Goal: Task Accomplishment & Management: Manage account settings

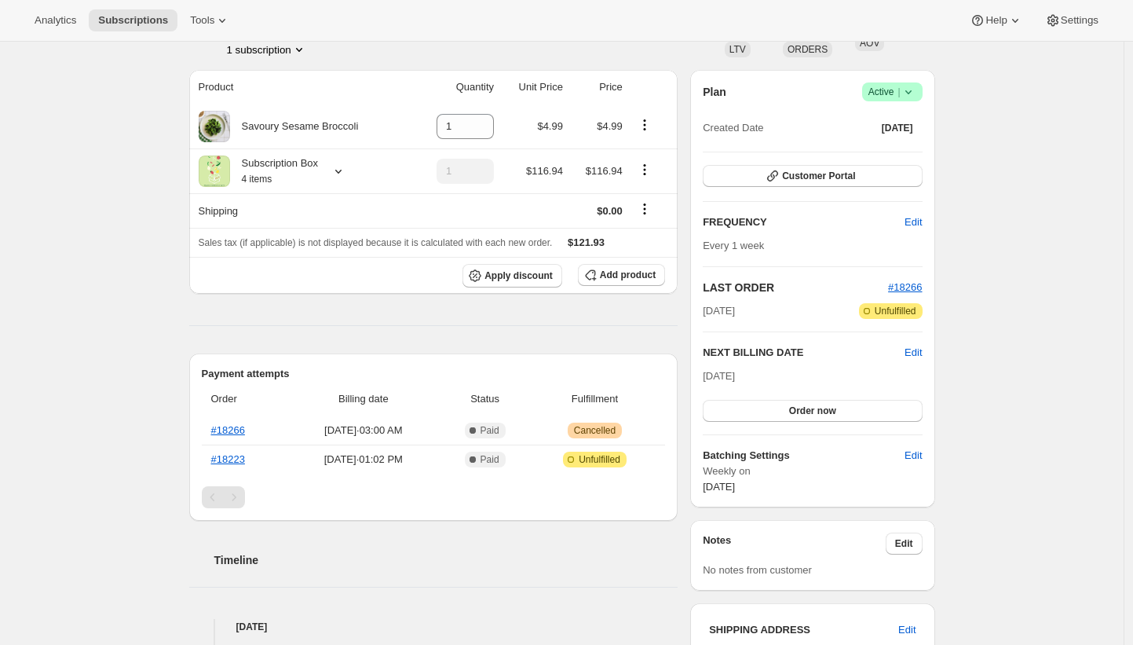
scroll to position [118, 0]
click at [155, 283] on div "Subscription #18838487232. This page is ready Subscription #18838487232 Success…" at bounding box center [561, 479] width 1123 height 1110
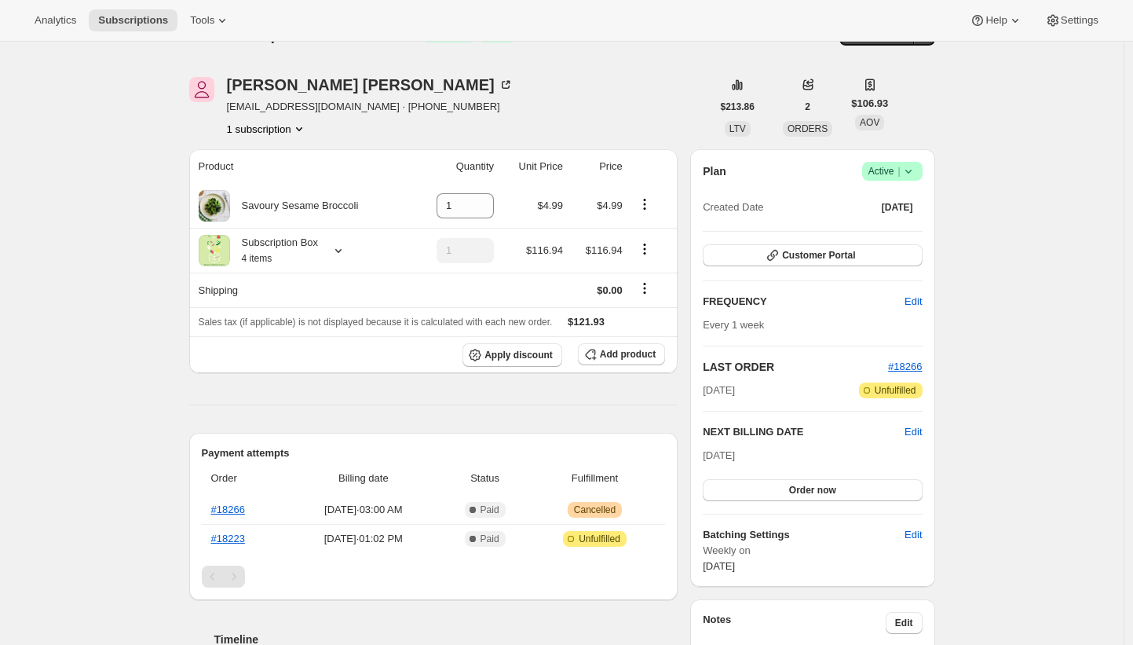
scroll to position [0, 0]
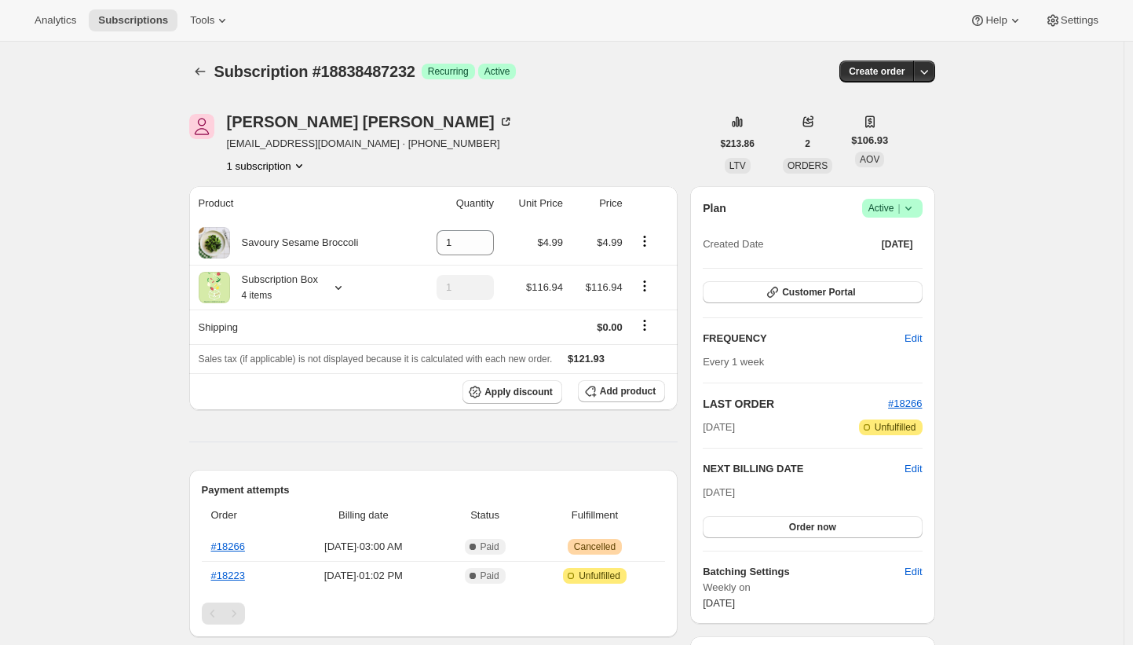
click at [583, 128] on div "Jason Tran xwildturtle@gmail.com · +14086794367 1 subscription" at bounding box center [450, 144] width 522 height 60
click at [495, 119] on div "Jason Tran xwildturtle@gmail.com · +14086794367 1 subscription" at bounding box center [450, 144] width 522 height 60
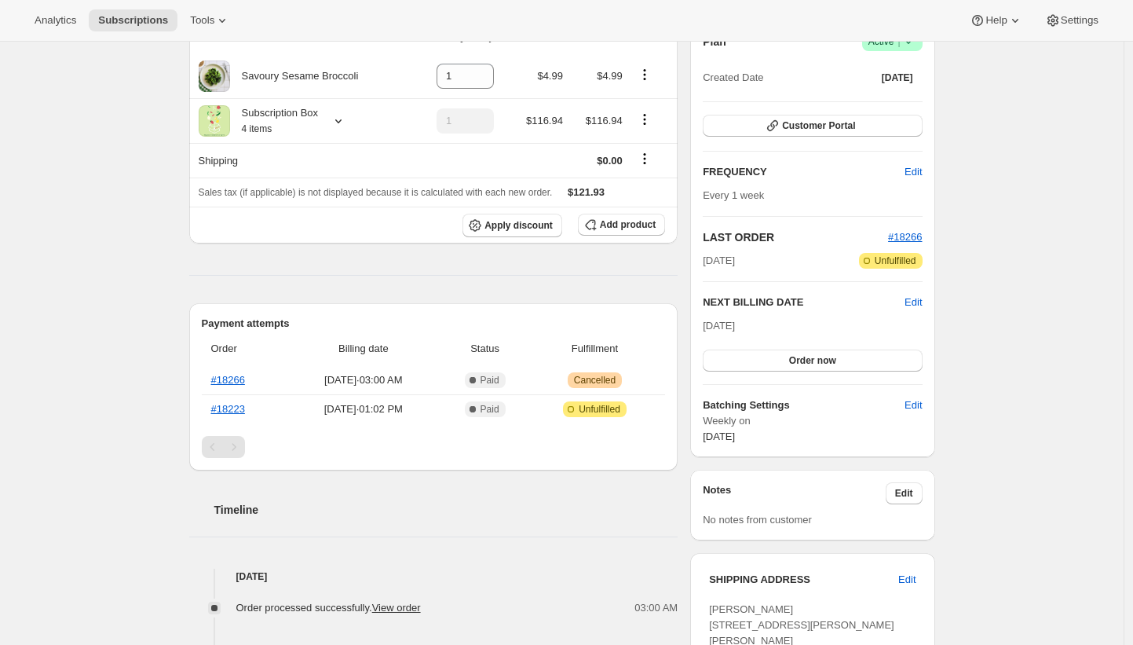
scroll to position [553, 0]
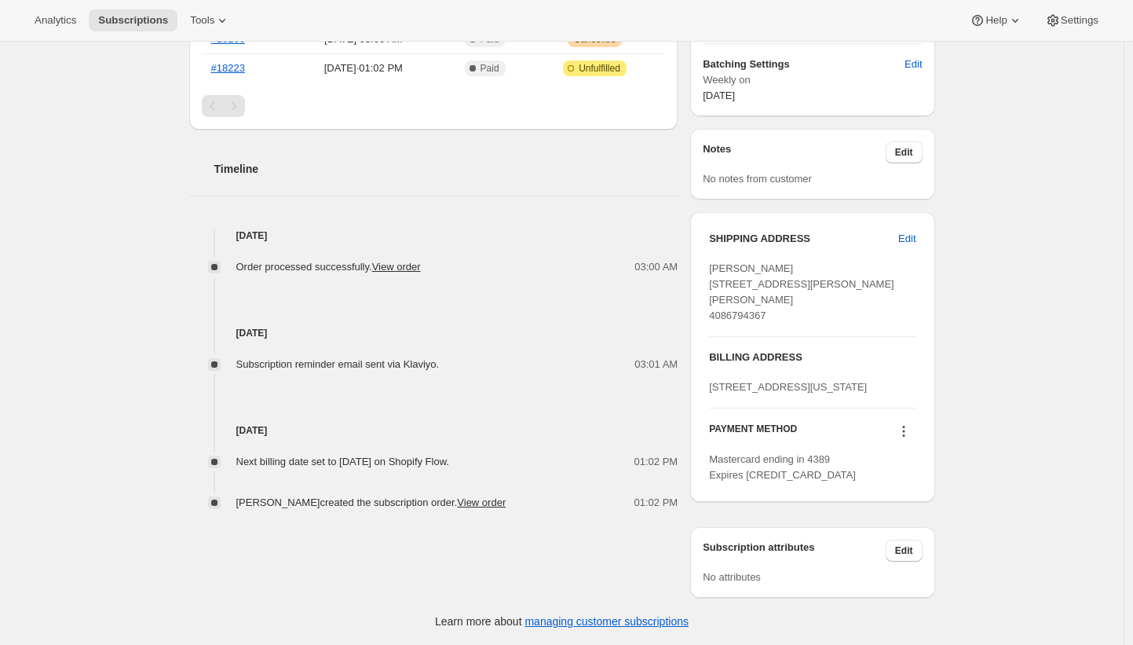
click at [987, 230] on div "Subscription #18838487232. This page is ready Subscription #18838487232 Success…" at bounding box center [561, 89] width 1123 height 1110
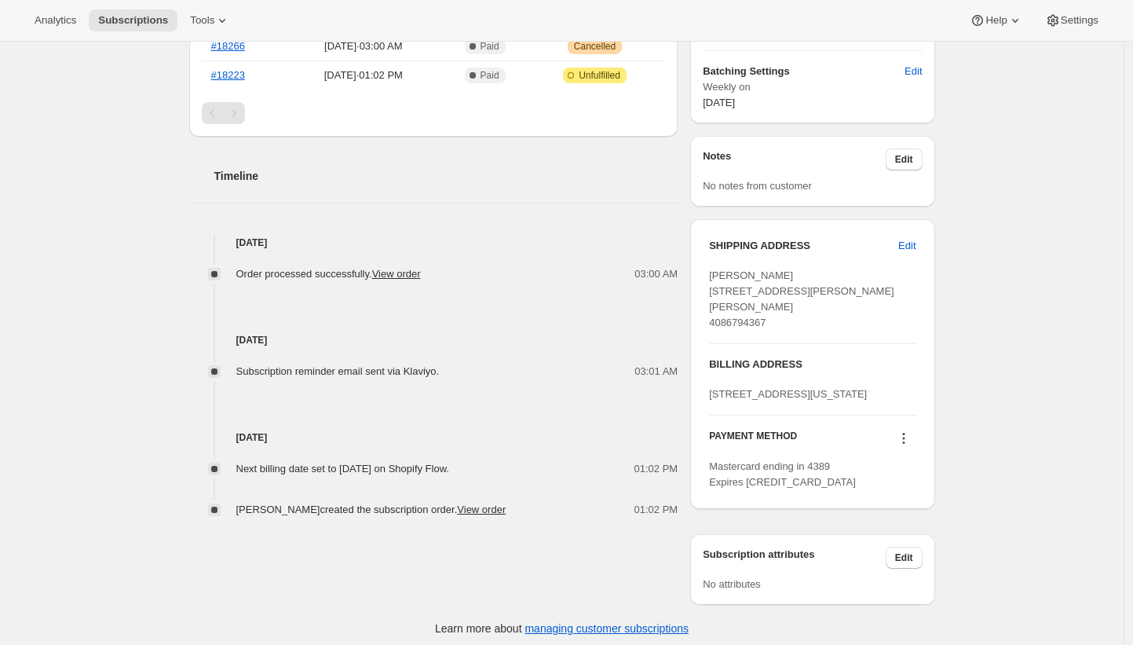
scroll to position [415, 0]
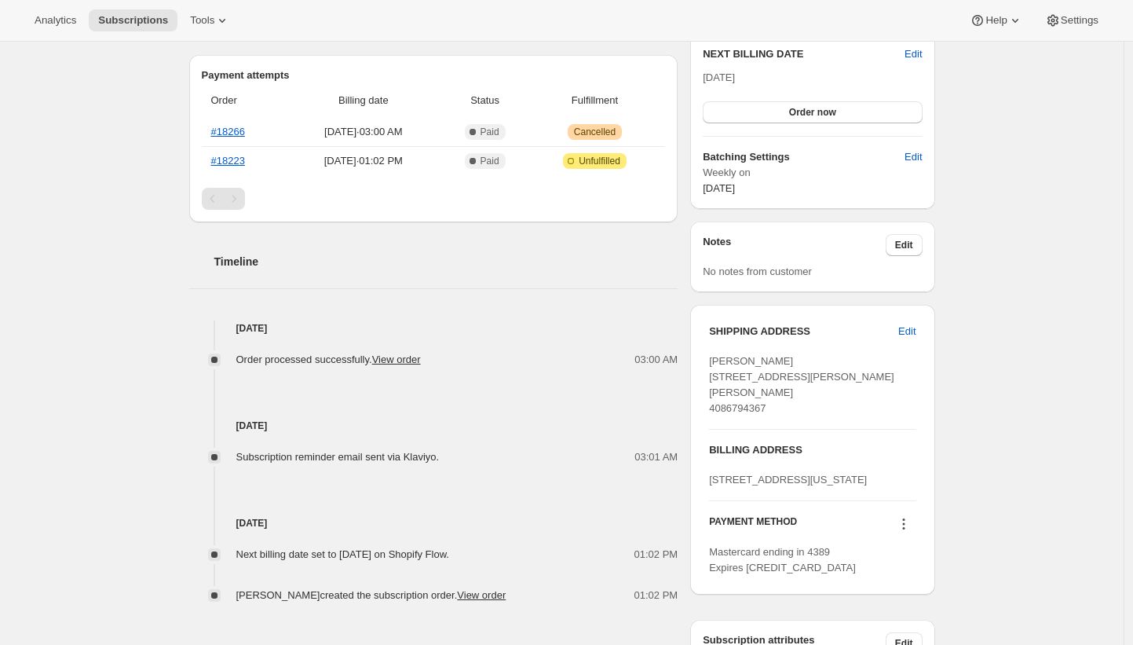
click at [87, 169] on div "Subscription #18838487232. This page is ready Subscription #18838487232 Success…" at bounding box center [561, 182] width 1123 height 1110
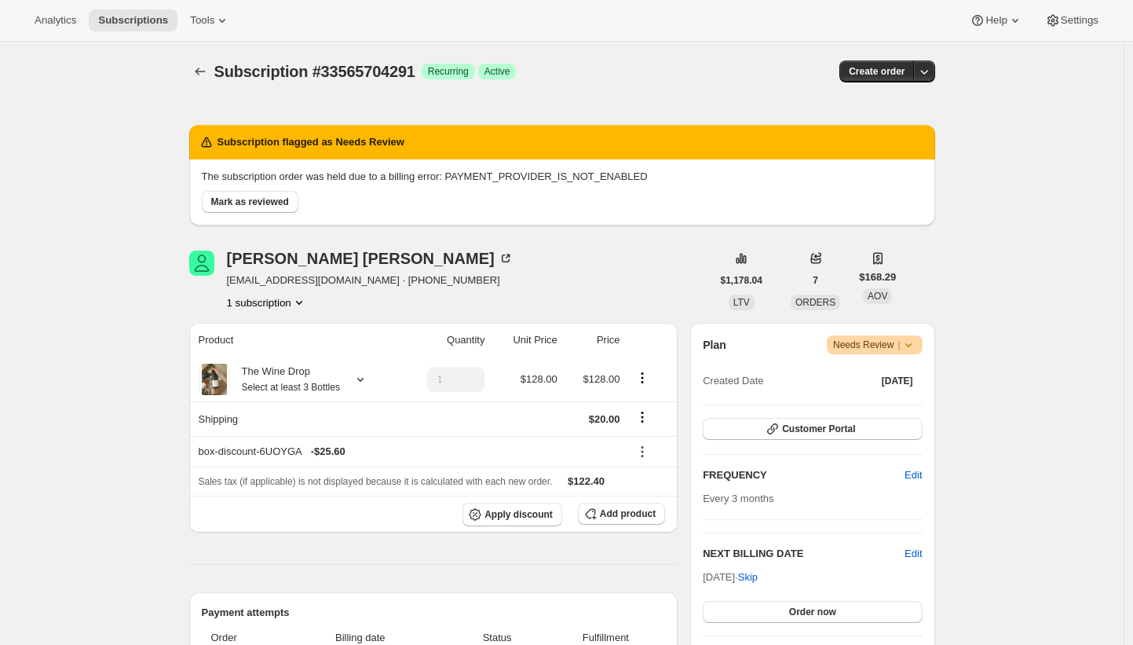
click at [664, 212] on div "Mark as reviewed" at bounding box center [558, 198] width 727 height 28
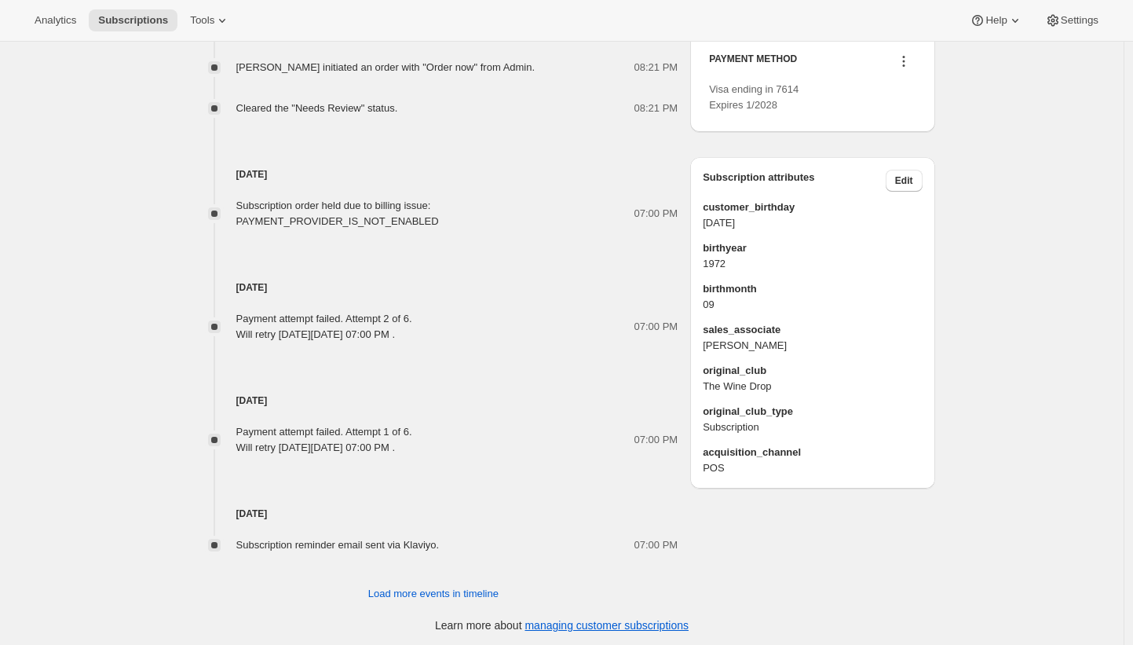
scroll to position [919, 0]
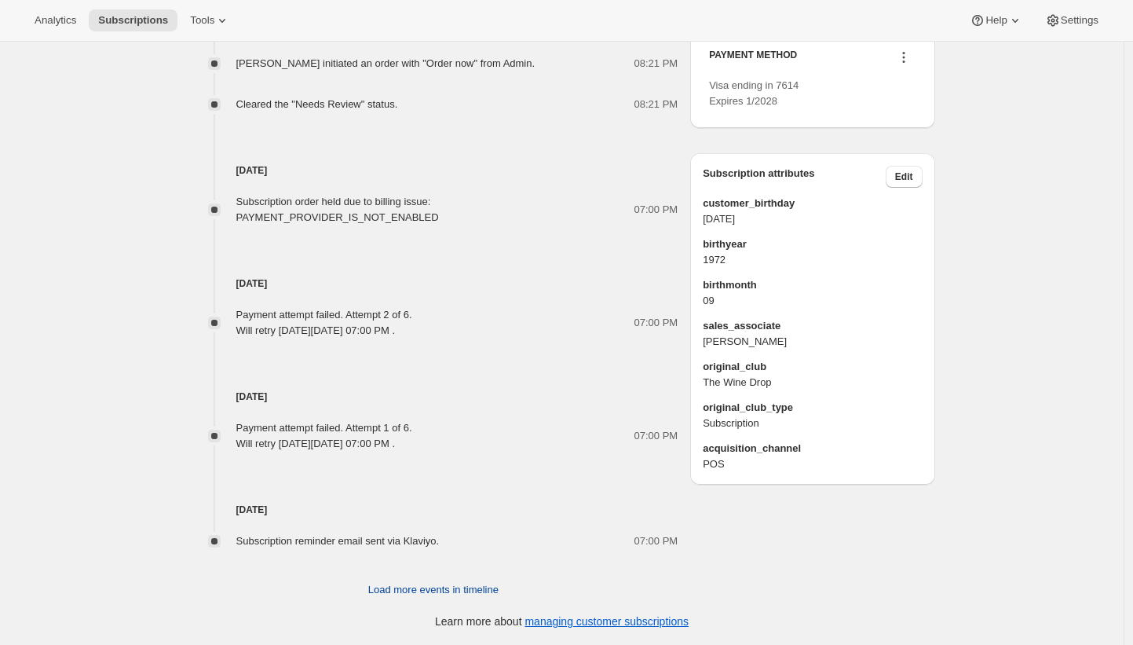
click at [465, 594] on span "Load more events in timeline" at bounding box center [433, 590] width 130 height 16
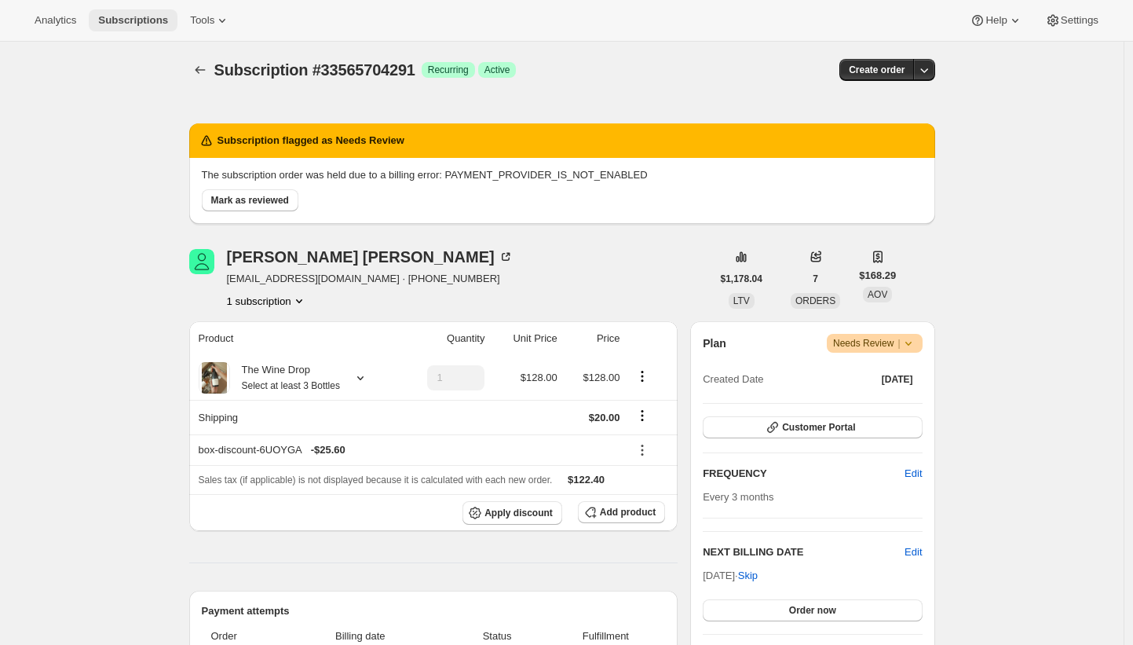
scroll to position [0, 0]
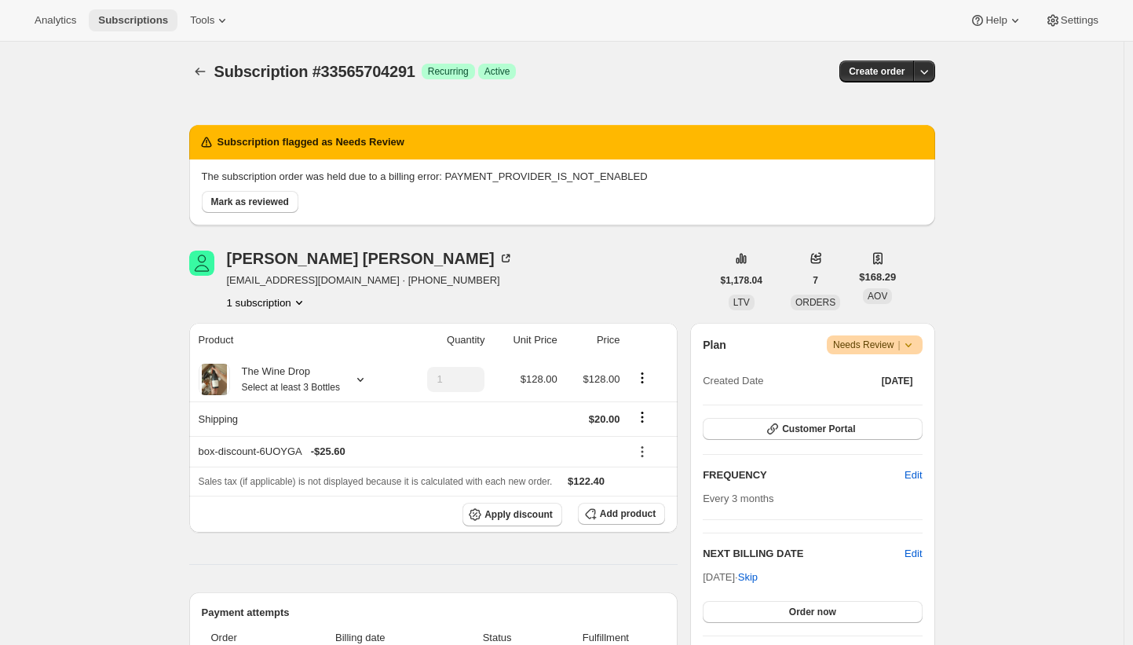
click at [124, 16] on span "Subscriptions" at bounding box center [133, 20] width 70 height 13
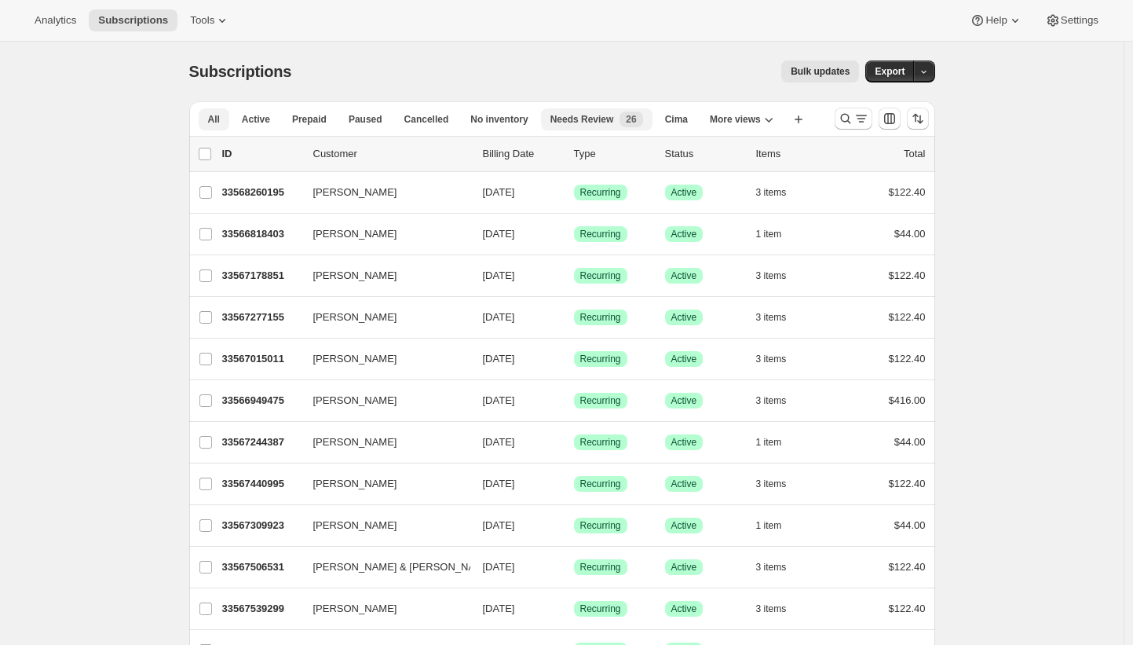
click at [614, 118] on span "Needs Review" at bounding box center [582, 119] width 64 height 13
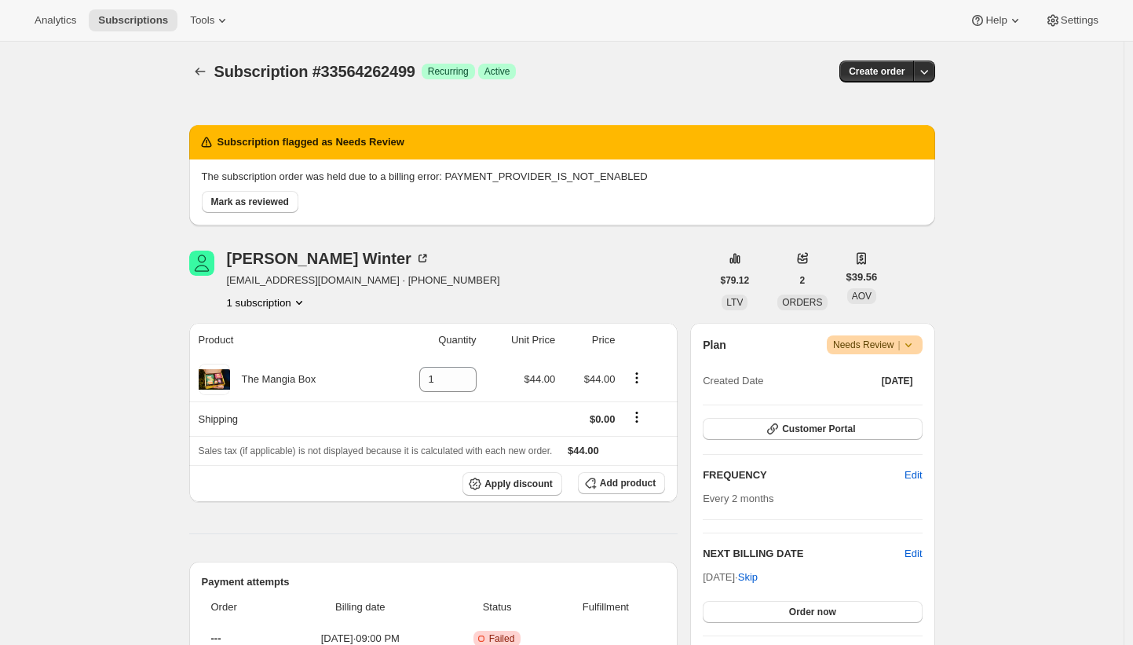
click at [576, 179] on p "The subscription order was held due to a billing error: PAYMENT_PROVIDER_IS_NOT…" at bounding box center [562, 177] width 721 height 16
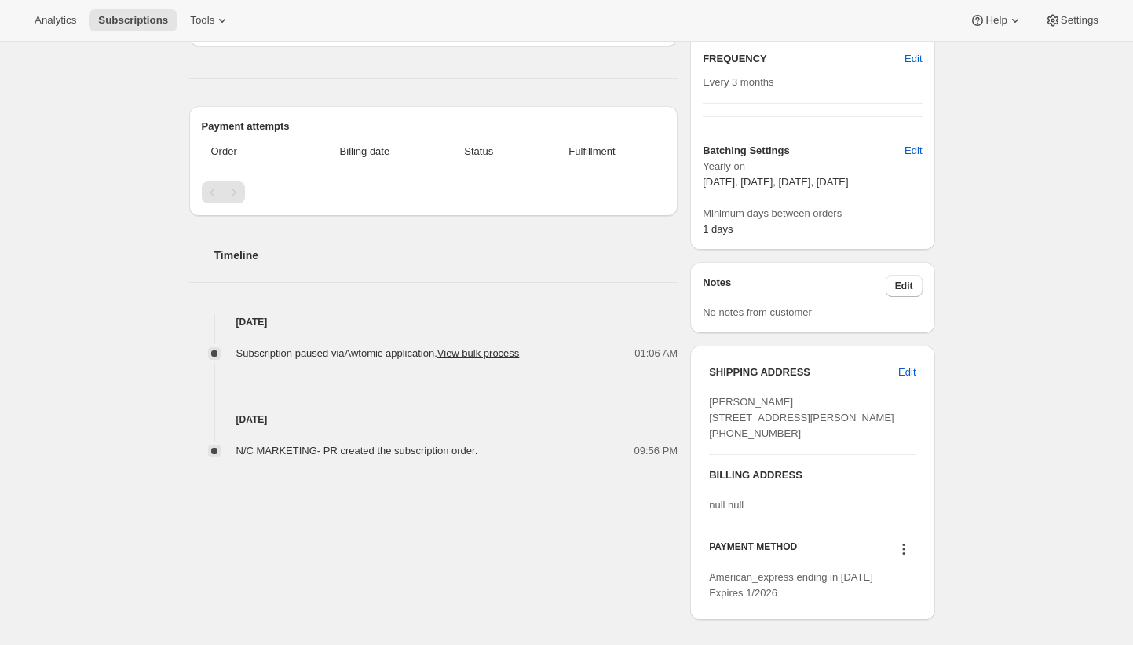
scroll to position [354, 0]
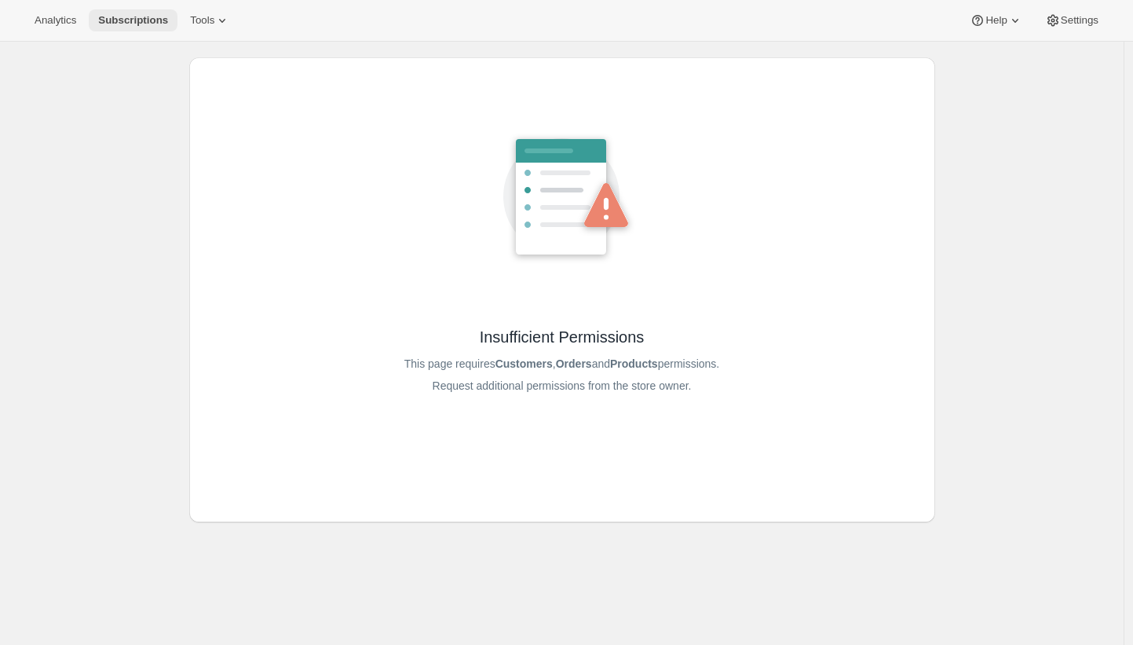
click at [124, 17] on span "Subscriptions" at bounding box center [133, 20] width 70 height 13
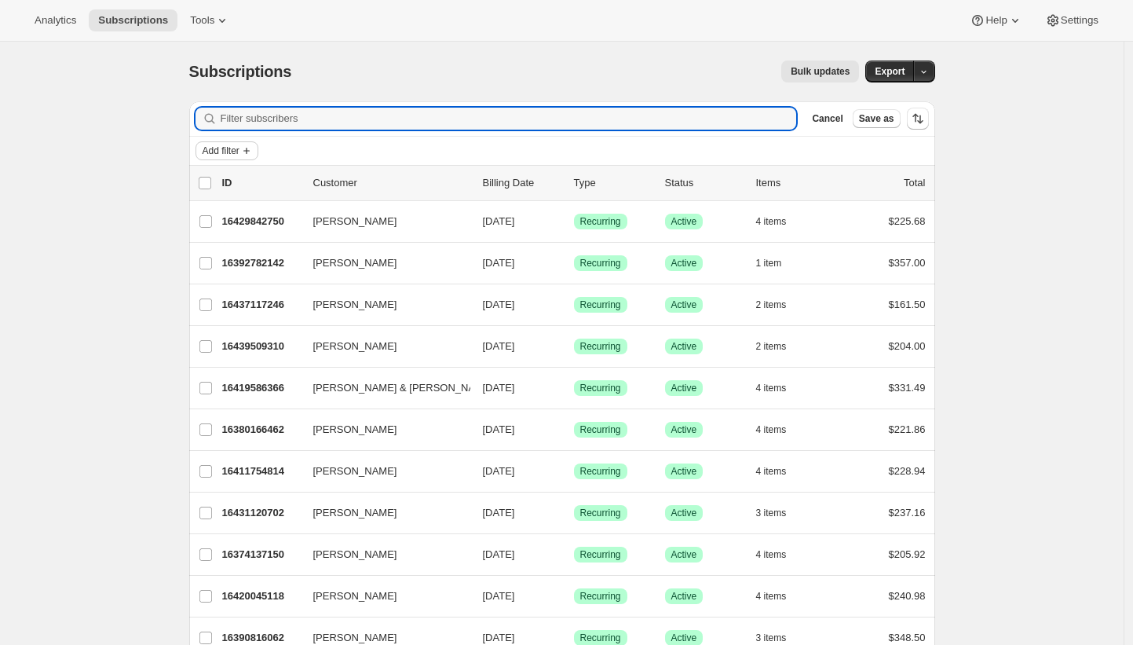
click at [229, 148] on span "Add filter" at bounding box center [221, 150] width 37 height 13
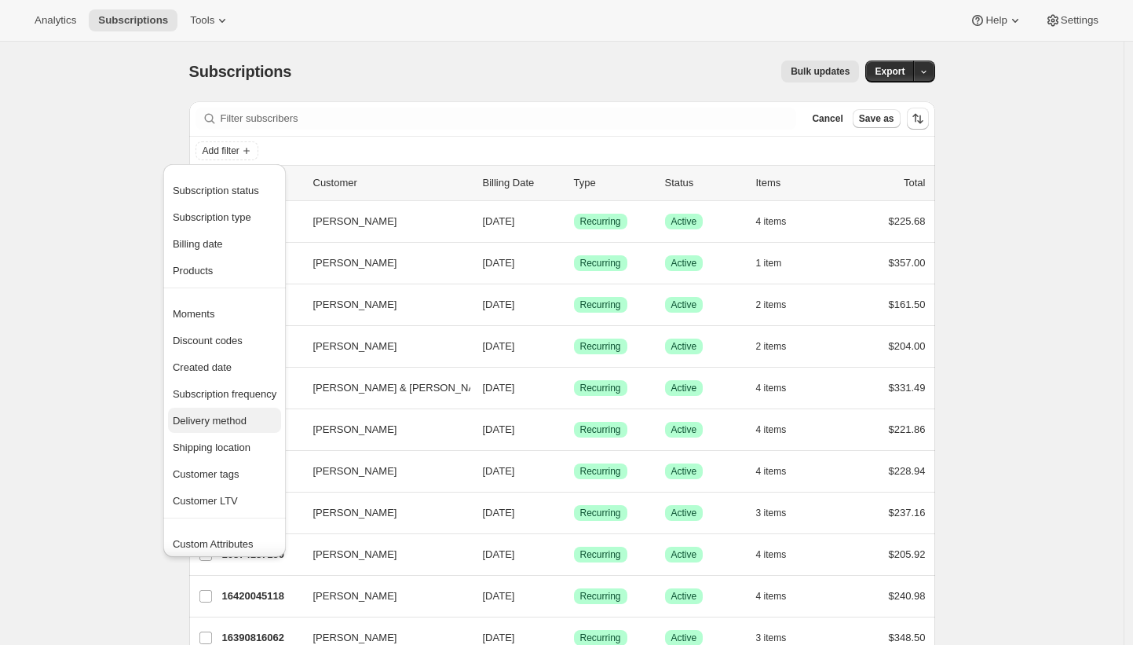
click at [246, 423] on span "Delivery method" at bounding box center [210, 421] width 74 height 12
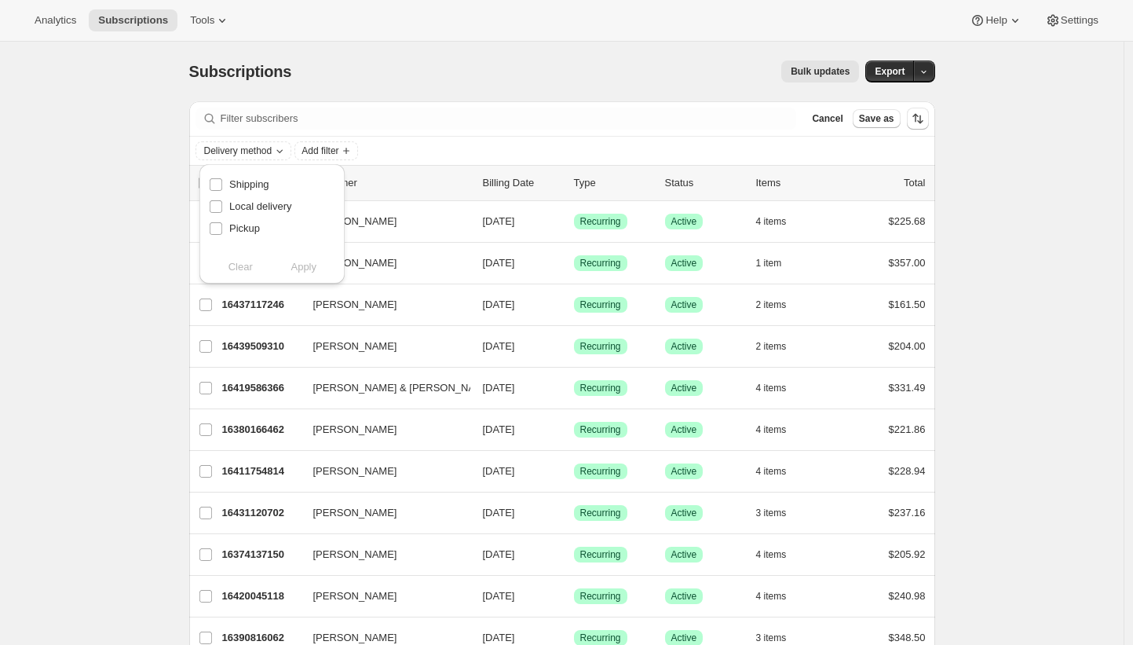
drag, startPoint x: 248, startPoint y: 228, endPoint x: 279, endPoint y: 246, distance: 35.5
click at [248, 228] on span "Pickup" at bounding box center [244, 228] width 31 height 12
click at [222, 228] on input "Pickup" at bounding box center [216, 228] width 13 height 13
checkbox input "true"
click at [301, 266] on span "Apply" at bounding box center [303, 267] width 26 height 16
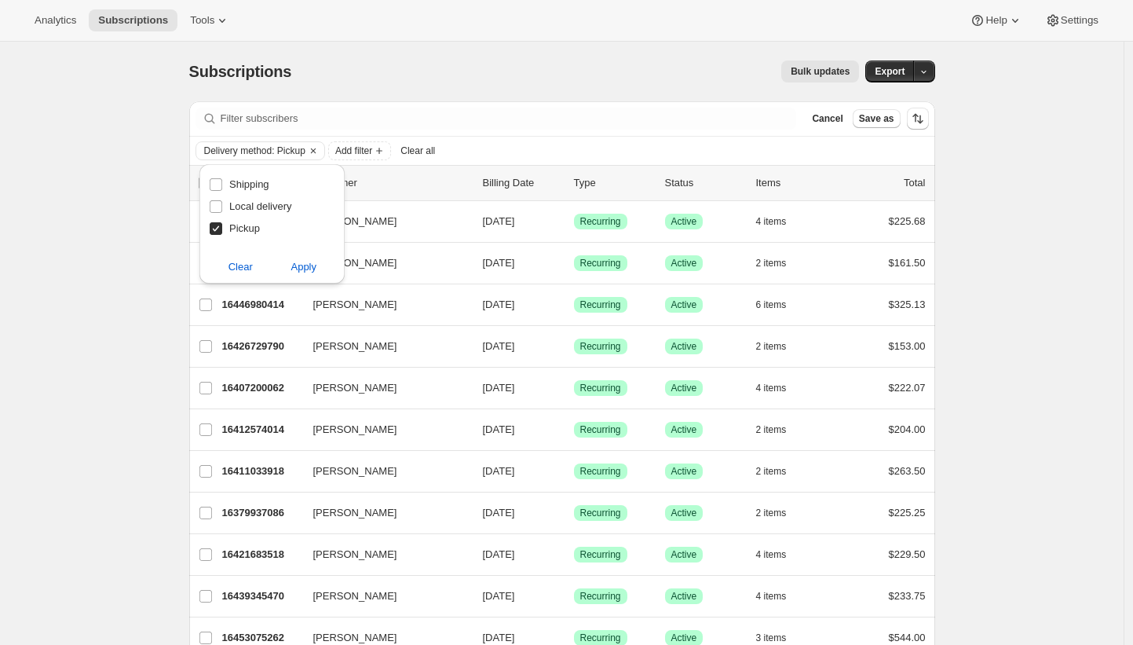
click at [488, 78] on div "Bulk updates" at bounding box center [584, 71] width 549 height 22
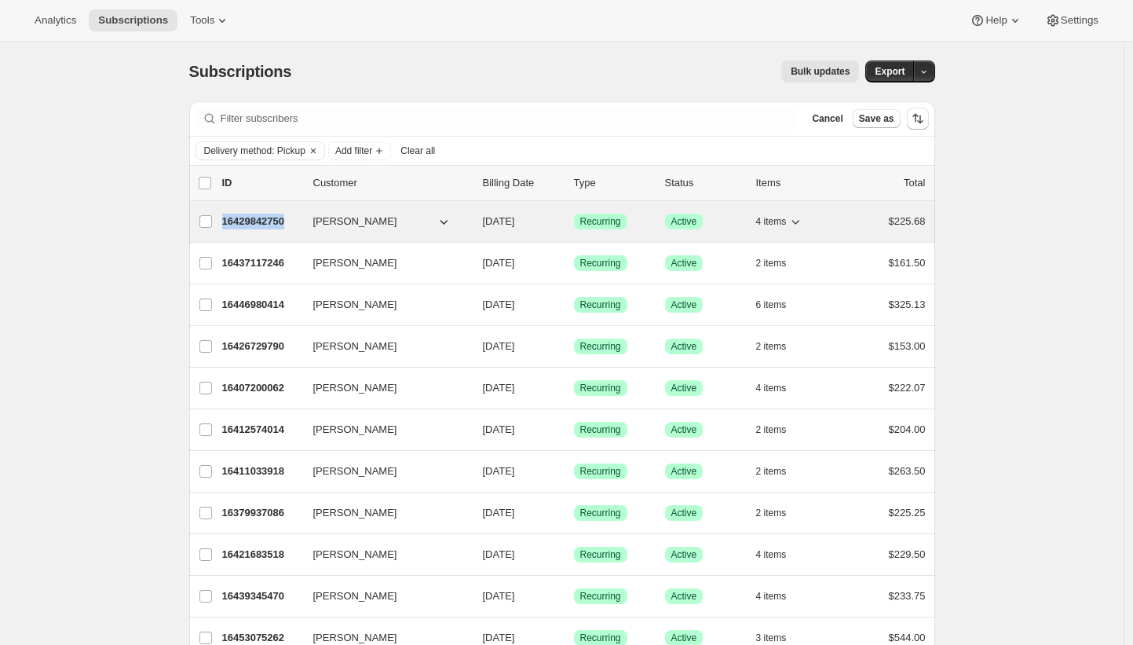
copy p "16429842750"
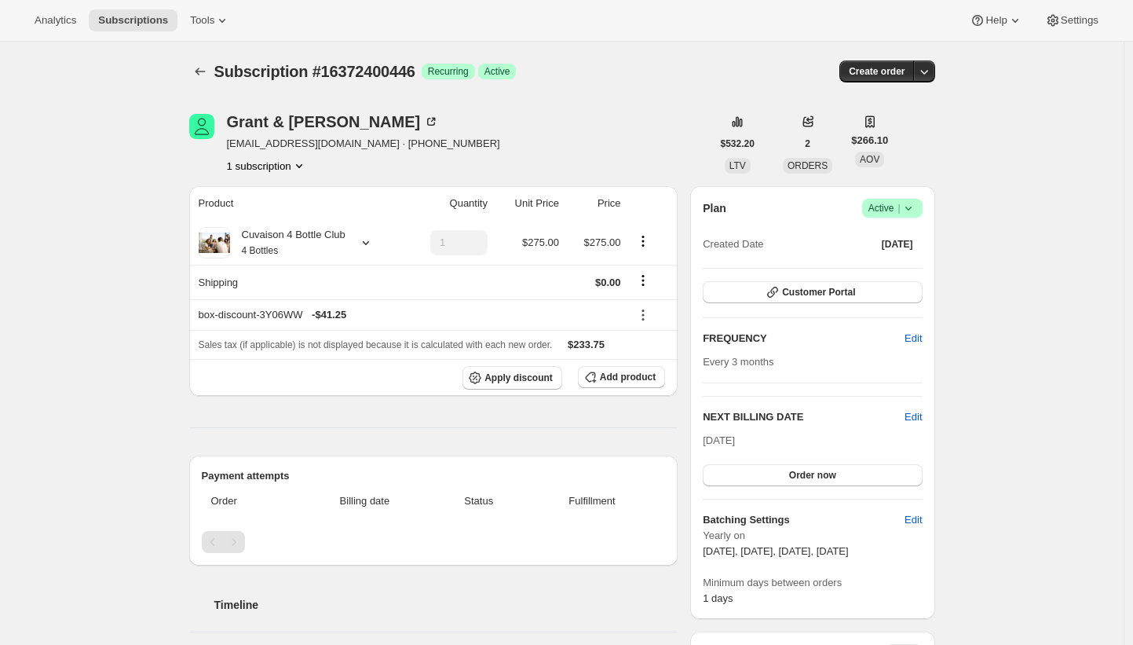
click at [327, 219] on th "Product" at bounding box center [296, 203] width 214 height 35
click at [327, 233] on div "Cuvaison 4 Bottle Club 4 Bottles" at bounding box center [287, 242] width 115 height 31
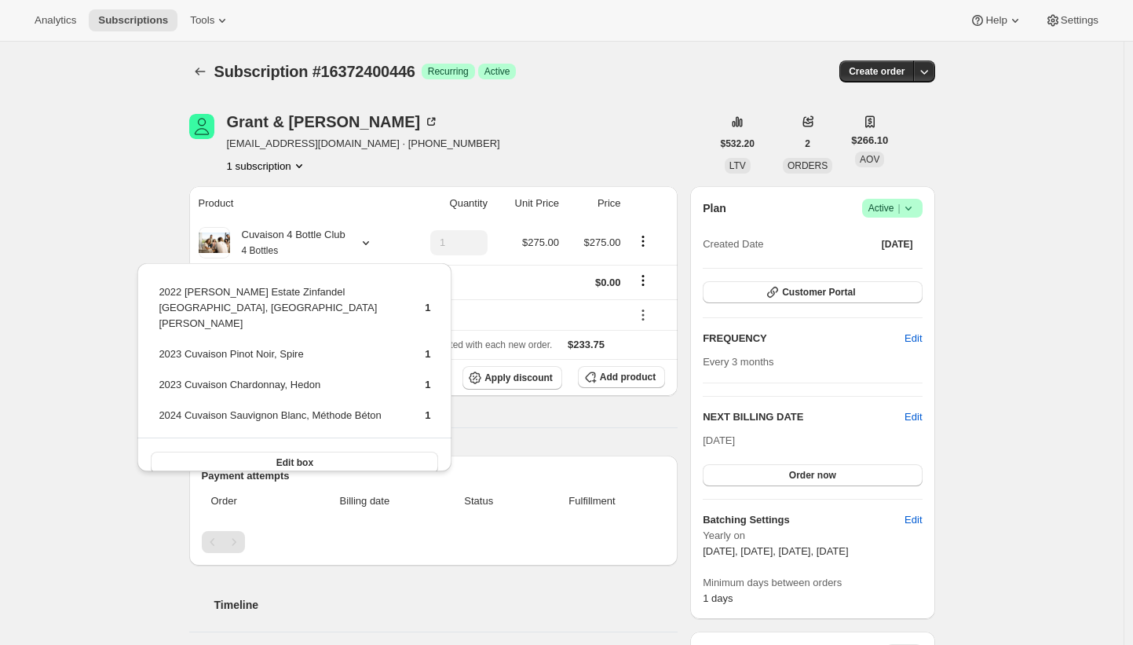
click at [493, 138] on div "Grant & [PERSON_NAME] [EMAIL_ADDRESS][DOMAIN_NAME] · [PHONE_NUMBER] 1 subscript…" at bounding box center [450, 144] width 522 height 60
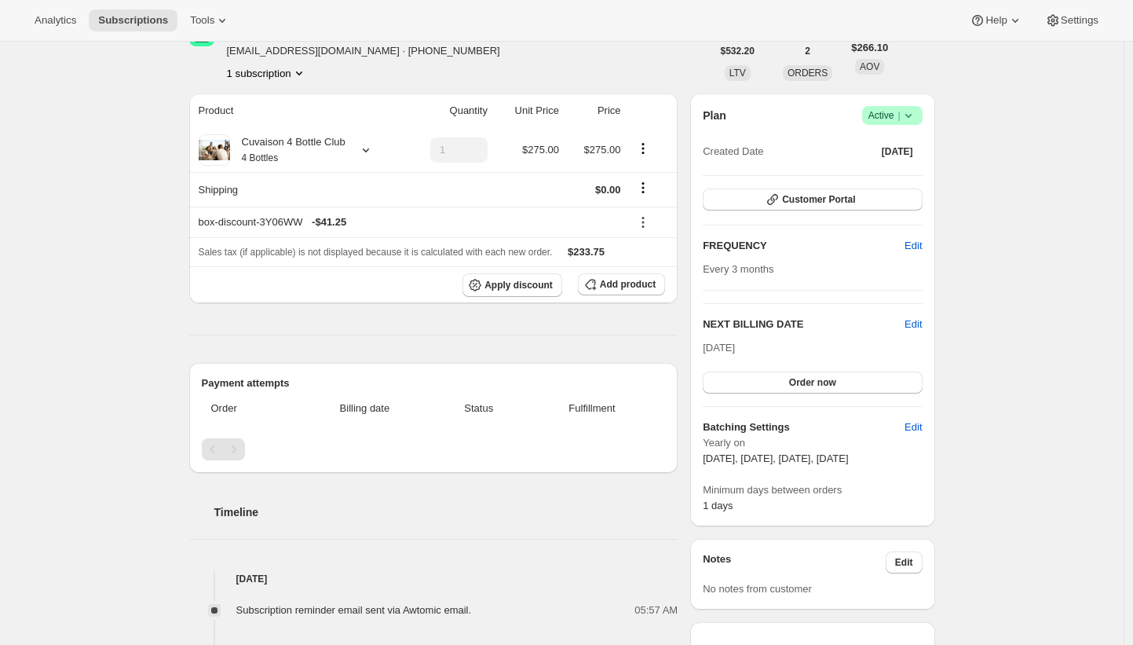
scroll to position [34, 0]
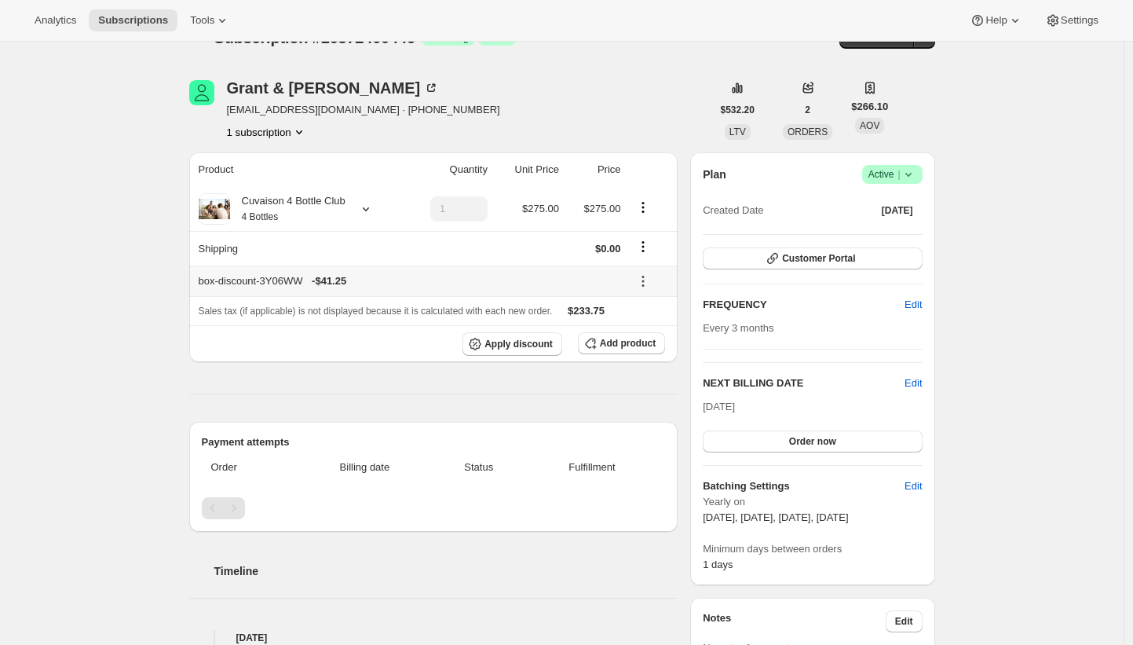
click at [649, 284] on icon at bounding box center [643, 281] width 16 height 16
click at [644, 251] on icon "Shipping actions" at bounding box center [642, 251] width 2 height 2
click at [648, 273] on span "Edit shipping rate" at bounding box center [645, 278] width 79 height 12
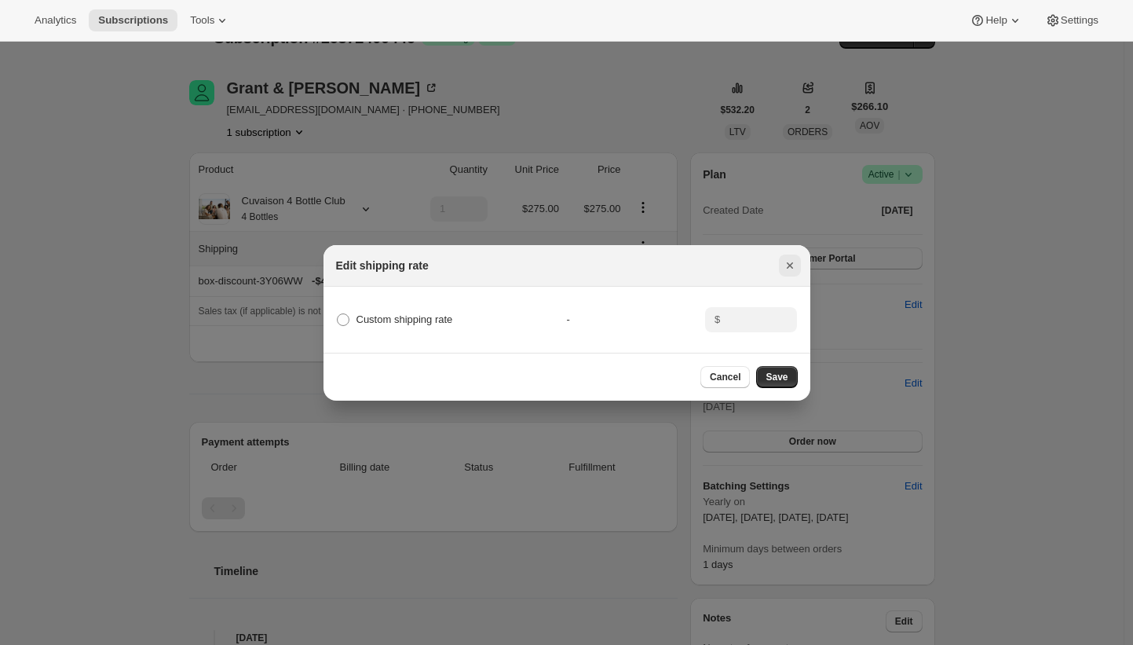
click at [784, 259] on icon "Close" at bounding box center [790, 265] width 16 height 16
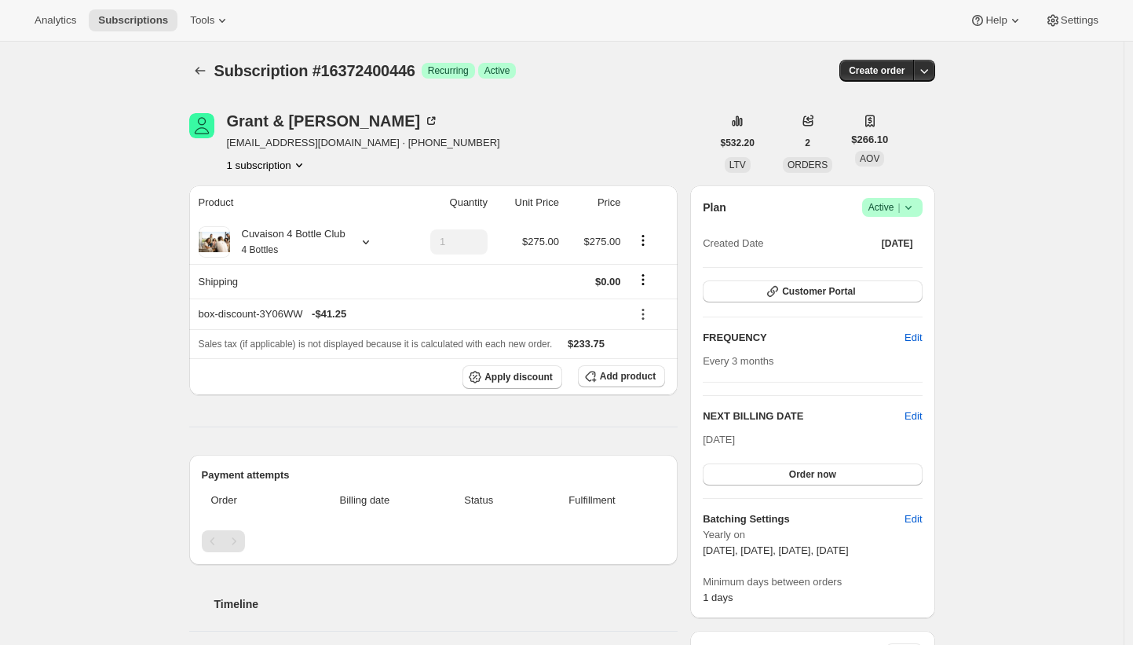
scroll to position [0, 0]
click at [165, 20] on span "Subscriptions" at bounding box center [133, 20] width 70 height 13
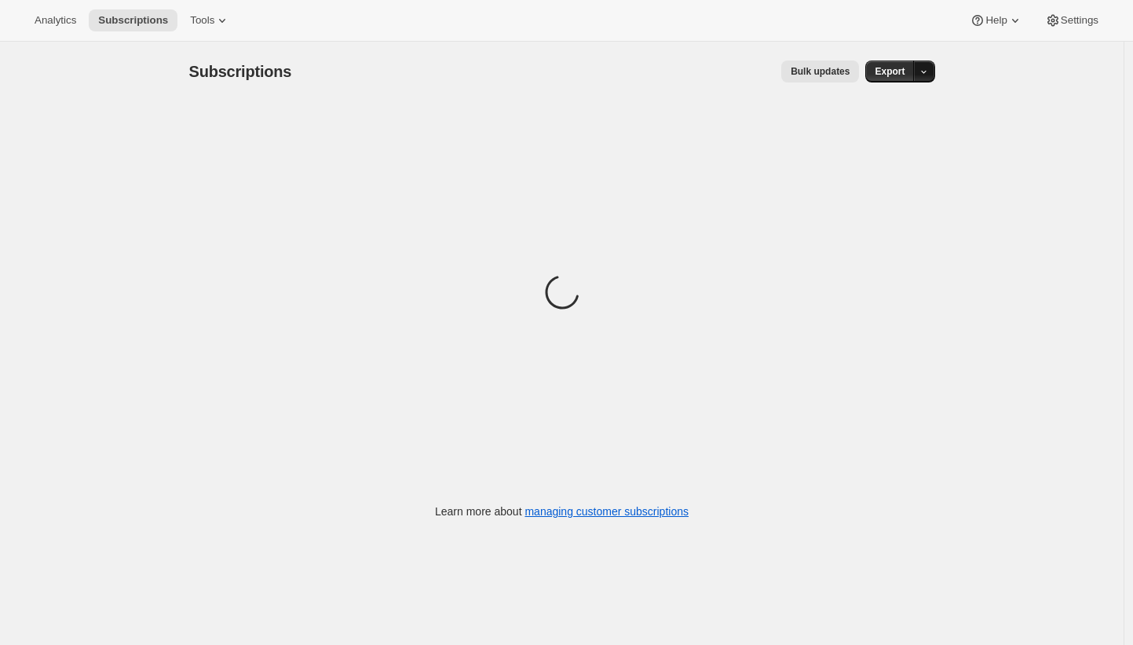
click at [925, 68] on icon "button" at bounding box center [924, 72] width 10 height 10
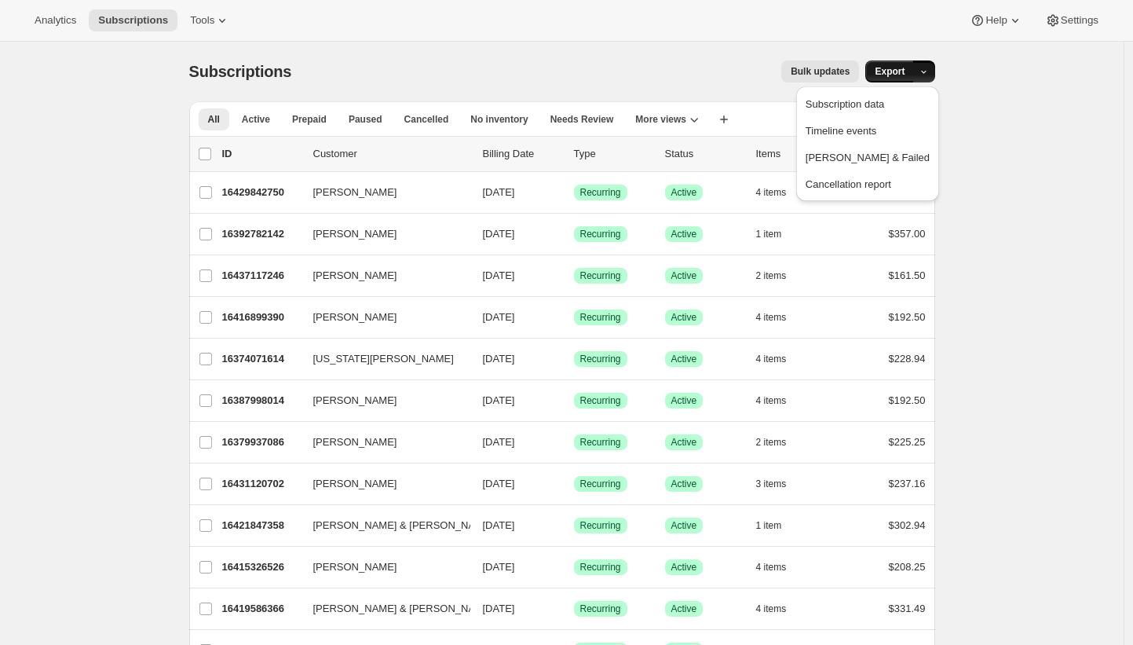
click at [910, 72] on button "Export" at bounding box center [889, 71] width 49 height 22
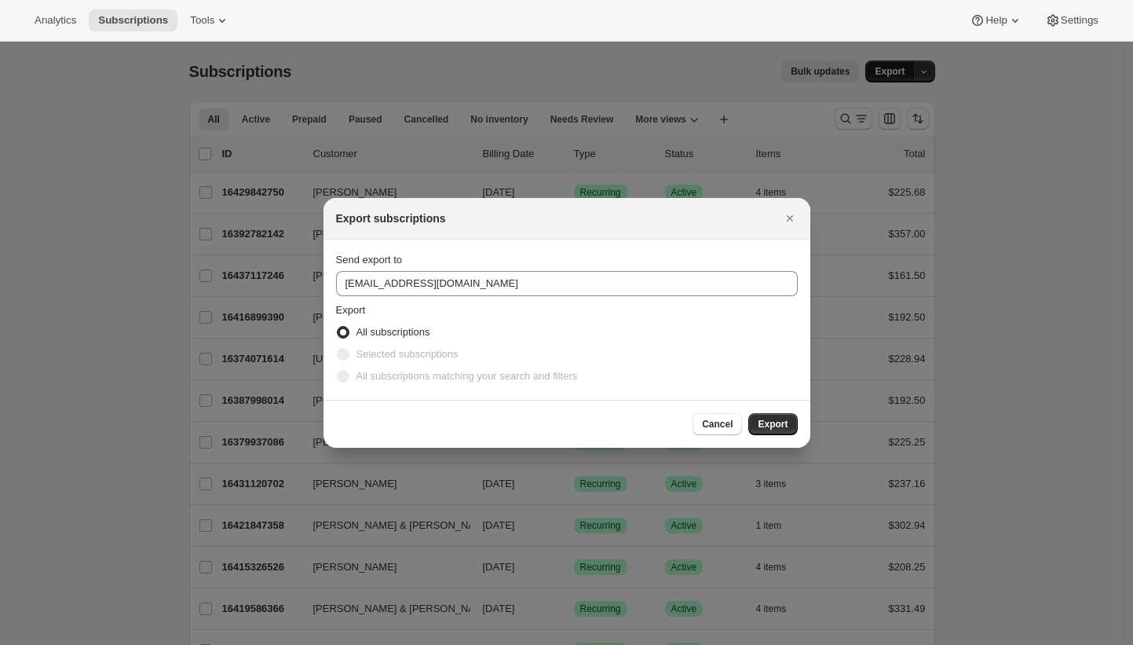
click at [910, 72] on div at bounding box center [566, 322] width 1133 height 645
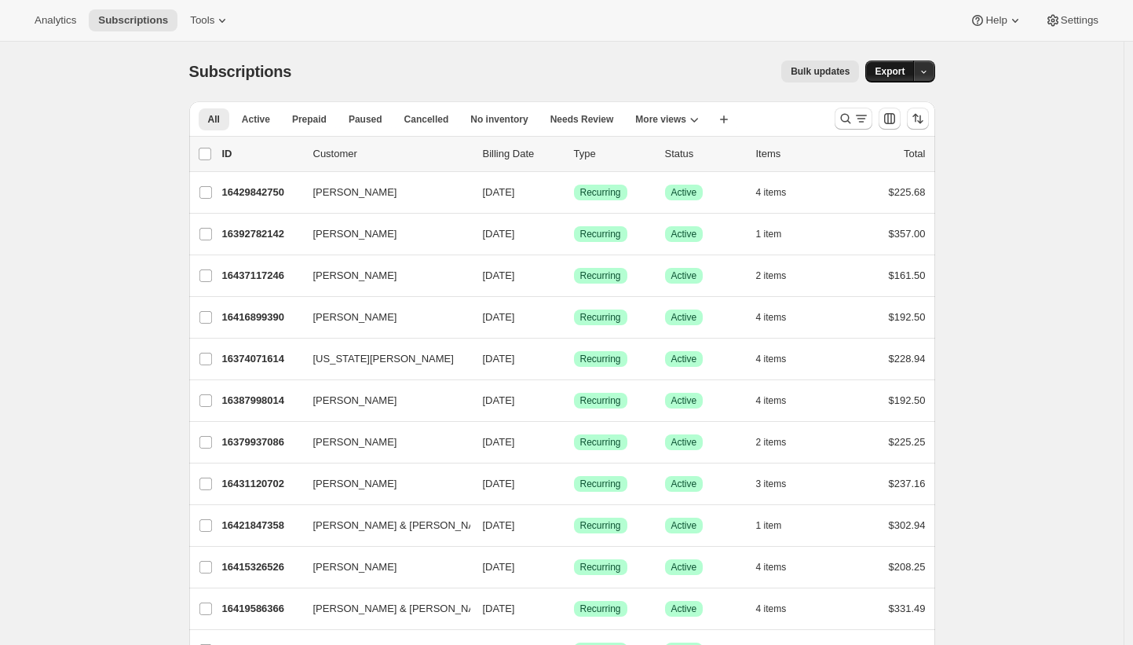
click at [910, 72] on button "Export" at bounding box center [889, 71] width 49 height 22
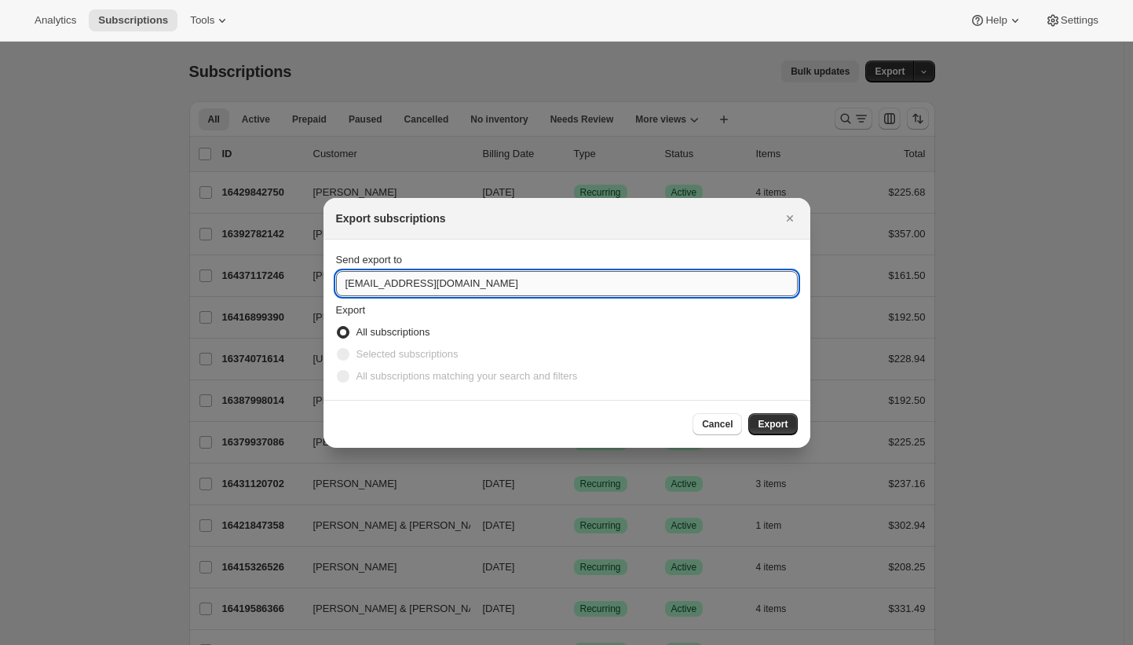
click at [426, 284] on input "pos@tewines.com" at bounding box center [567, 283] width 462 height 25
type input "brian@awtomic.com"
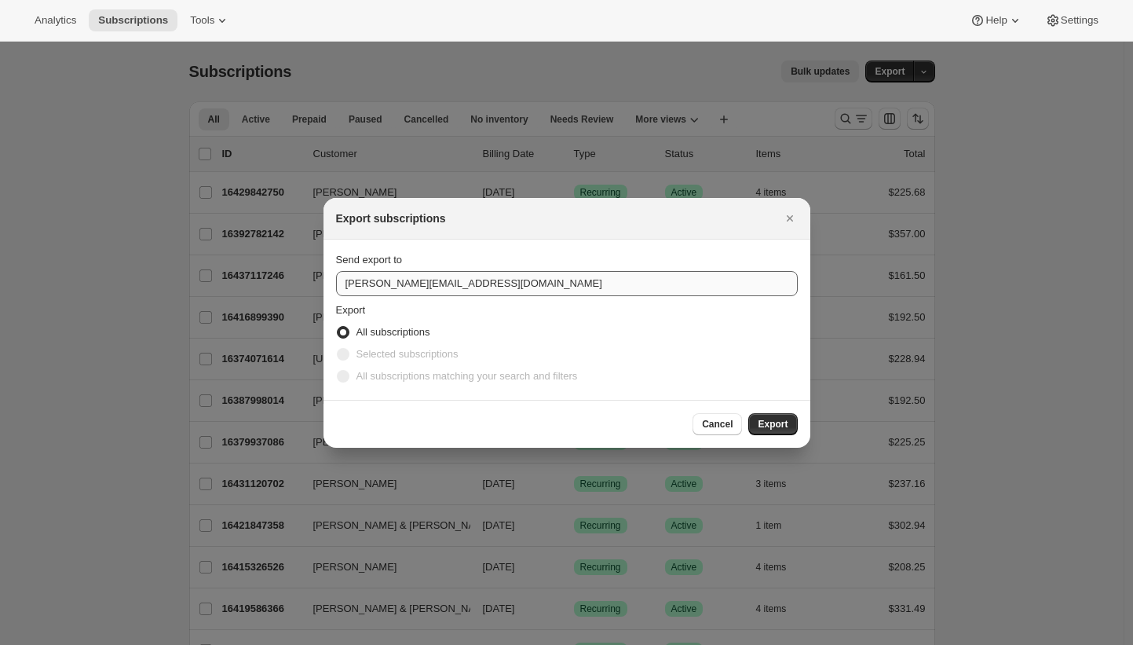
click at [748, 413] on button "Export" at bounding box center [772, 424] width 49 height 22
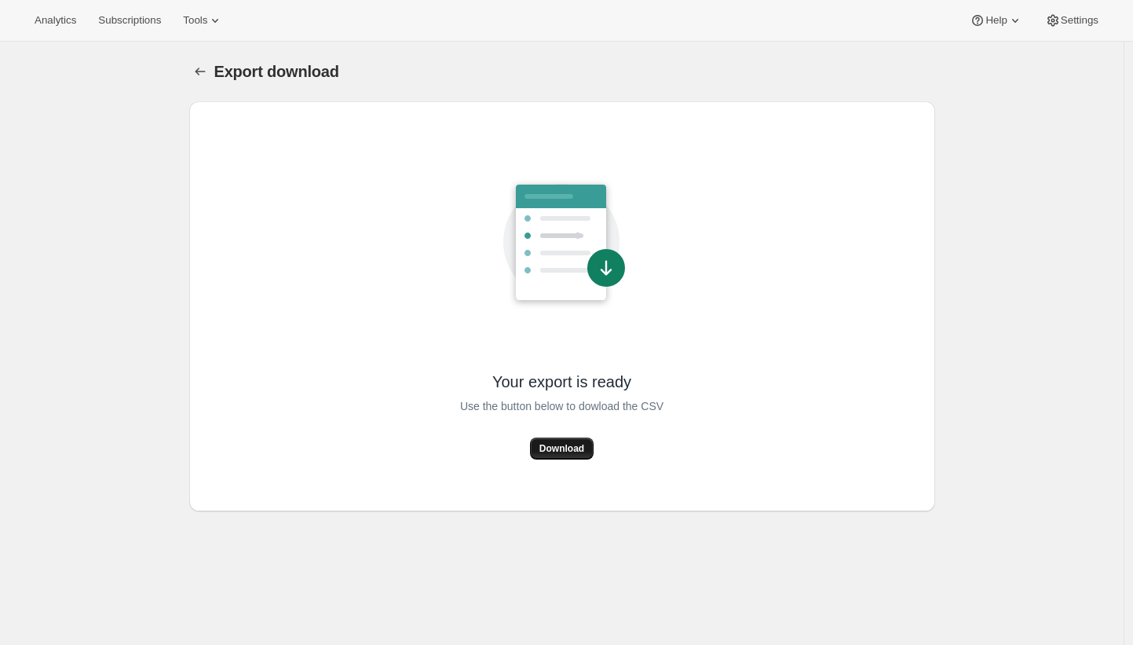
click at [561, 447] on span "Download" at bounding box center [561, 448] width 45 height 13
click at [798, 71] on div "Export download" at bounding box center [574, 71] width 721 height 22
click at [765, 60] on div "Export download" at bounding box center [574, 71] width 721 height 22
click at [207, 20] on span "Tools" at bounding box center [195, 20] width 24 height 13
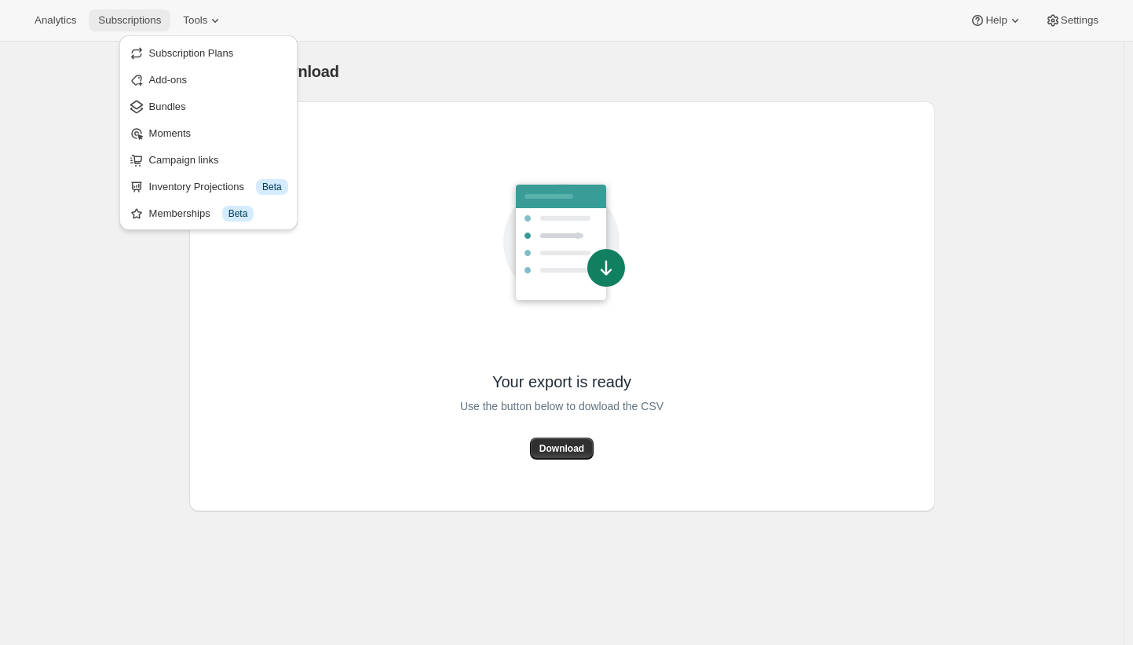
click at [133, 18] on span "Subscriptions" at bounding box center [129, 20] width 63 height 13
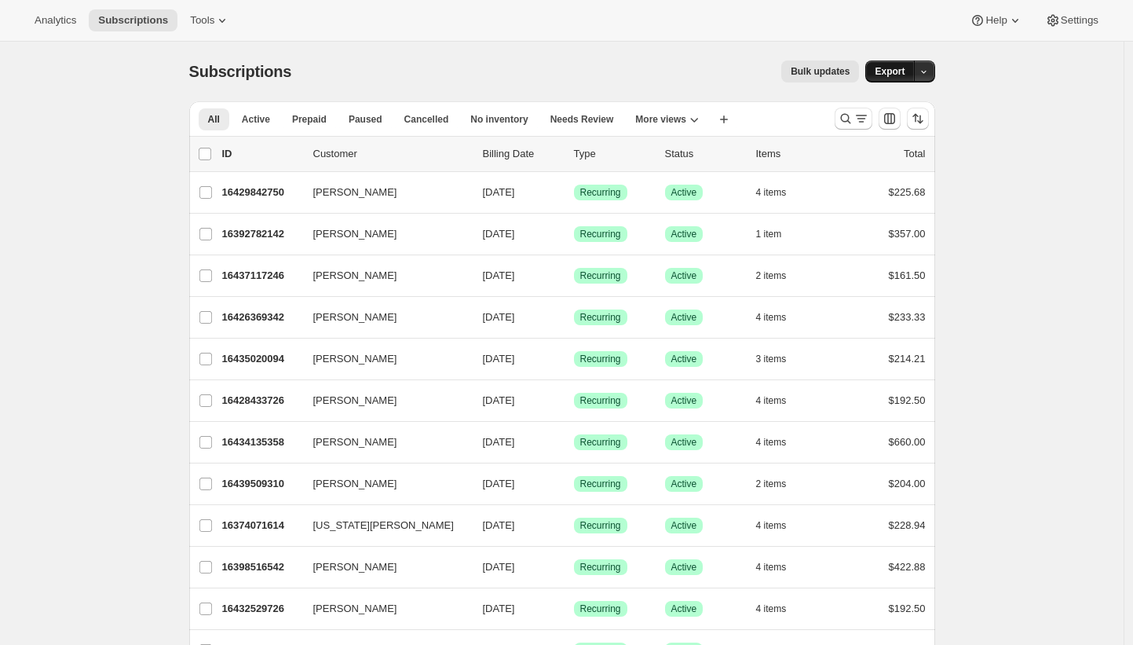
click at [890, 67] on span "Export" at bounding box center [890, 71] width 30 height 13
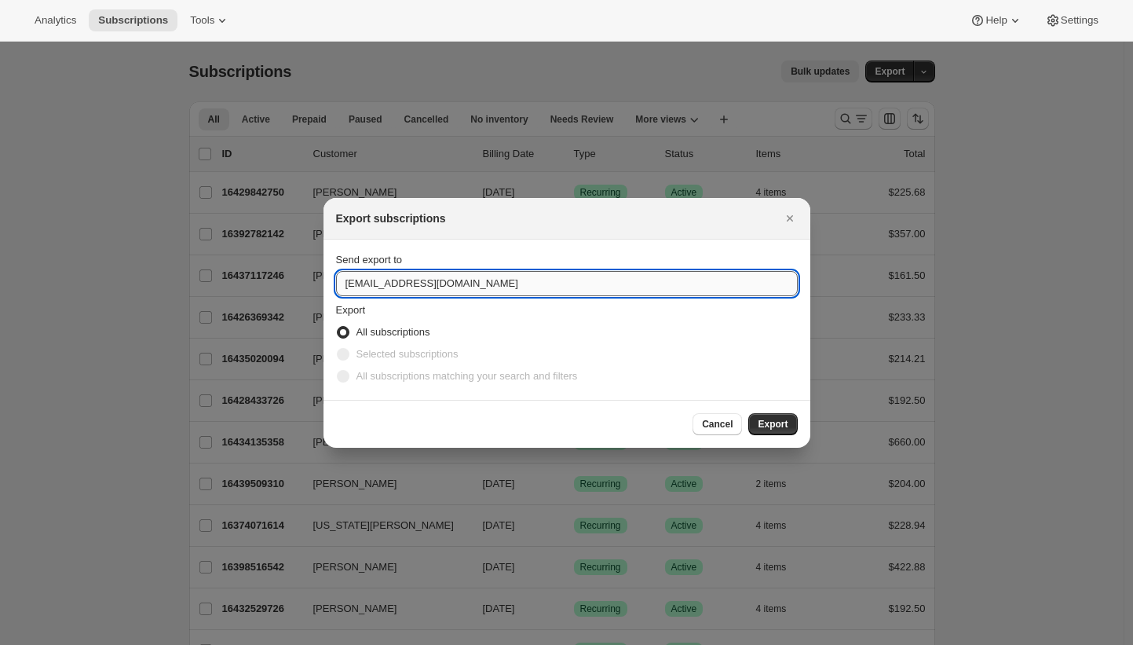
click at [470, 287] on input "[EMAIL_ADDRESS][DOMAIN_NAME]" at bounding box center [567, 283] width 462 height 25
type input "brian@awtomic.com"
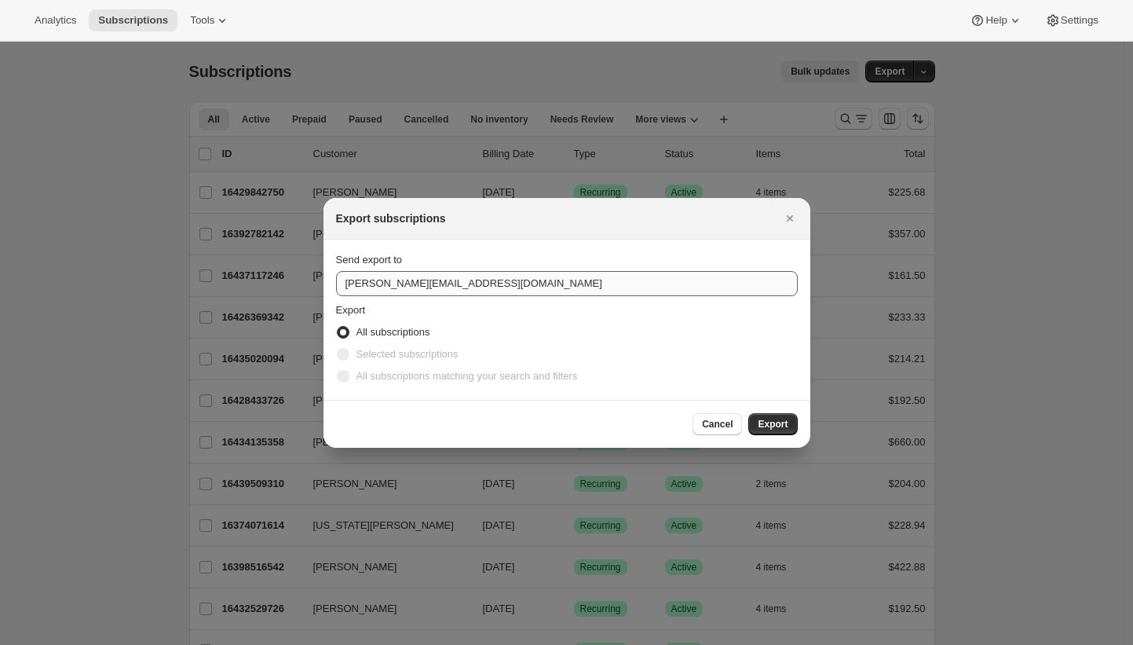
click at [748, 413] on button "Export" at bounding box center [772, 424] width 49 height 22
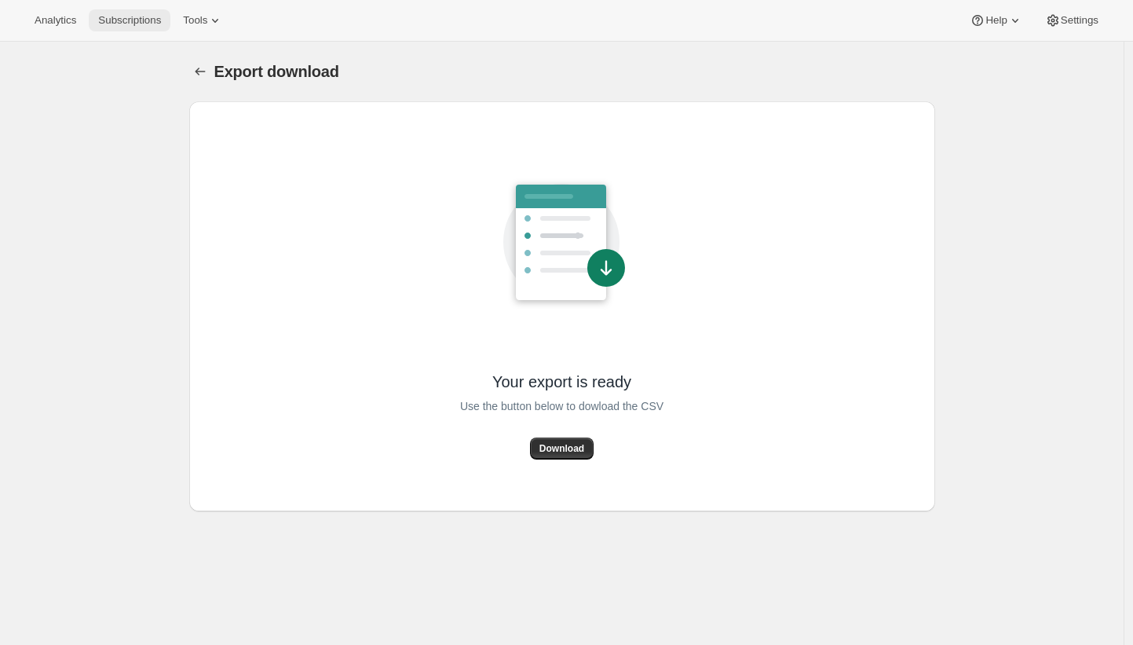
click at [147, 24] on span "Subscriptions" at bounding box center [129, 20] width 63 height 13
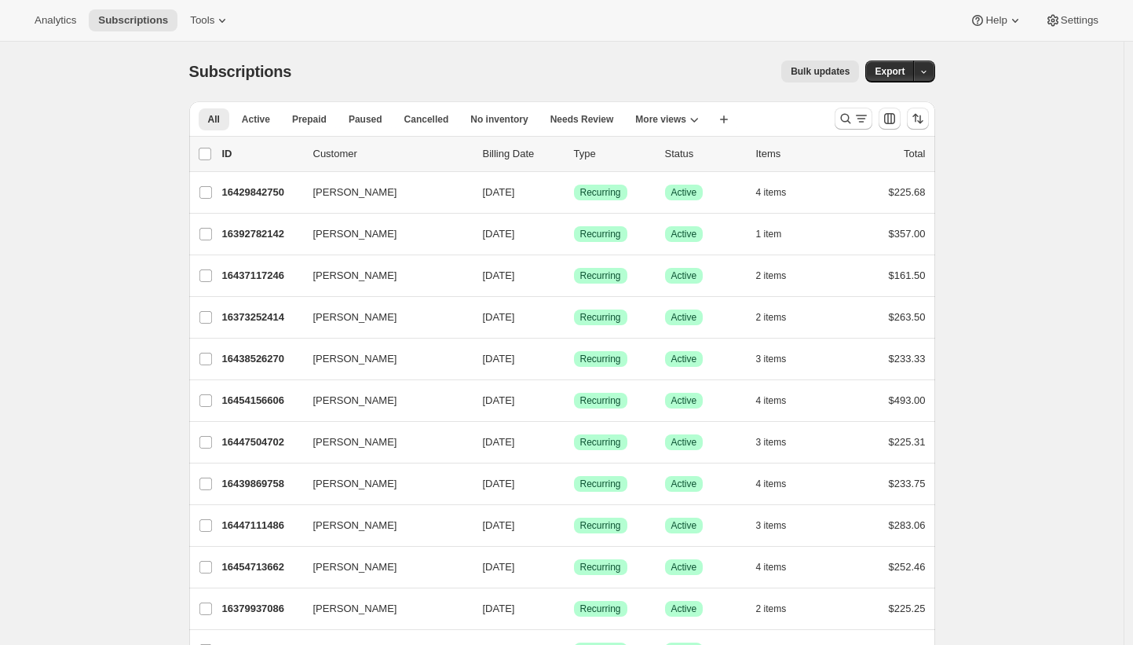
click at [558, 28] on div "Analytics Subscriptions Tools Help Settings" at bounding box center [566, 21] width 1133 height 42
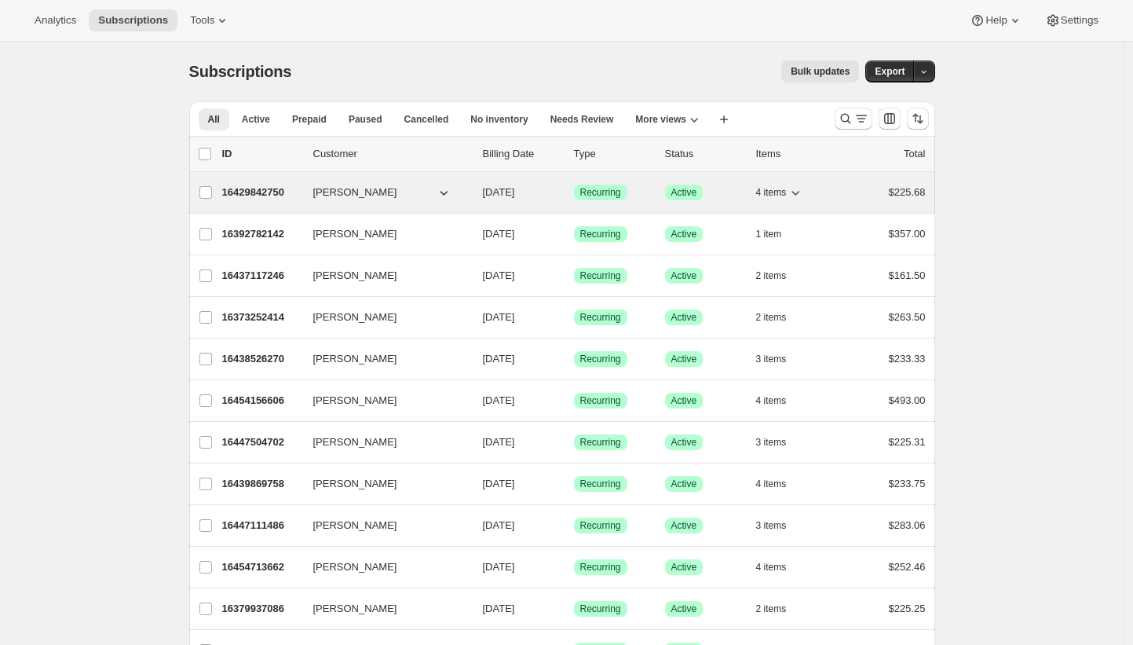
click at [245, 188] on p "16429842750" at bounding box center [261, 192] width 79 height 16
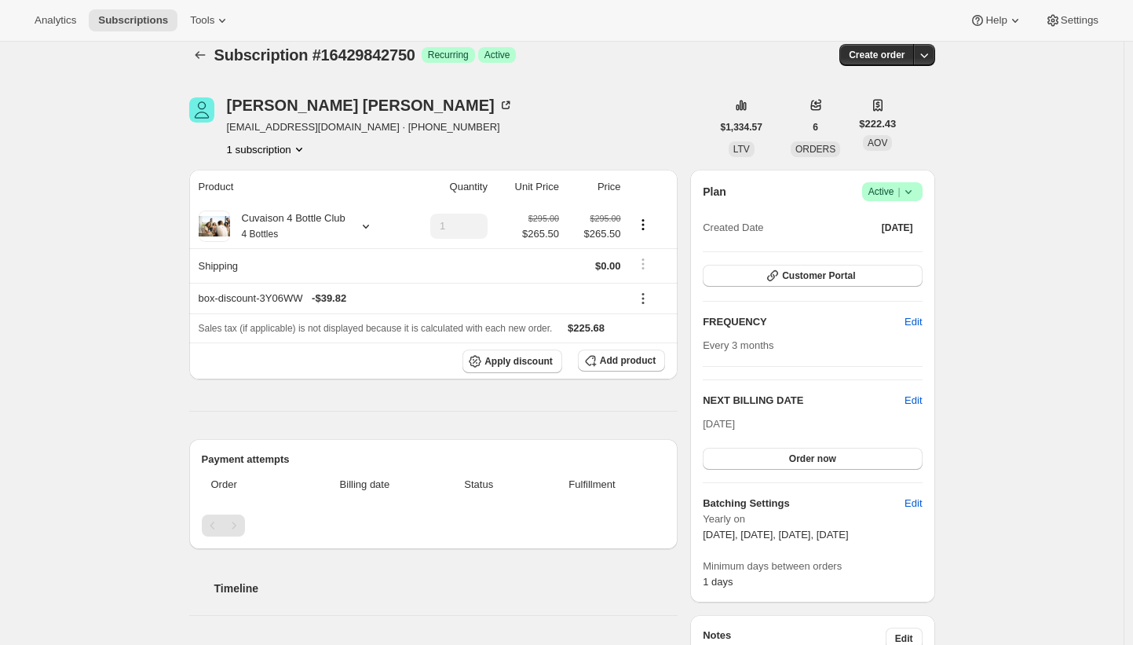
scroll to position [17, 0]
click at [148, 27] on button "Subscriptions" at bounding box center [133, 20] width 89 height 22
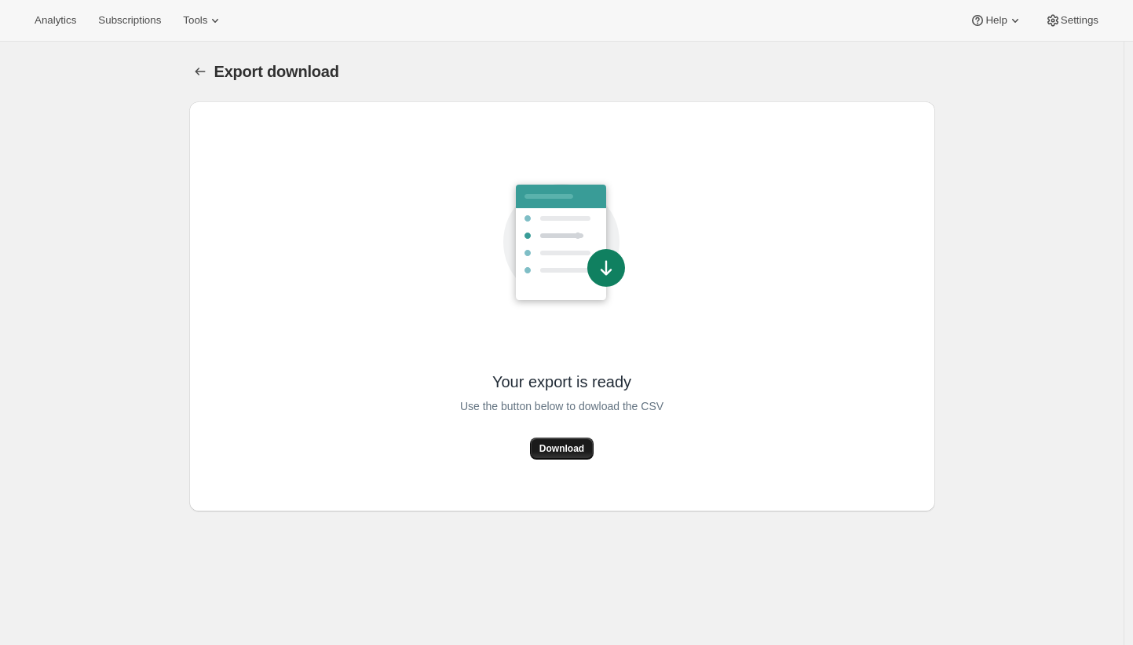
click at [568, 444] on span "Download" at bounding box center [561, 448] width 45 height 13
click at [706, 372] on div "Your export is ready Use the button below to dowload the CSV Download" at bounding box center [562, 306] width 721 height 385
click at [561, 447] on span "Download" at bounding box center [561, 448] width 45 height 13
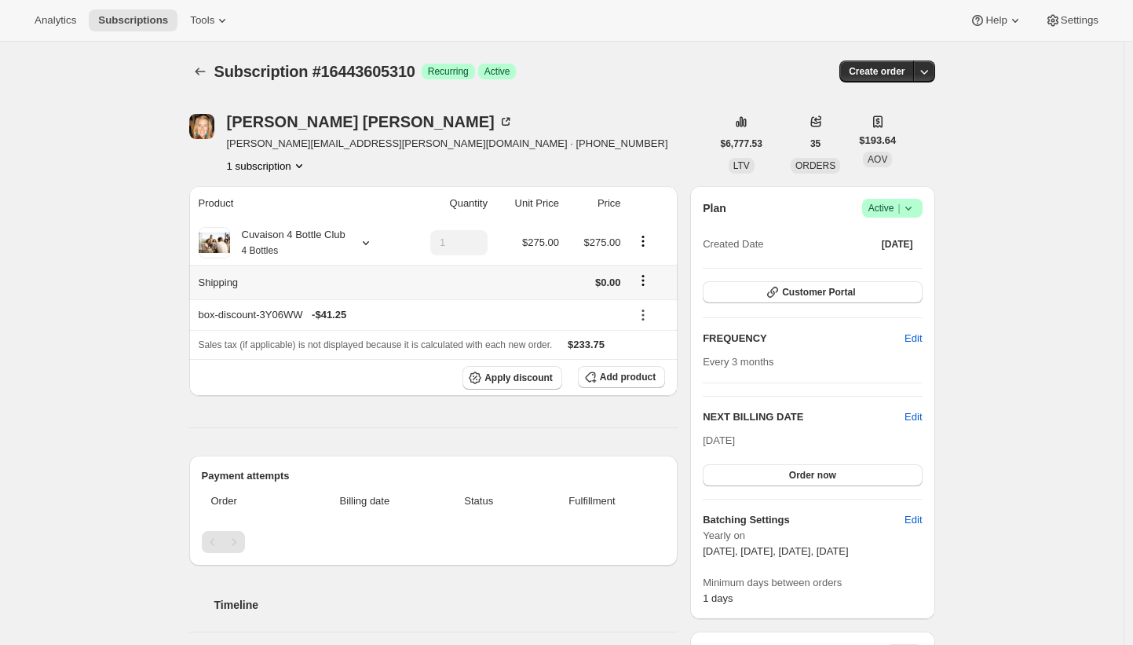
click at [647, 279] on icon "Shipping actions" at bounding box center [643, 280] width 16 height 16
click at [656, 309] on span "Edit shipping rate" at bounding box center [645, 311] width 79 height 12
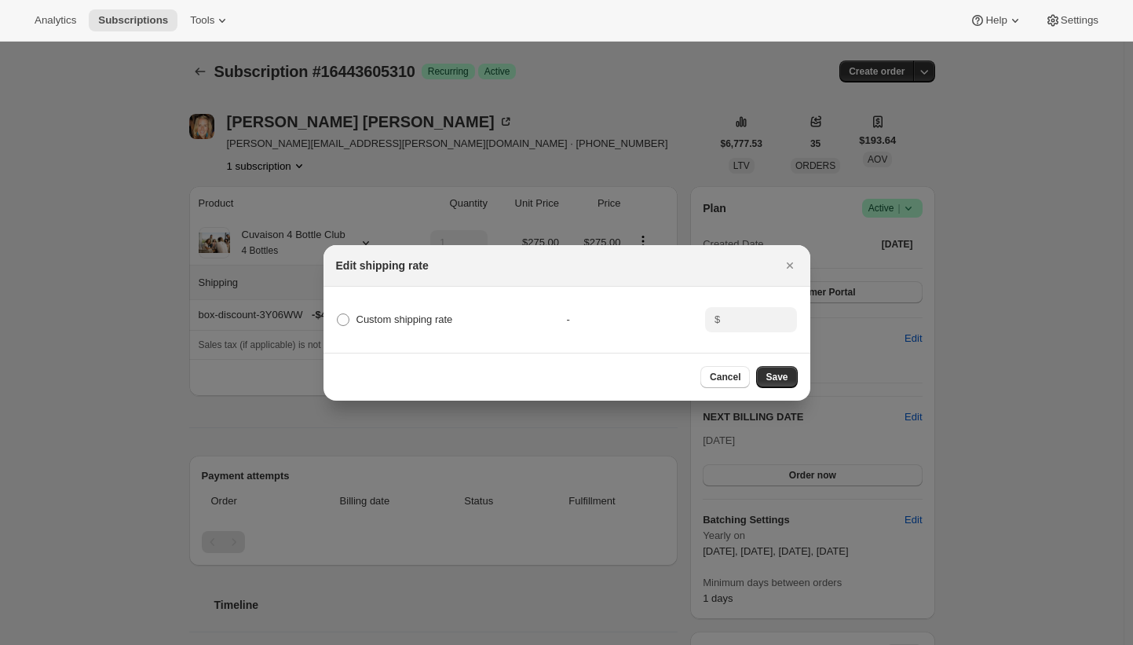
drag, startPoint x: 445, startPoint y: 61, endPoint x: 422, endPoint y: 55, distance: 24.4
click at [442, 61] on div at bounding box center [566, 322] width 1133 height 645
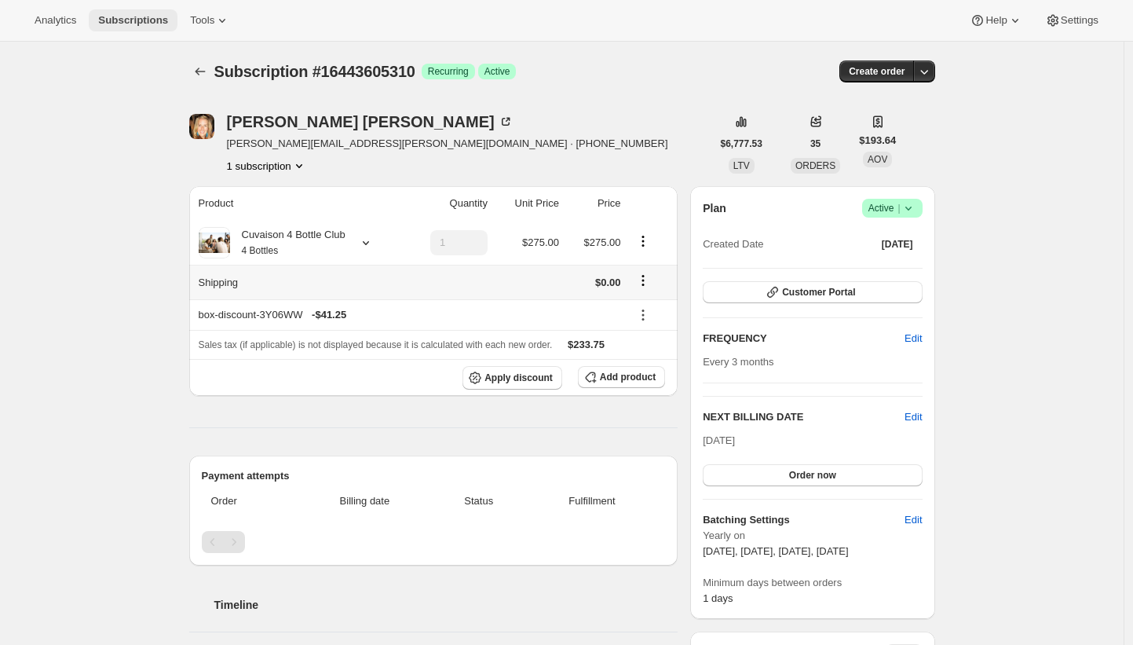
click at [146, 24] on span "Subscriptions" at bounding box center [133, 20] width 70 height 13
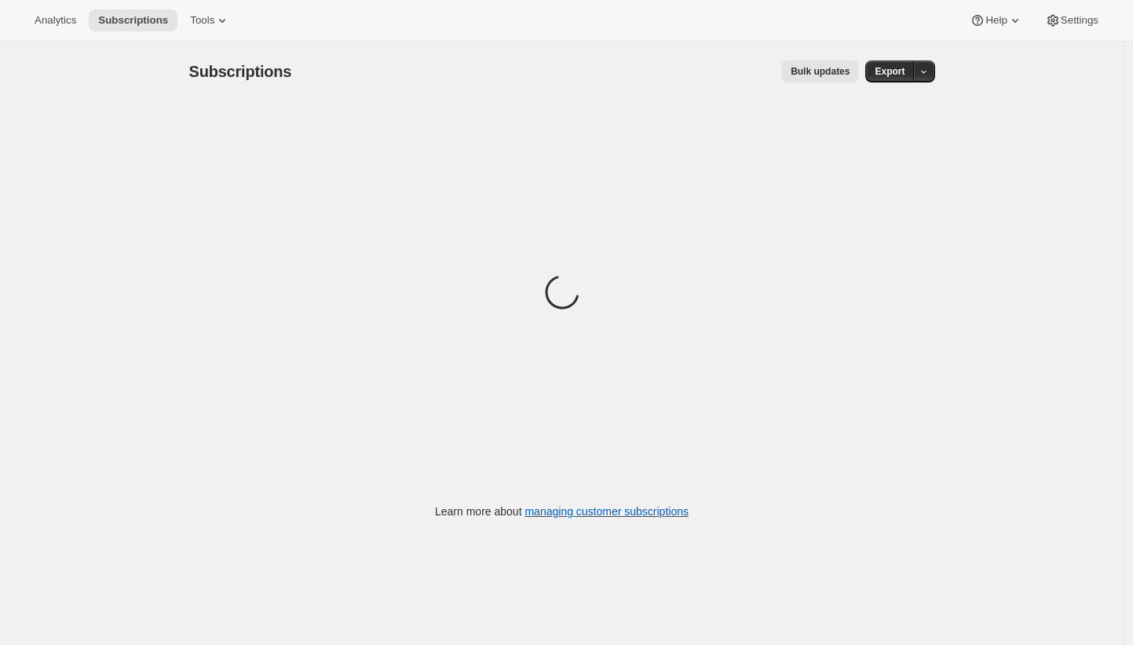
click at [794, 68] on span "Bulk updates" at bounding box center [820, 71] width 59 height 13
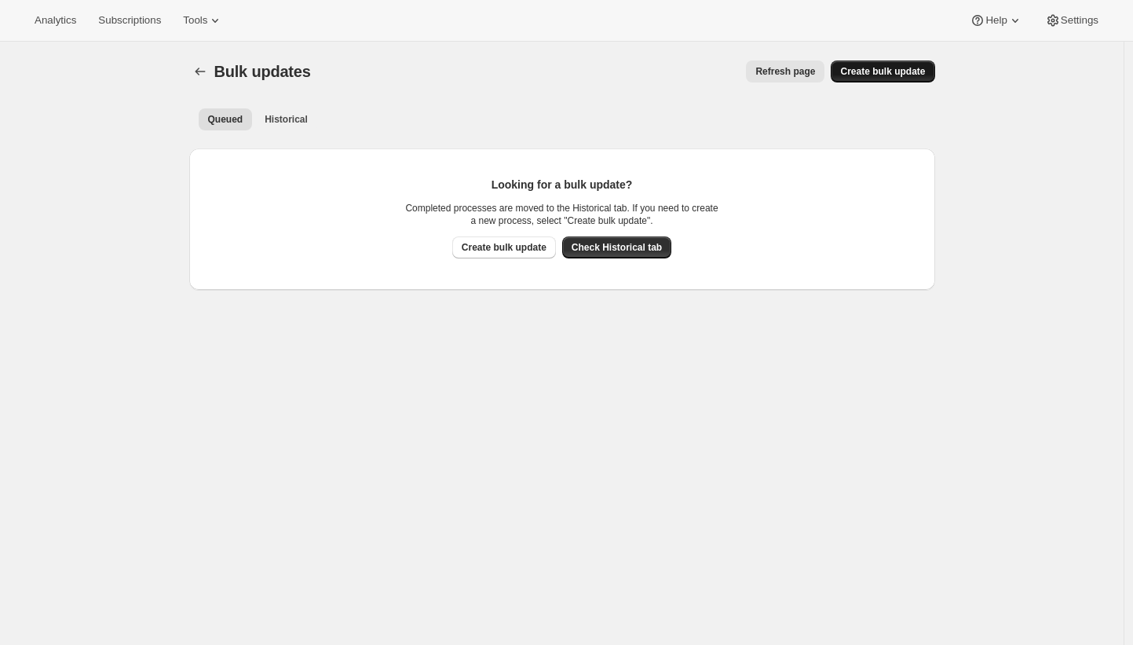
click at [871, 68] on span "Create bulk update" at bounding box center [882, 71] width 85 height 13
select select "17"
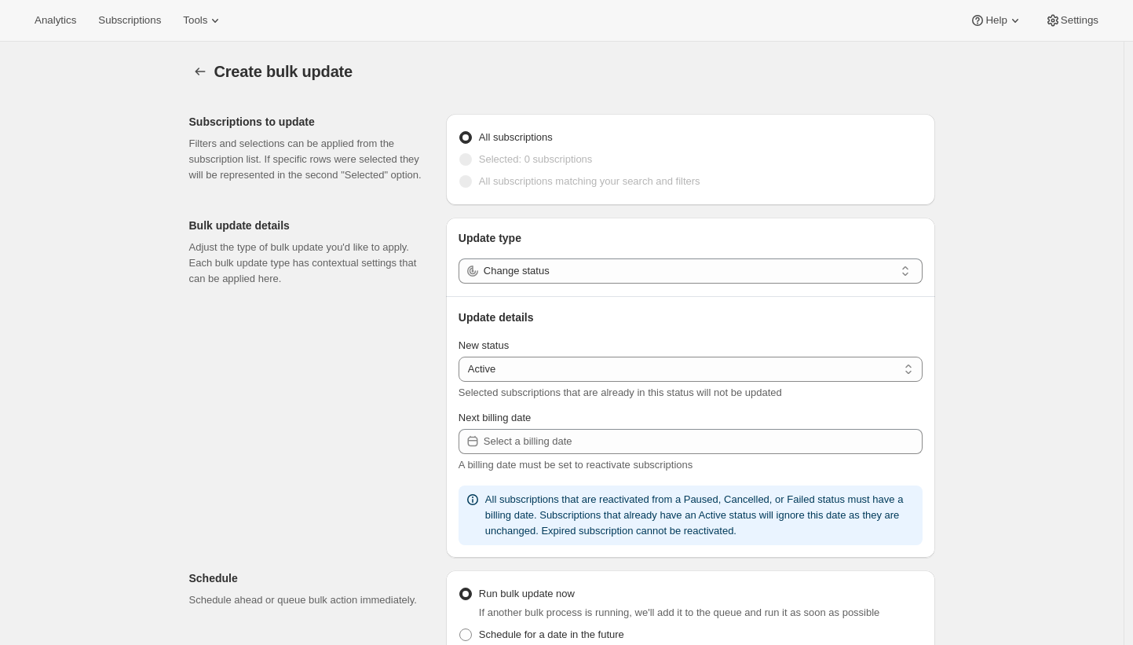
click at [743, 253] on div "Update type Change status" at bounding box center [690, 256] width 464 height 53
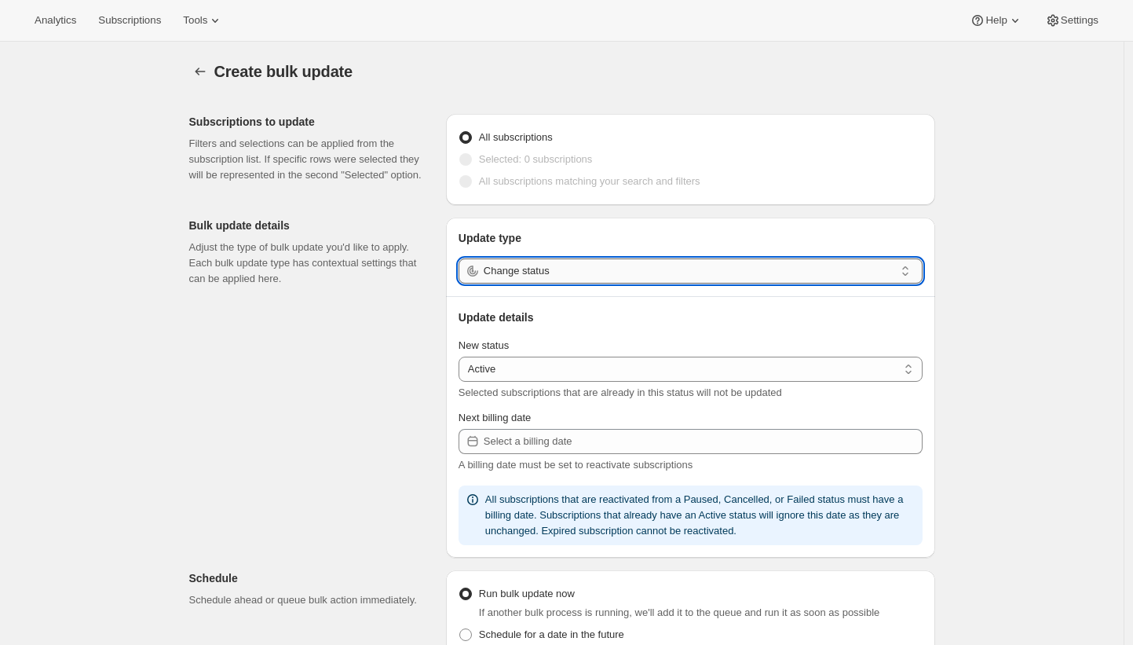
click at [742, 262] on input "Change status" at bounding box center [689, 270] width 411 height 25
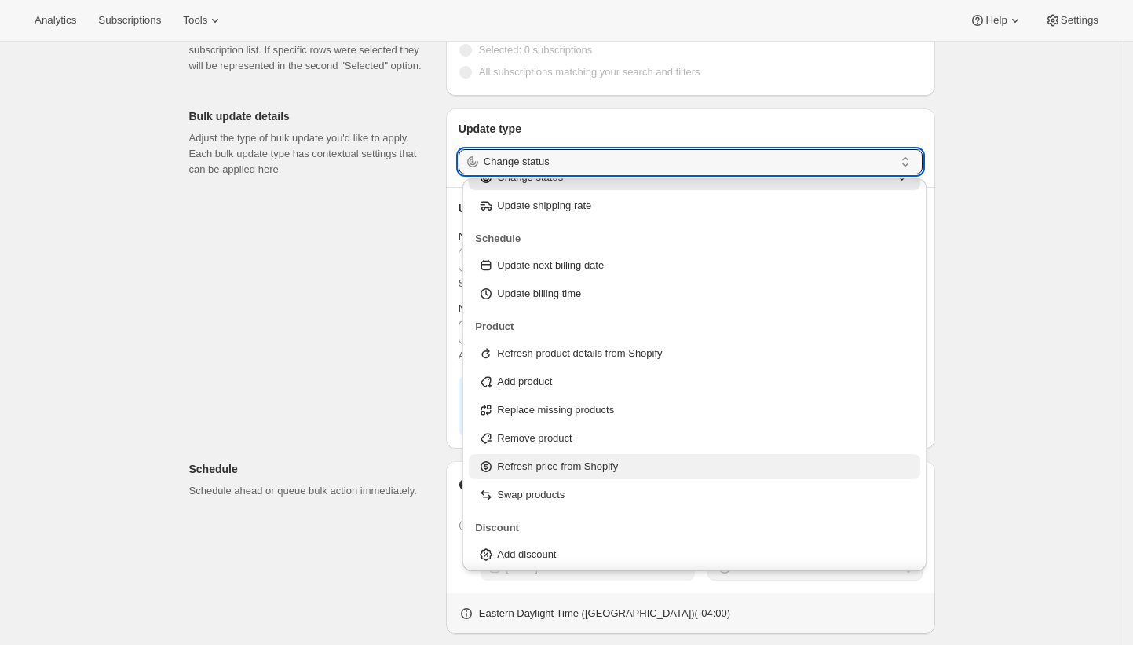
scroll to position [50, 0]
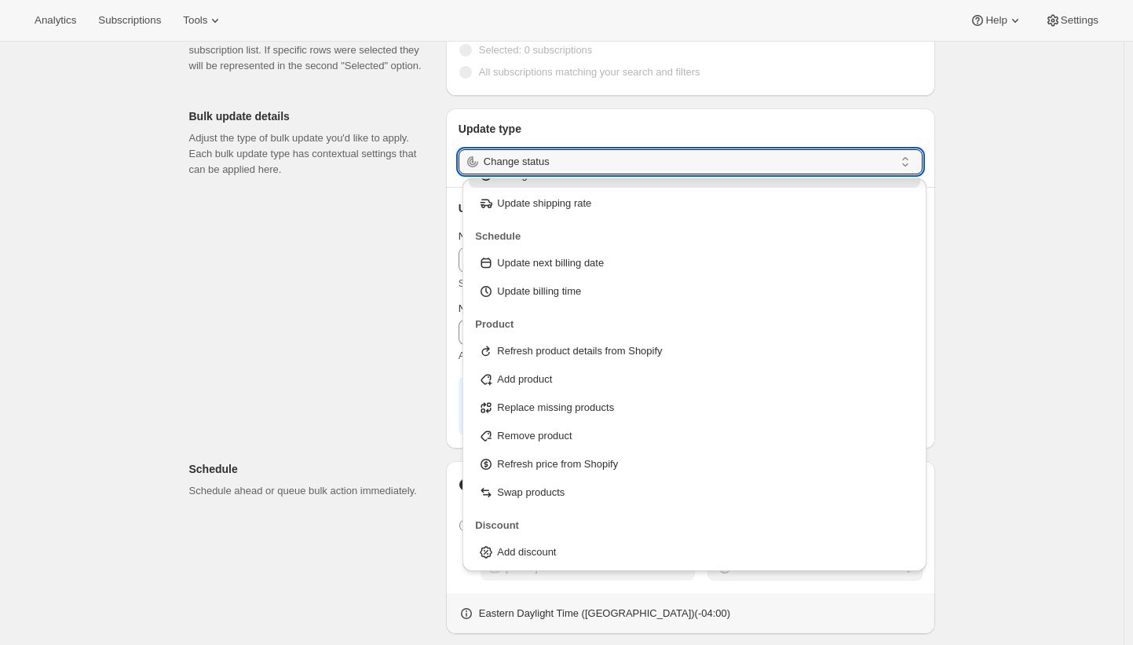
click at [404, 345] on div "Subscriptions to update Filters and selections can be applied from the subscrip…" at bounding box center [556, 479] width 758 height 975
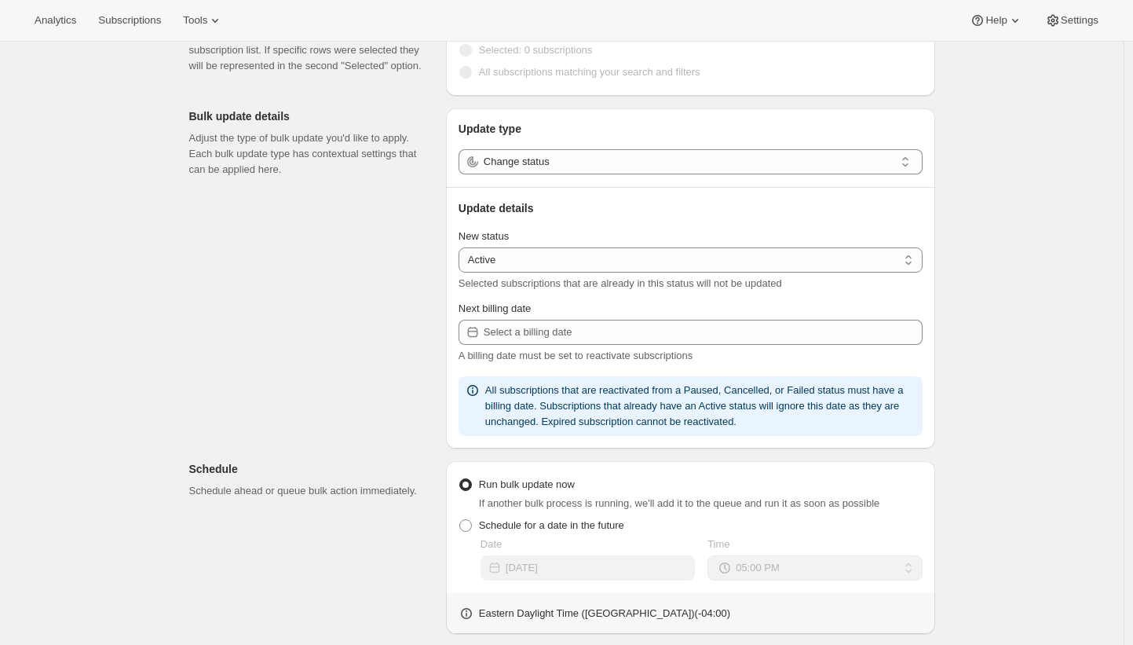
click at [404, 345] on div "Subscriptions to update Filters and selections can be applied from the subscrip…" at bounding box center [556, 479] width 758 height 975
click at [163, 86] on div "Create bulk update. This page is ready Create bulk update Subscriptions to upda…" at bounding box center [561, 462] width 1123 height 1060
drag, startPoint x: 160, startPoint y: 100, endPoint x: 162, endPoint y: 76, distance: 24.4
click at [160, 100] on div "Create bulk update. This page is ready Create bulk update Subscriptions to upda…" at bounding box center [561, 462] width 1123 height 1060
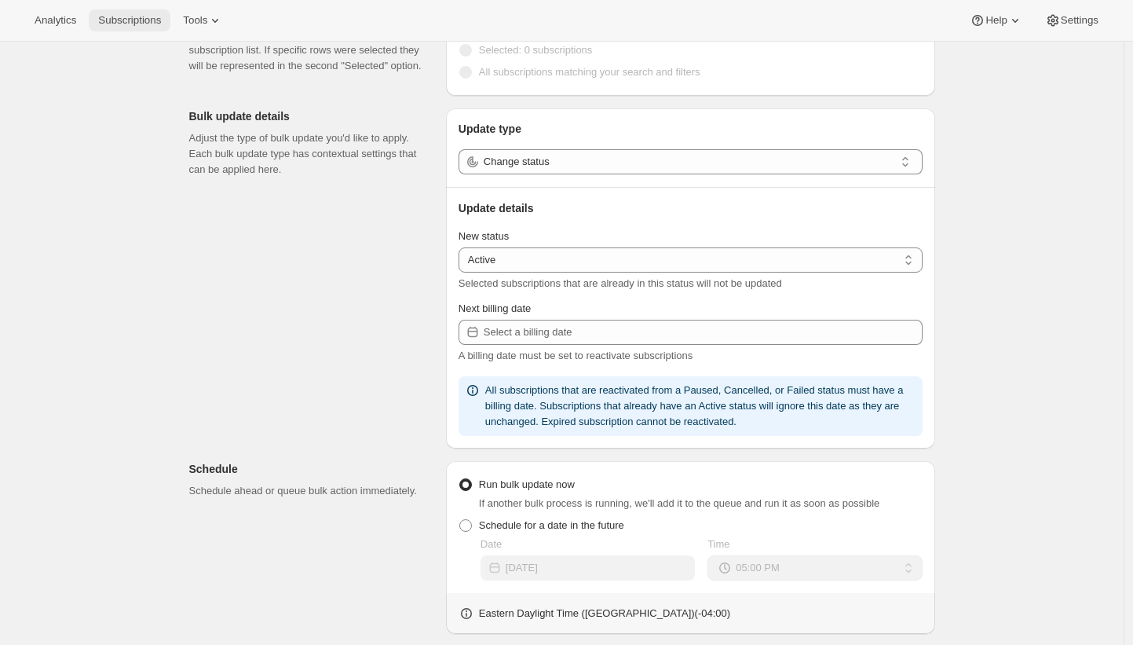
click at [154, 25] on span "Subscriptions" at bounding box center [129, 20] width 63 height 13
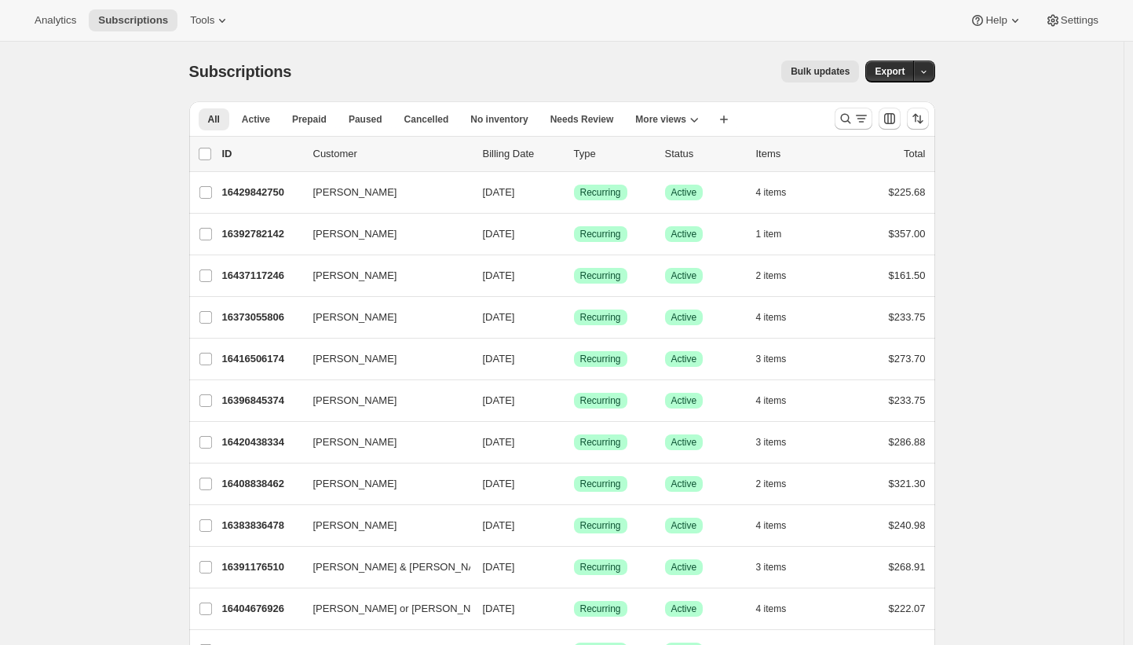
click at [331, 89] on div "Subscriptions. This page is ready Subscriptions Bulk updates More actions Bulk …" at bounding box center [562, 72] width 746 height 60
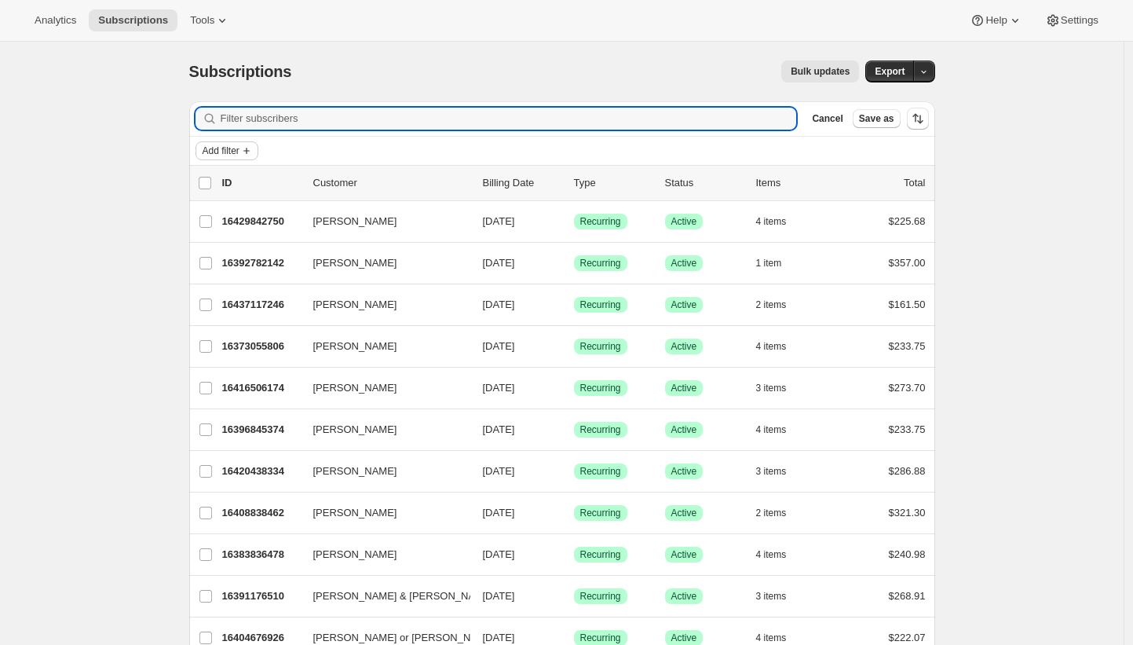
click at [250, 145] on icon "Add filter" at bounding box center [246, 150] width 13 height 13
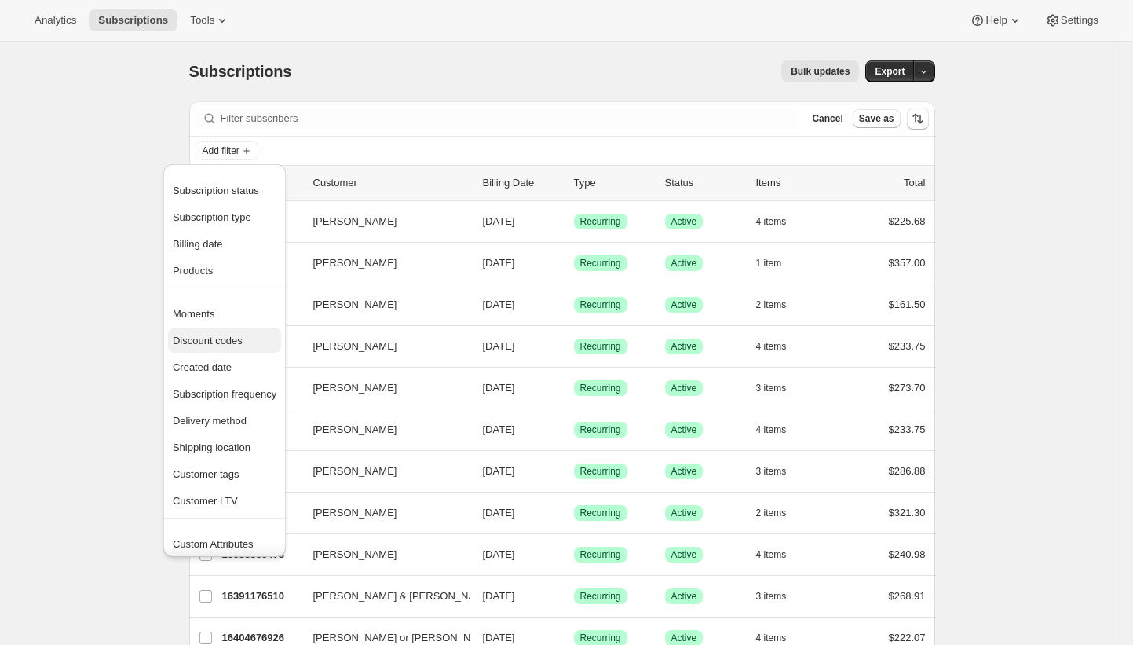
click at [226, 349] on button "Discount codes" at bounding box center [224, 339] width 113 height 25
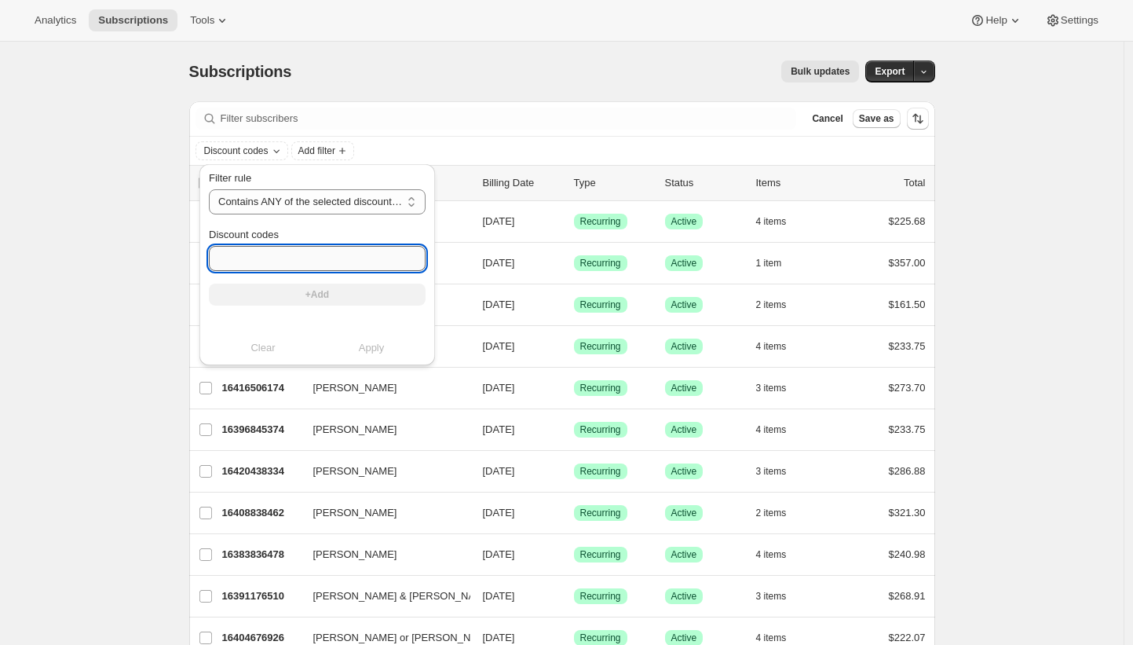
click at [322, 256] on input "Discount codes" at bounding box center [317, 258] width 217 height 25
paste input "SIPSEPT15wc"
type input "SIPSEPT15wc"
click at [331, 288] on button "+Add" at bounding box center [317, 294] width 217 height 22
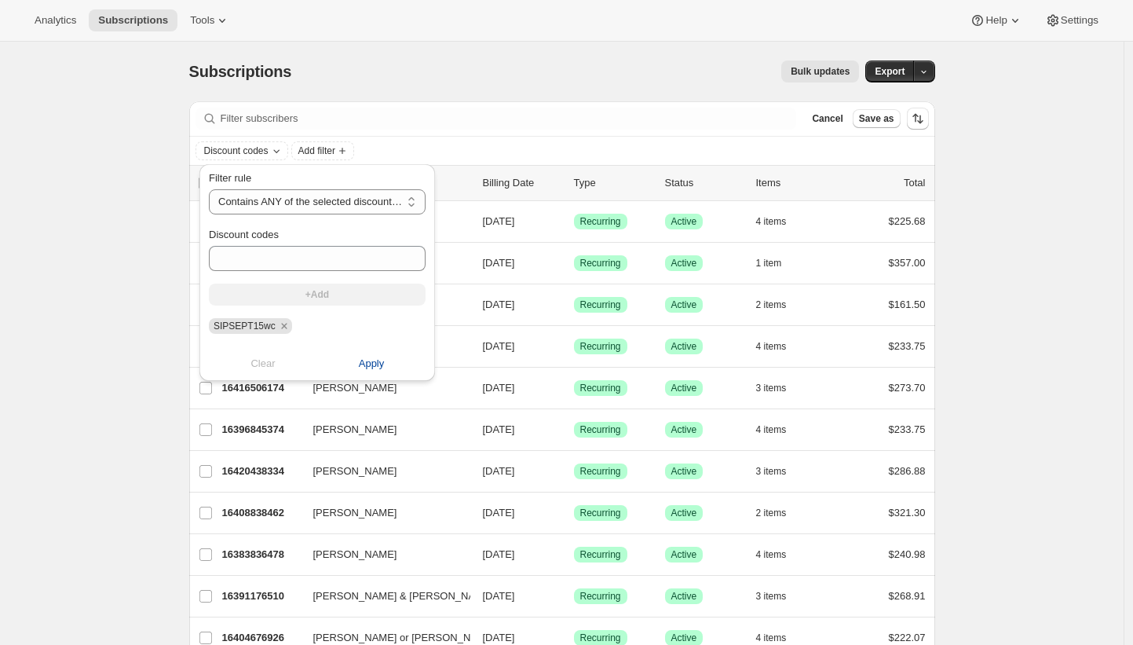
click at [363, 367] on span "Apply" at bounding box center [372, 364] width 26 height 16
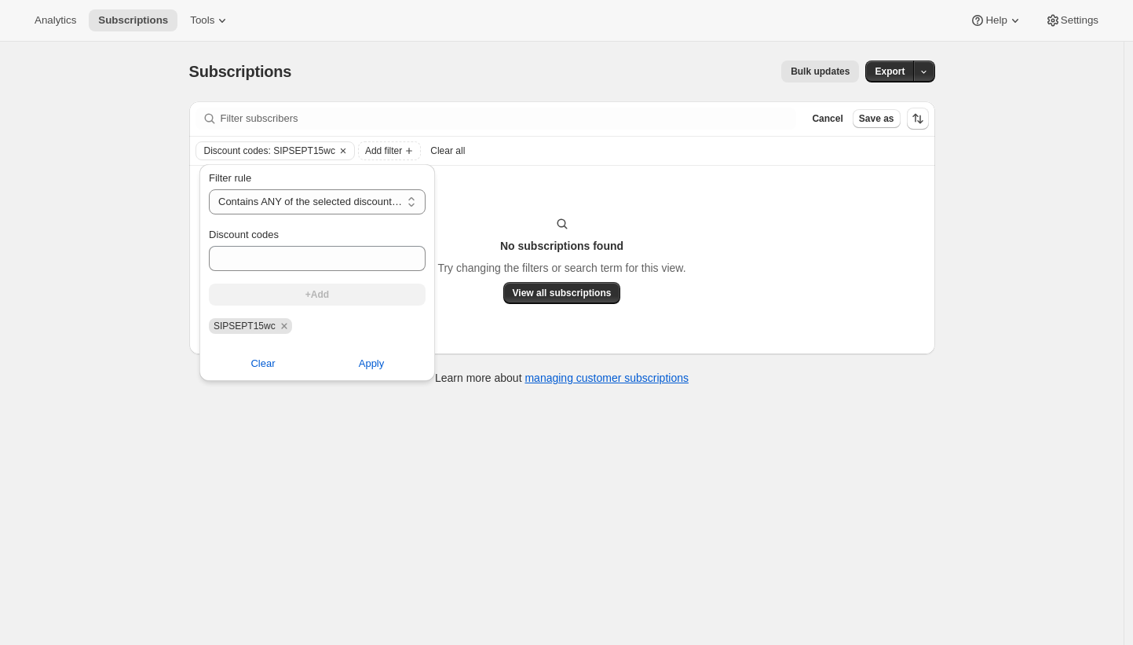
click at [115, 314] on div "Subscriptions. This page is ready Subscriptions Bulk updates More actions Bulk …" at bounding box center [561, 364] width 1123 height 645
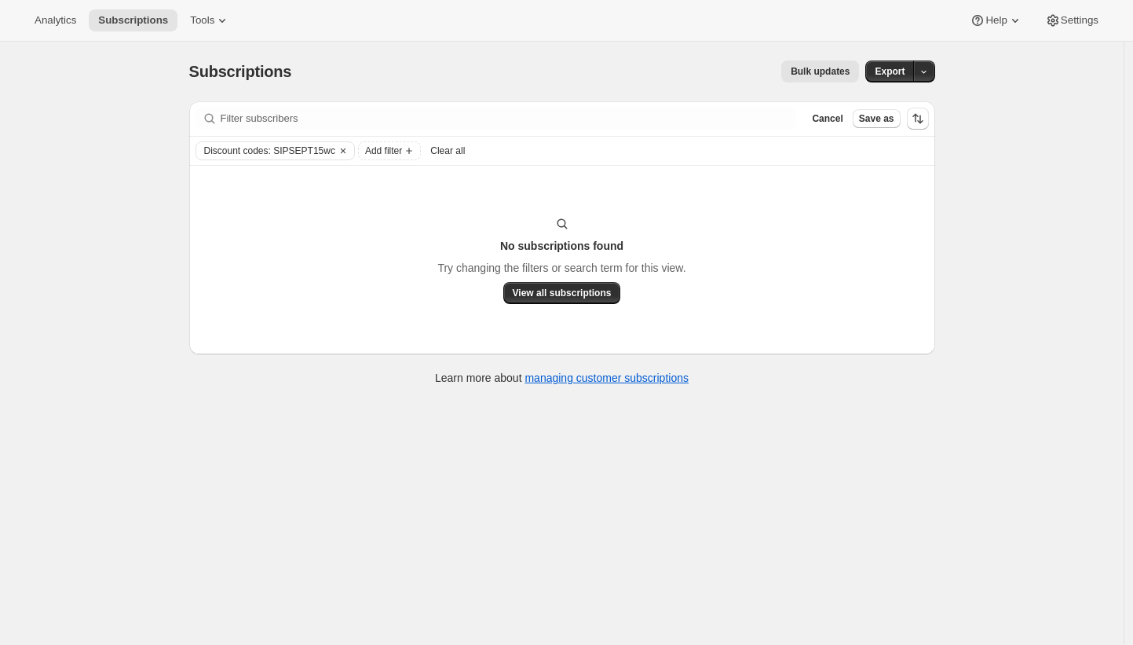
click at [1028, 254] on div "Subscriptions. This page is ready Subscriptions Bulk updates More actions Bulk …" at bounding box center [561, 364] width 1123 height 645
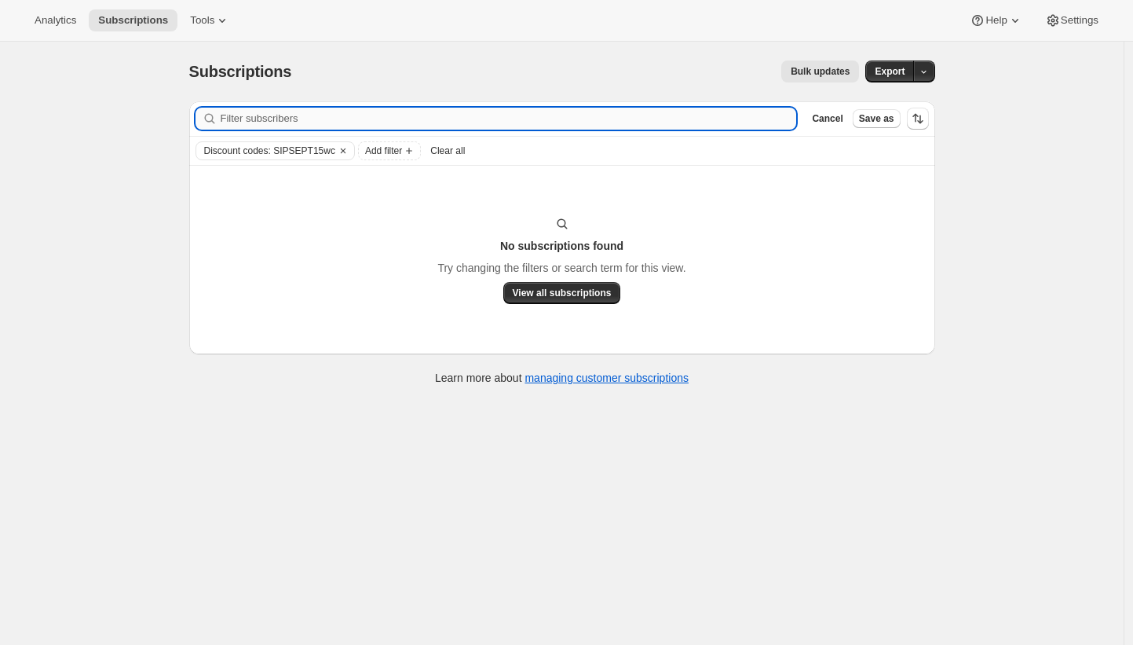
click at [365, 117] on input "Filter subscribers" at bounding box center [509, 119] width 576 height 22
paste input "10937303180"
type input "10937303180"
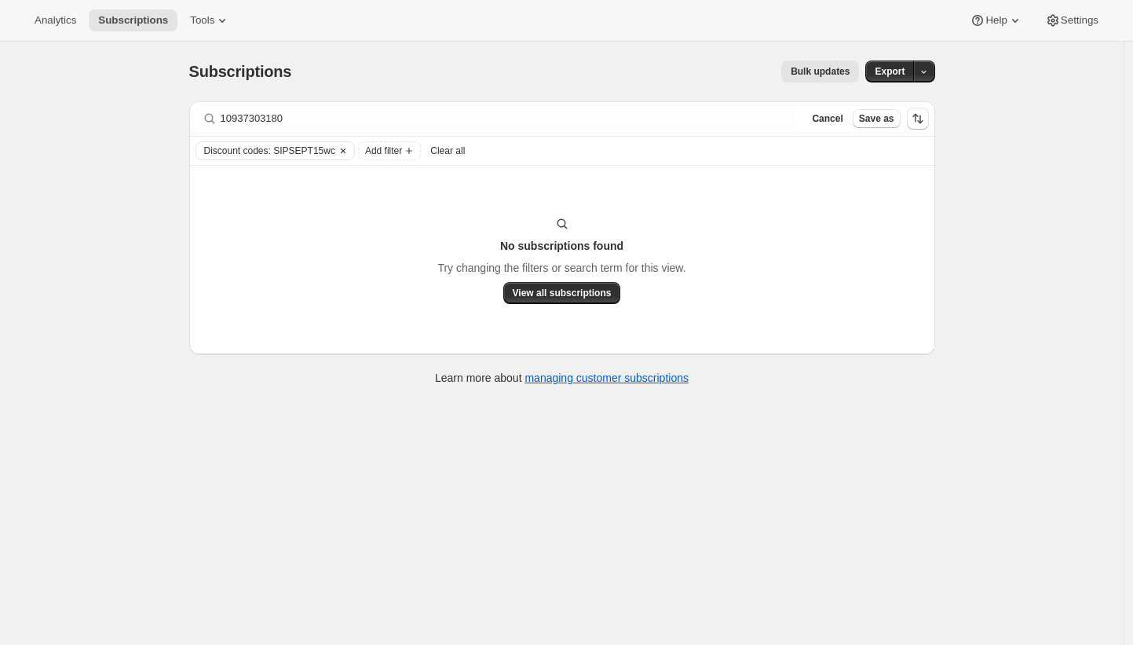
click at [349, 148] on icon "Clear" at bounding box center [343, 150] width 13 height 13
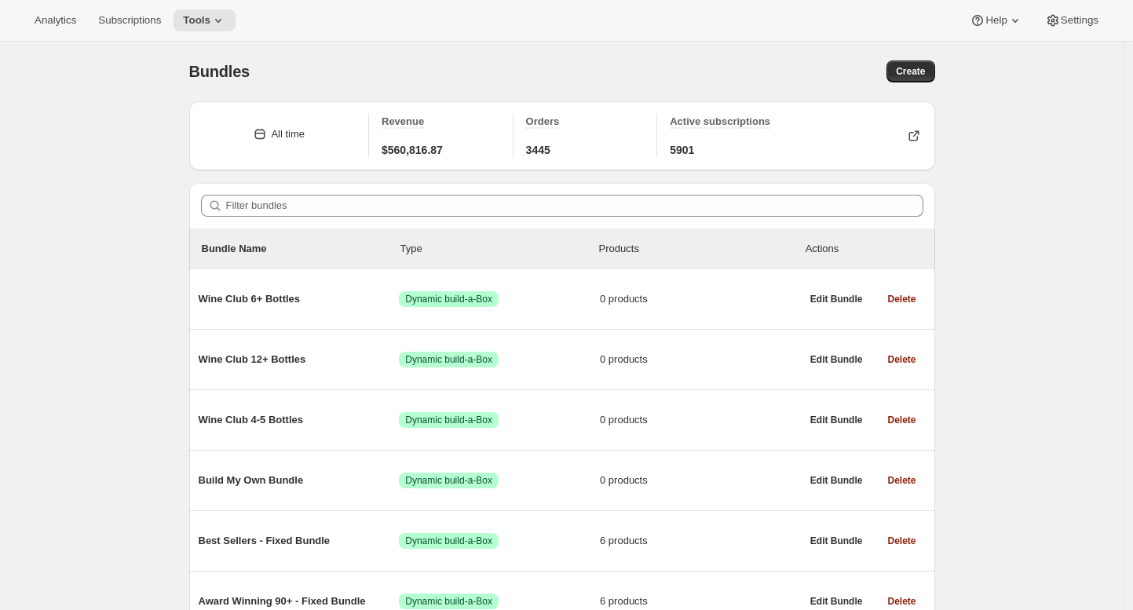
click at [148, 28] on button "Subscriptions" at bounding box center [130, 20] width 82 height 22
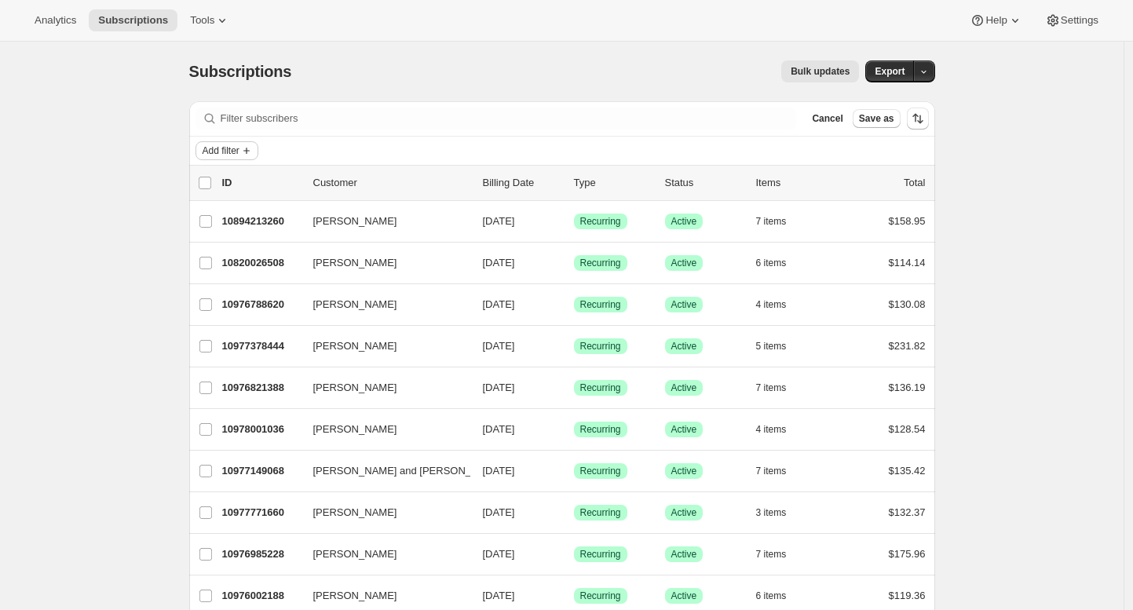
click at [236, 152] on span "Add filter" at bounding box center [221, 150] width 37 height 13
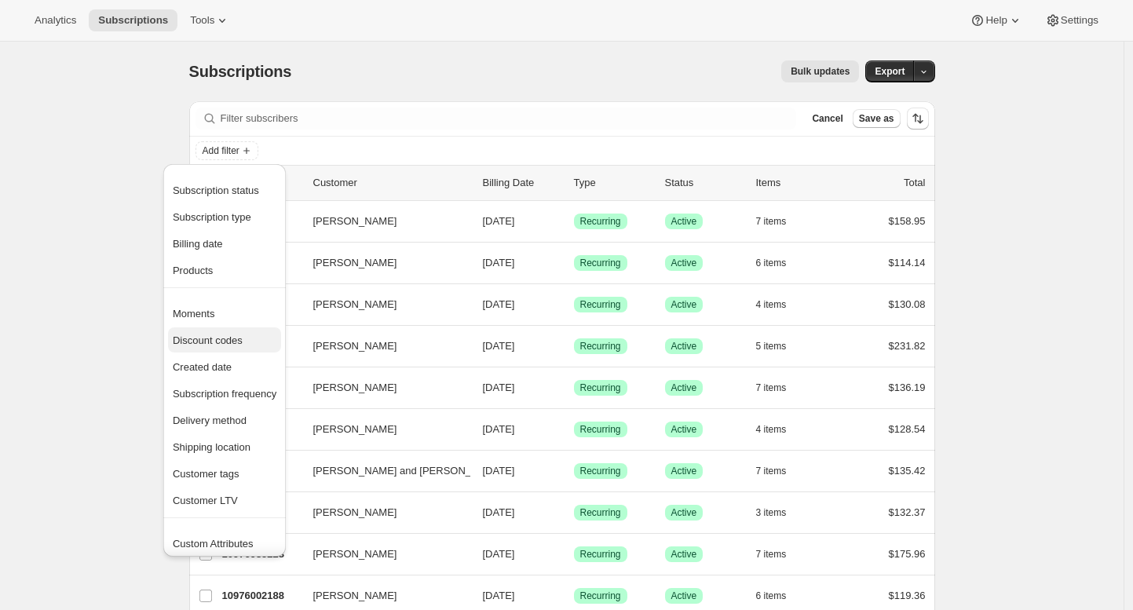
click at [218, 338] on span "Discount codes" at bounding box center [208, 340] width 70 height 12
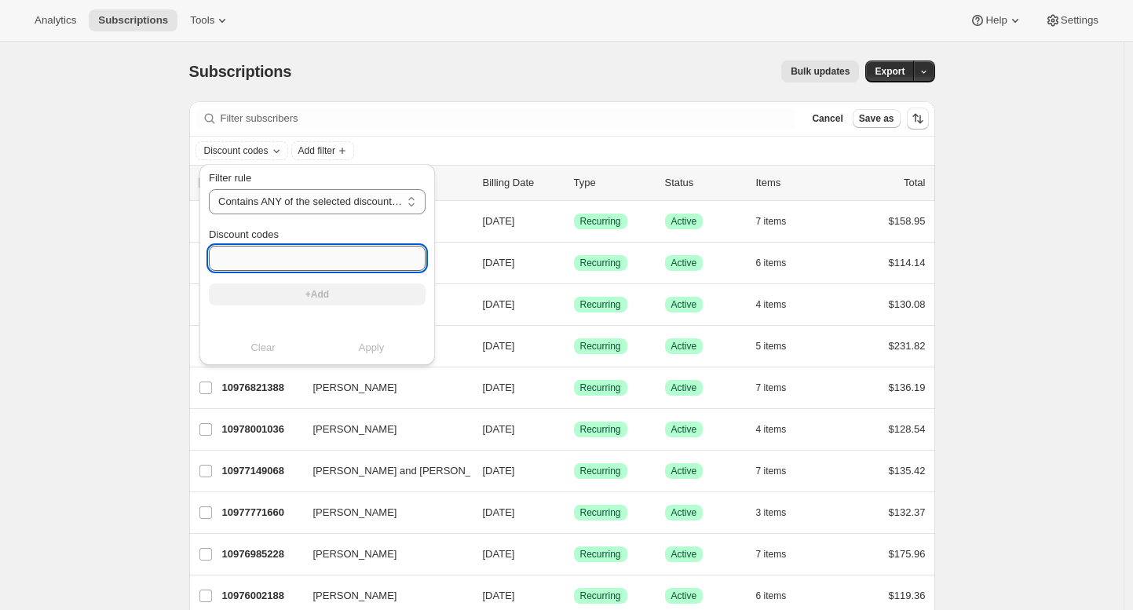
click at [325, 257] on input "Discount codes" at bounding box center [317, 258] width 217 height 25
paste input "SIPSEPT15wc"
type input "SIPSEPT15wc"
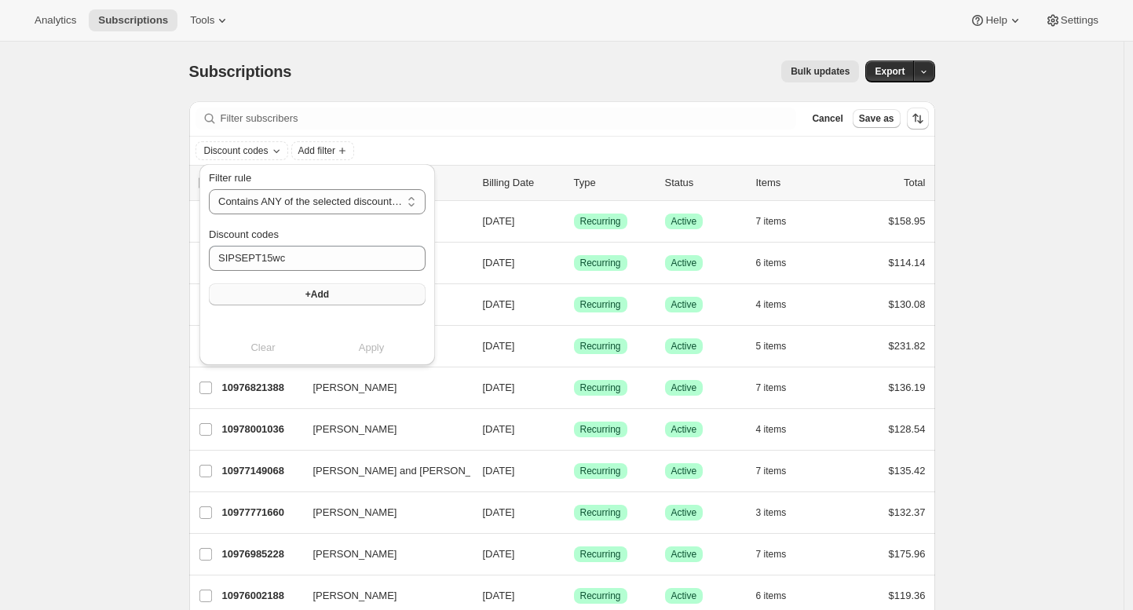
click at [320, 296] on span "+Add" at bounding box center [317, 294] width 24 height 13
click at [384, 362] on button "Apply" at bounding box center [371, 363] width 127 height 25
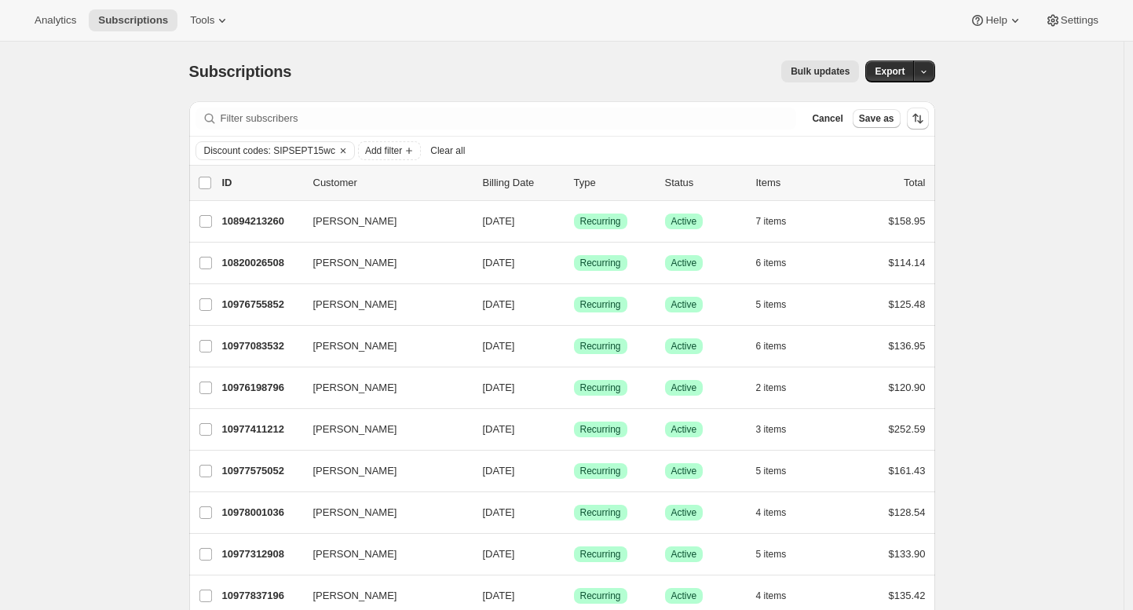
drag, startPoint x: 573, startPoint y: 91, endPoint x: 593, endPoint y: 88, distance: 19.9
click at [574, 91] on div "Subscriptions. This page is ready Subscriptions Bulk updates More actions Bulk …" at bounding box center [562, 72] width 746 height 60
click at [891, 67] on span "Export" at bounding box center [890, 71] width 30 height 13
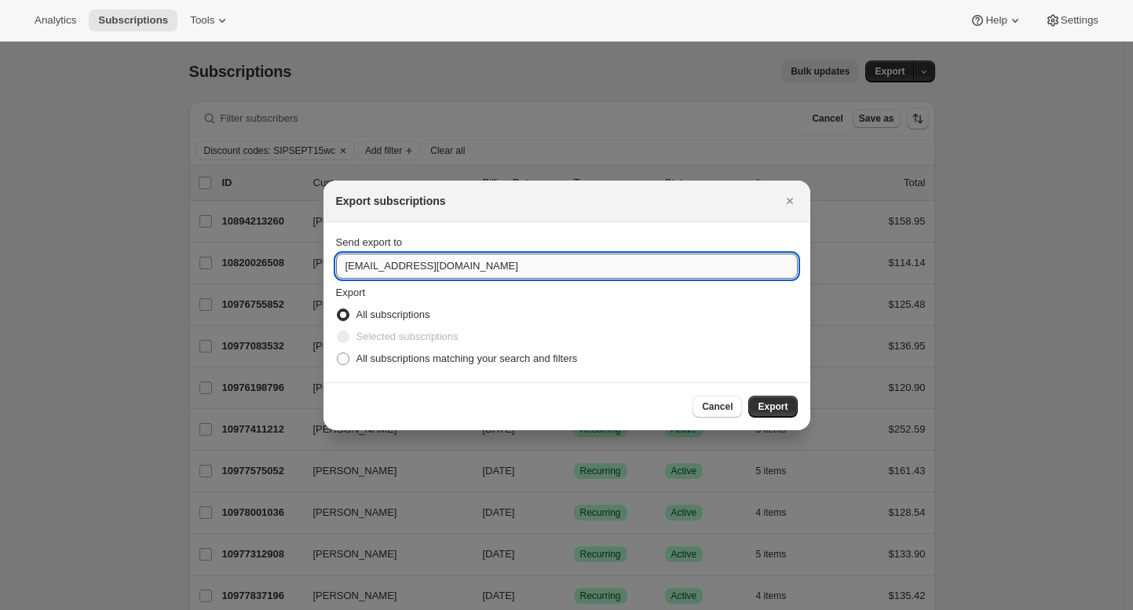
click at [550, 267] on input "customers@onehopewine.com" at bounding box center [567, 266] width 462 height 25
type input "brian@awtomic.com"
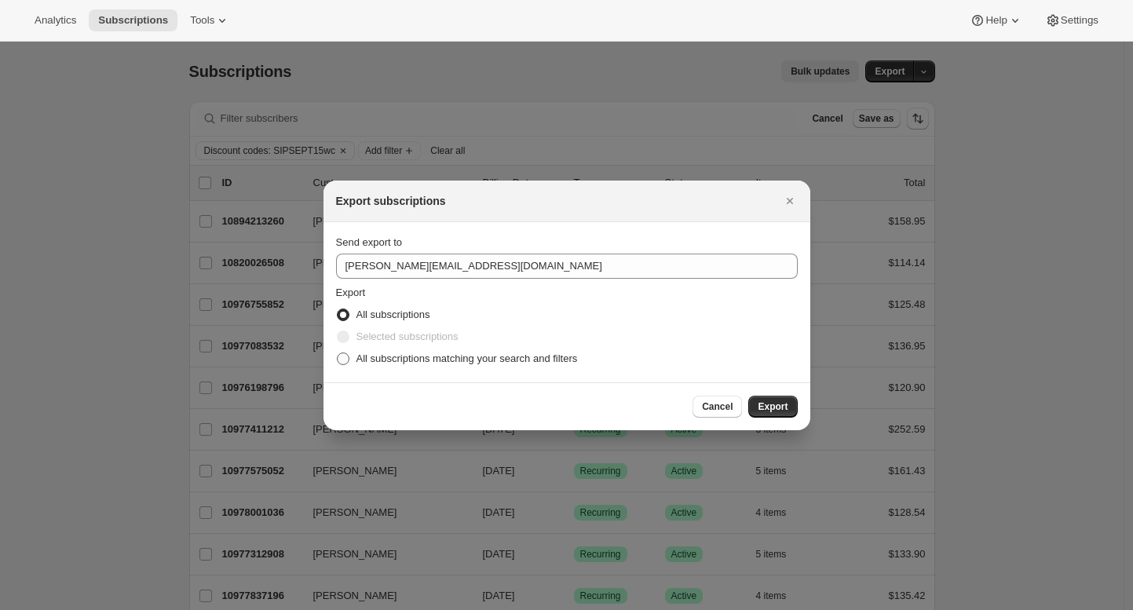
click at [562, 355] on span "All subscriptions matching your search and filters" at bounding box center [466, 358] width 221 height 12
click at [338, 353] on input "All subscriptions matching your search and filters" at bounding box center [337, 352] width 1 height 1
radio input "true"
click at [769, 402] on span "Export" at bounding box center [773, 406] width 30 height 13
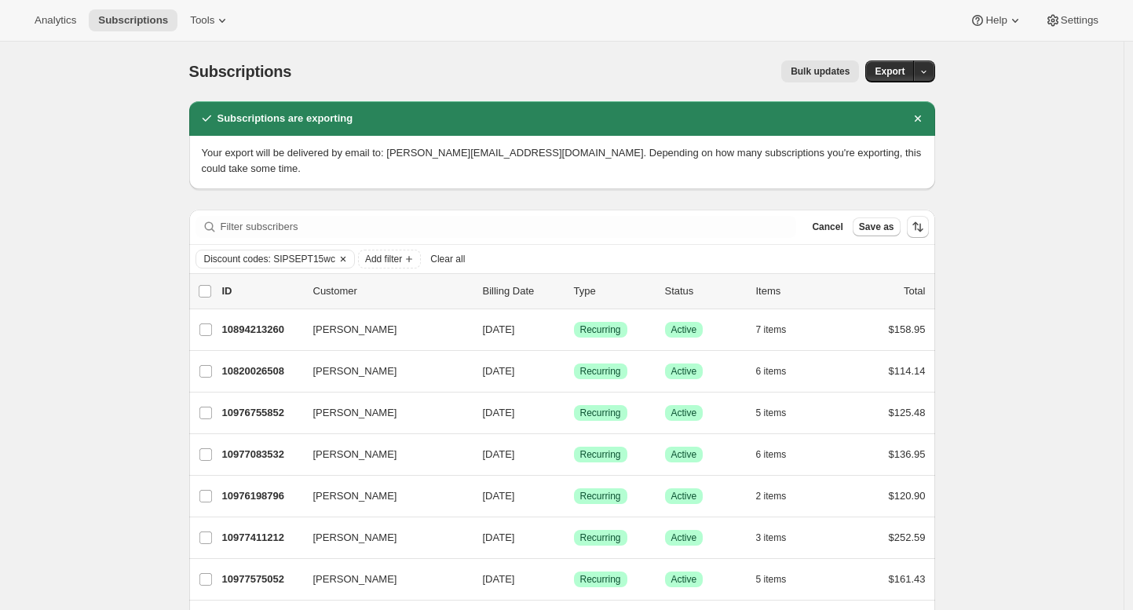
click at [289, 253] on span "Discount codes: SIPSEPT15wc" at bounding box center [269, 259] width 131 height 13
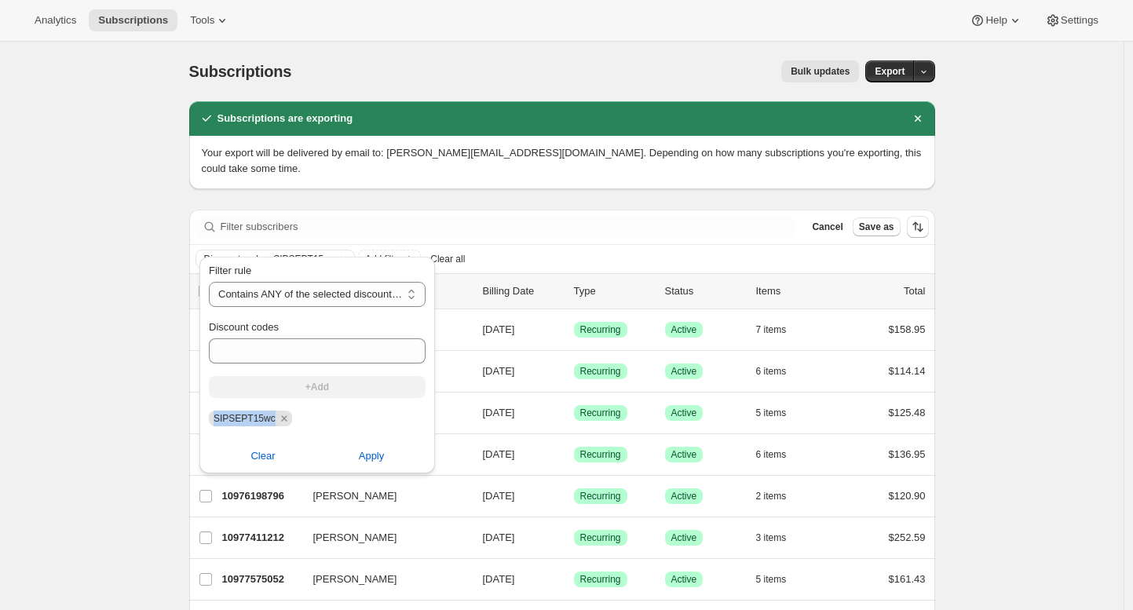
copy span "SIPSEPT15wc"
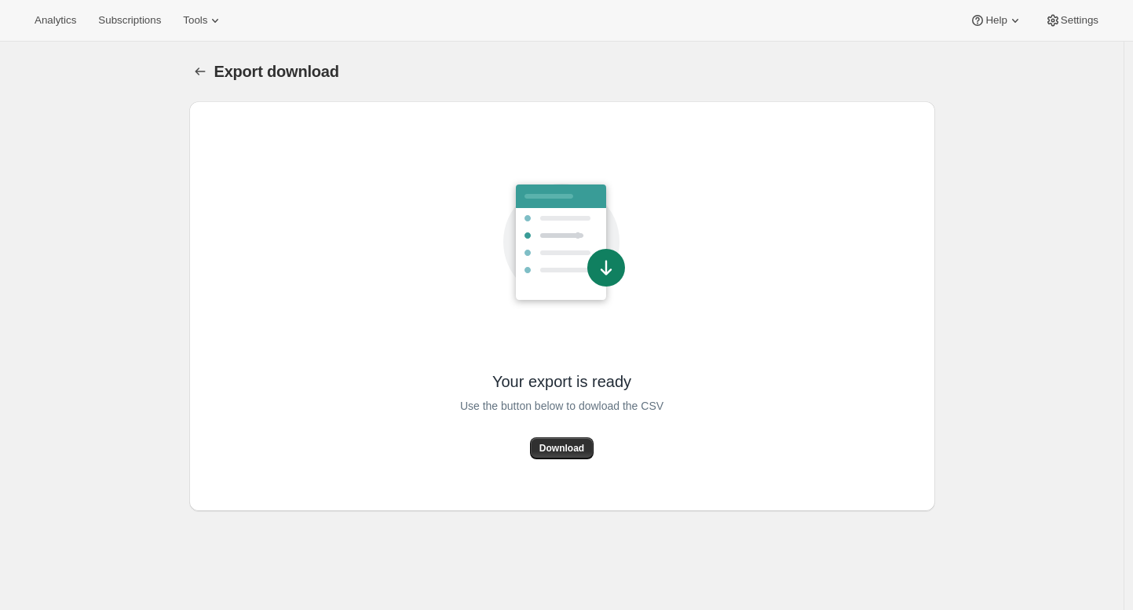
click at [565, 451] on span "Download" at bounding box center [561, 448] width 45 height 13
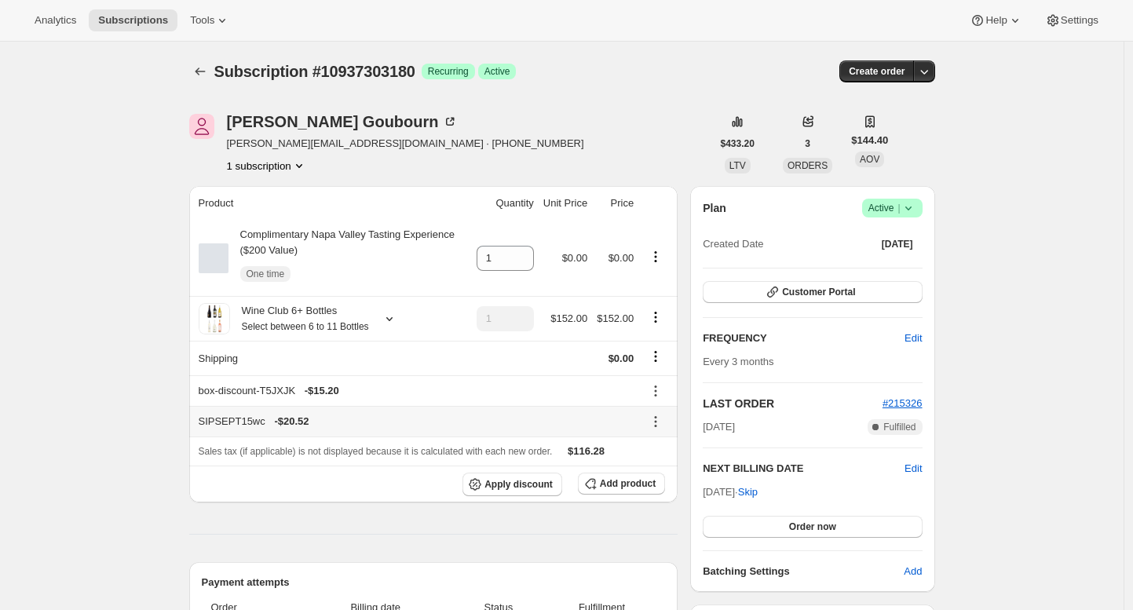
click at [226, 429] on div "SIPSEPT15wc - $20.52" at bounding box center [417, 422] width 436 height 16
copy div "SIPSEPT15wc"
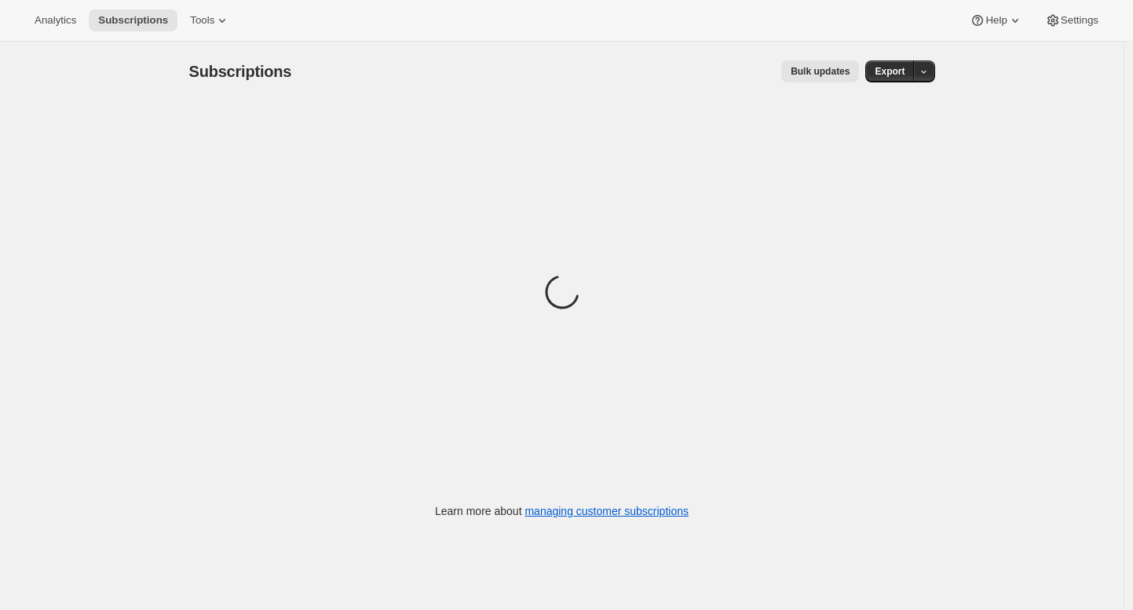
click at [97, 161] on div "Subscriptions. This page is ready Subscriptions Bulk updates More actions Bulk …" at bounding box center [561, 347] width 1123 height 610
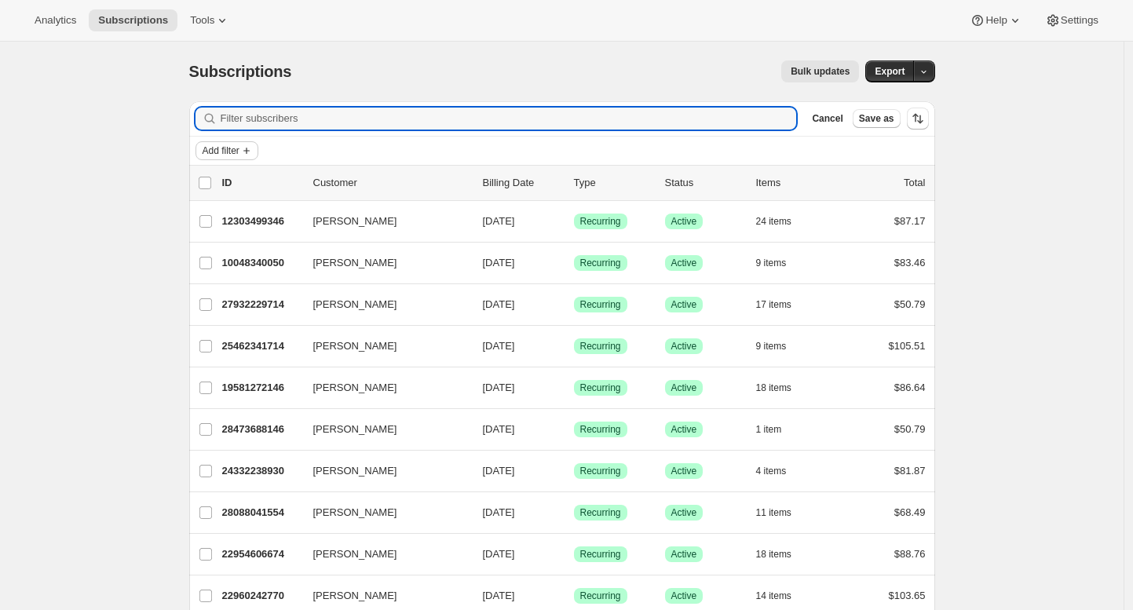
click at [250, 152] on icon "Add filter" at bounding box center [246, 151] width 6 height 6
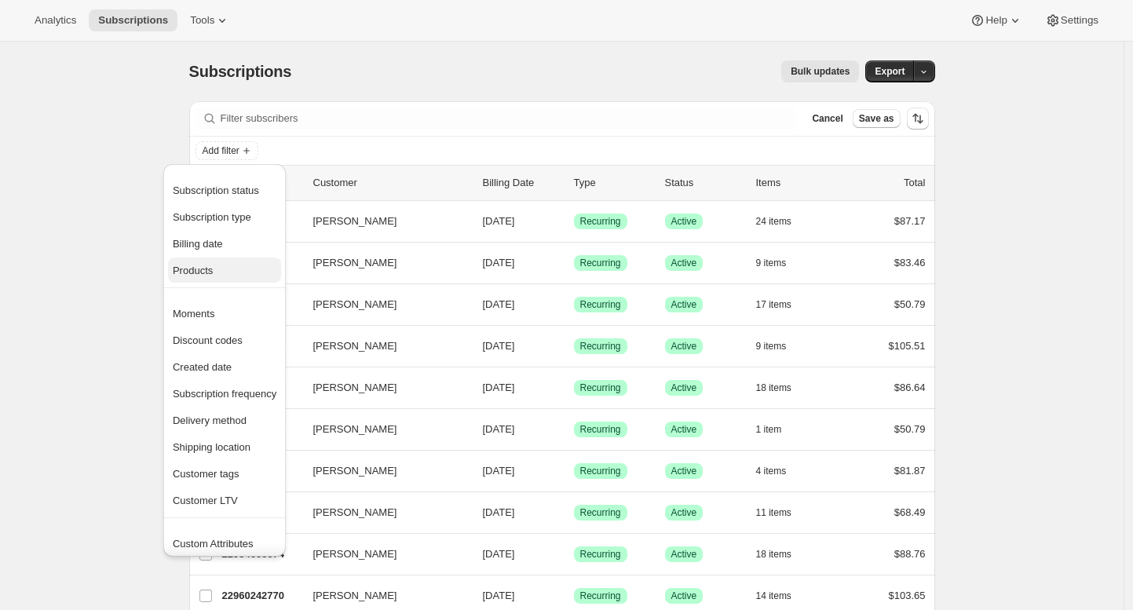
click at [251, 269] on span "Products" at bounding box center [225, 271] width 104 height 16
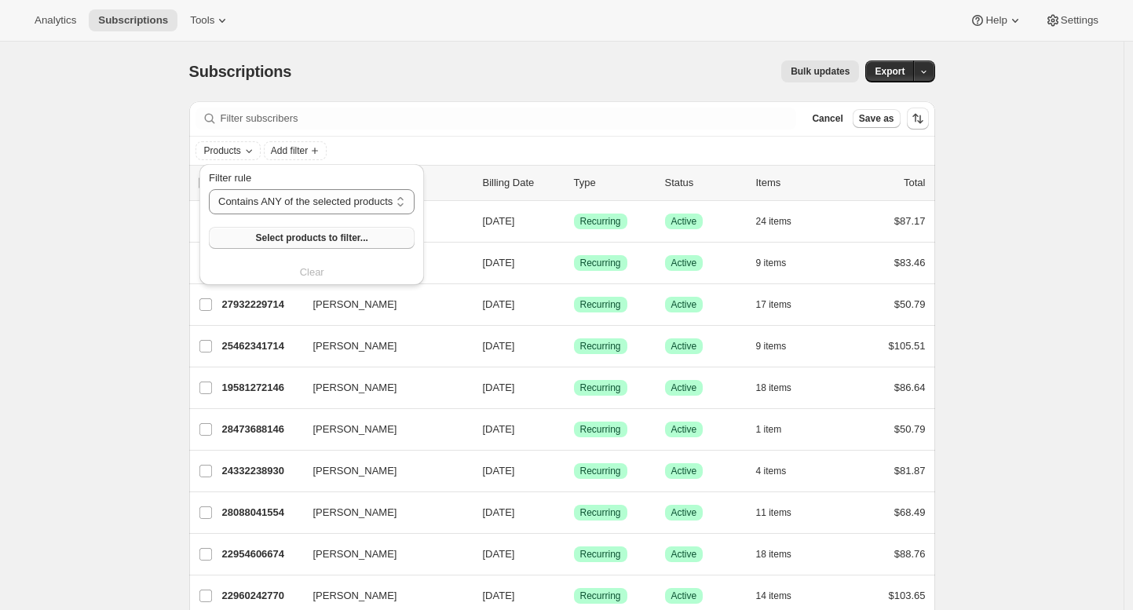
click at [336, 243] on span "Select products to filter..." at bounding box center [311, 238] width 112 height 13
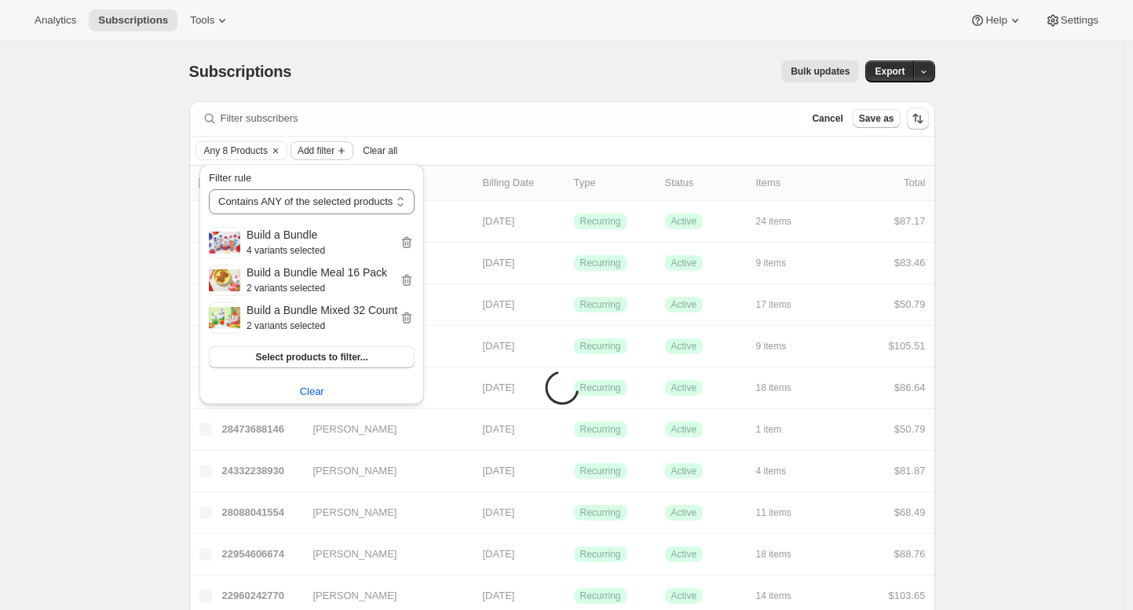
click at [347, 152] on button "Add filter" at bounding box center [321, 150] width 63 height 19
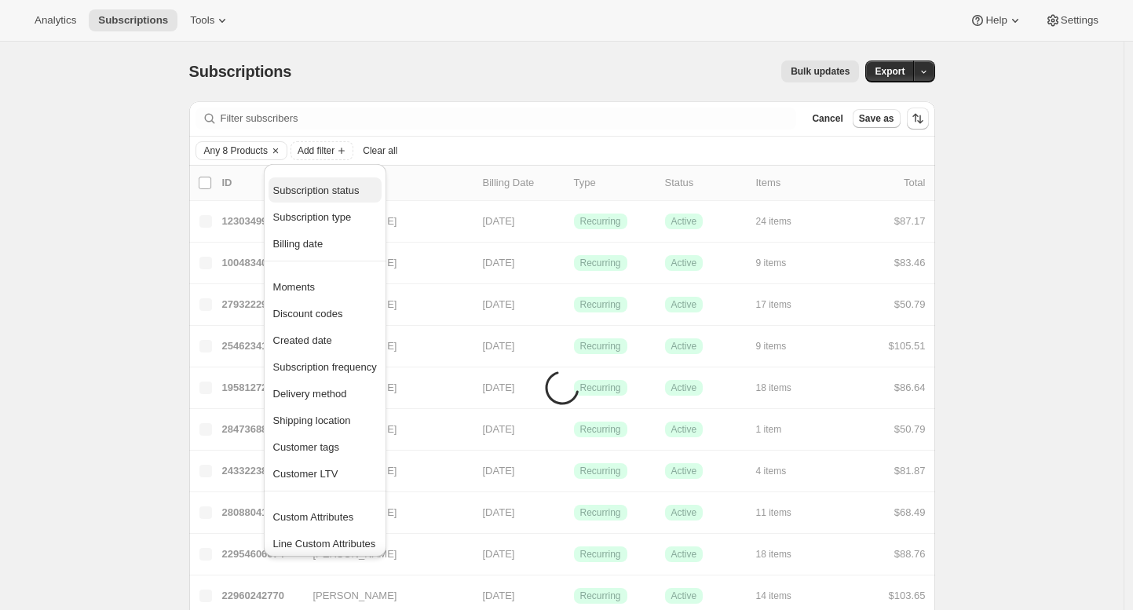
click at [349, 187] on span "Subscription status" at bounding box center [316, 190] width 86 height 12
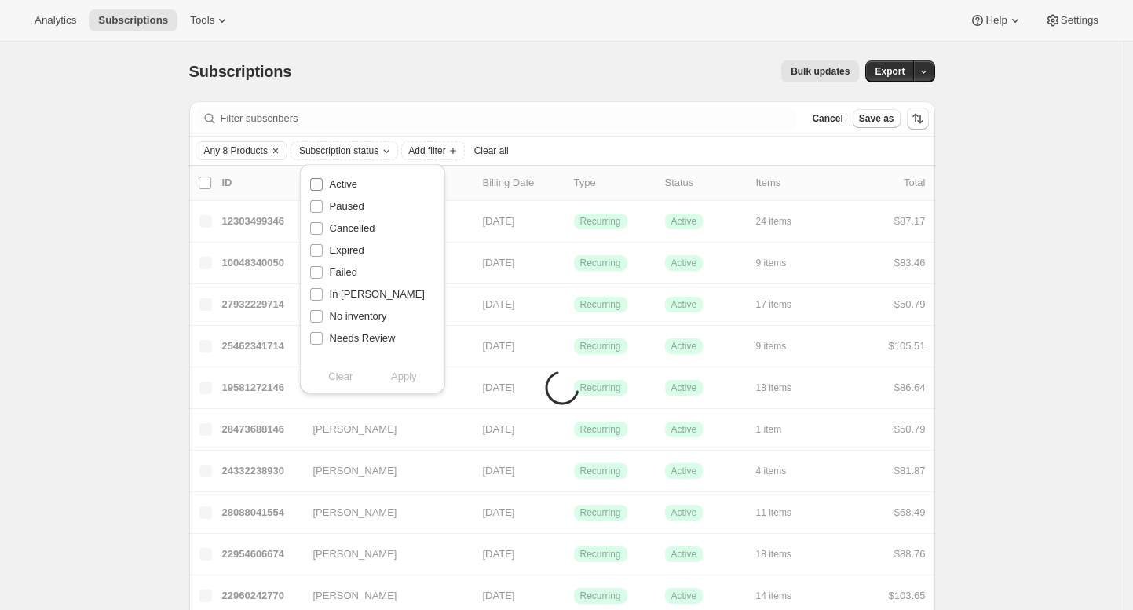
click at [351, 183] on span "Active" at bounding box center [343, 184] width 27 height 12
click at [323, 183] on input "Active" at bounding box center [316, 184] width 13 height 13
checkbox input "true"
click at [349, 205] on span "Paused" at bounding box center [347, 206] width 35 height 12
click at [323, 205] on input "Paused" at bounding box center [316, 206] width 13 height 13
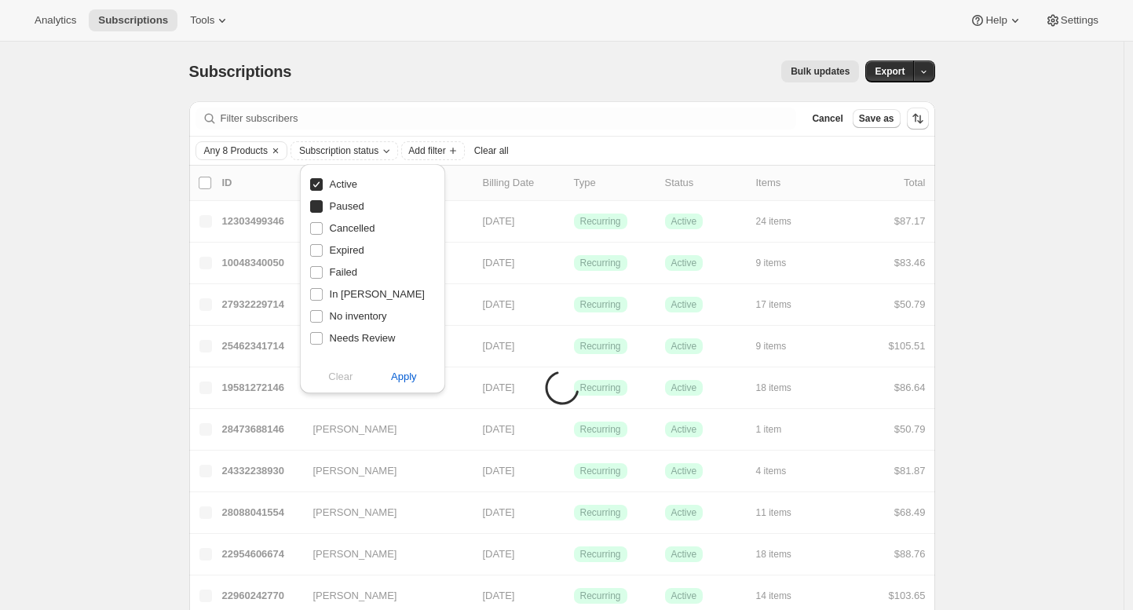
checkbox input "true"
click at [399, 386] on button "Apply" at bounding box center [404, 376] width 82 height 25
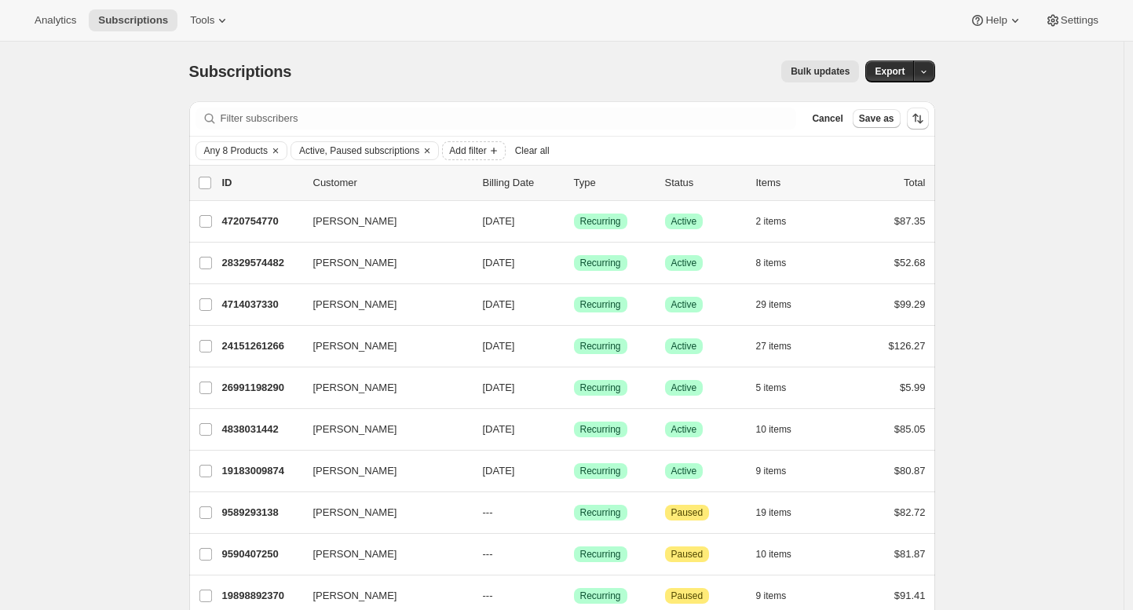
drag, startPoint x: 488, startPoint y: 151, endPoint x: 416, endPoint y: 163, distance: 73.2
click at [416, 163] on div "Any 8 Products Active, Paused subscriptions Add filter Clear all" at bounding box center [562, 151] width 746 height 28
click at [412, 152] on span "Active, Paused subscriptions" at bounding box center [359, 150] width 120 height 13
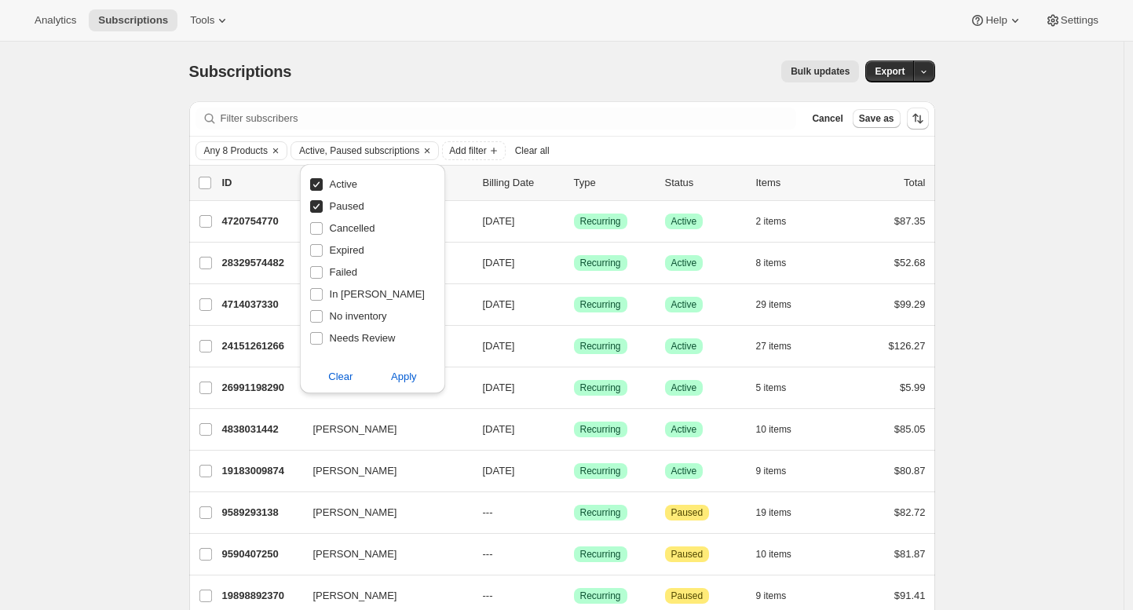
click at [351, 206] on span "Paused" at bounding box center [347, 206] width 35 height 12
click at [323, 206] on input "Paused" at bounding box center [316, 206] width 13 height 13
checkbox input "false"
click at [400, 378] on span "Apply" at bounding box center [404, 377] width 26 height 16
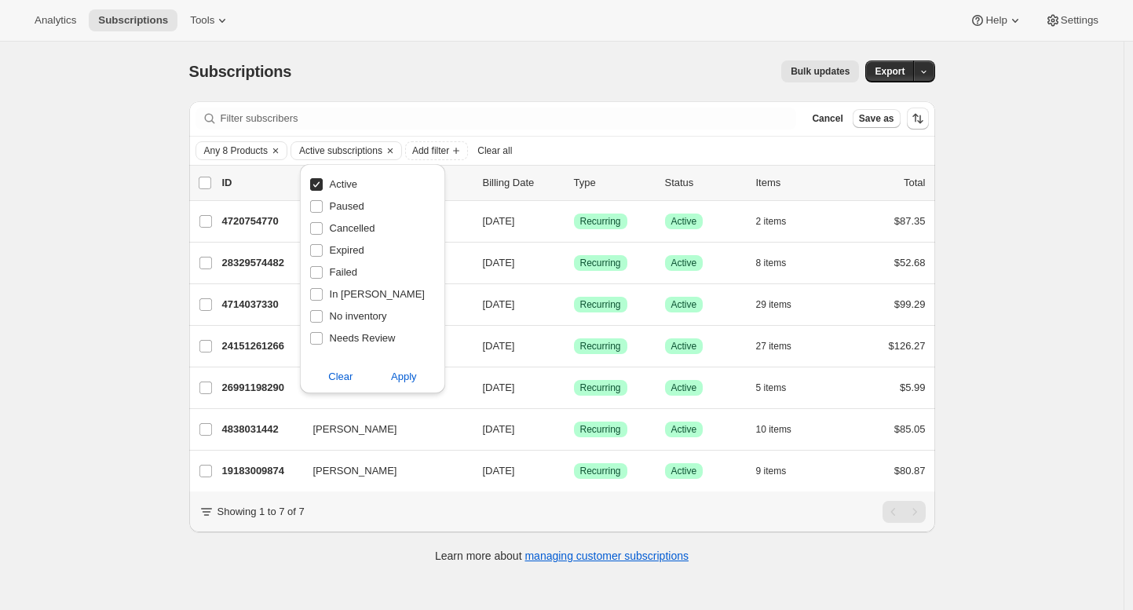
click at [92, 248] on div "Subscriptions. This page is ready Subscriptions Bulk updates More actions Bulk …" at bounding box center [561, 347] width 1123 height 610
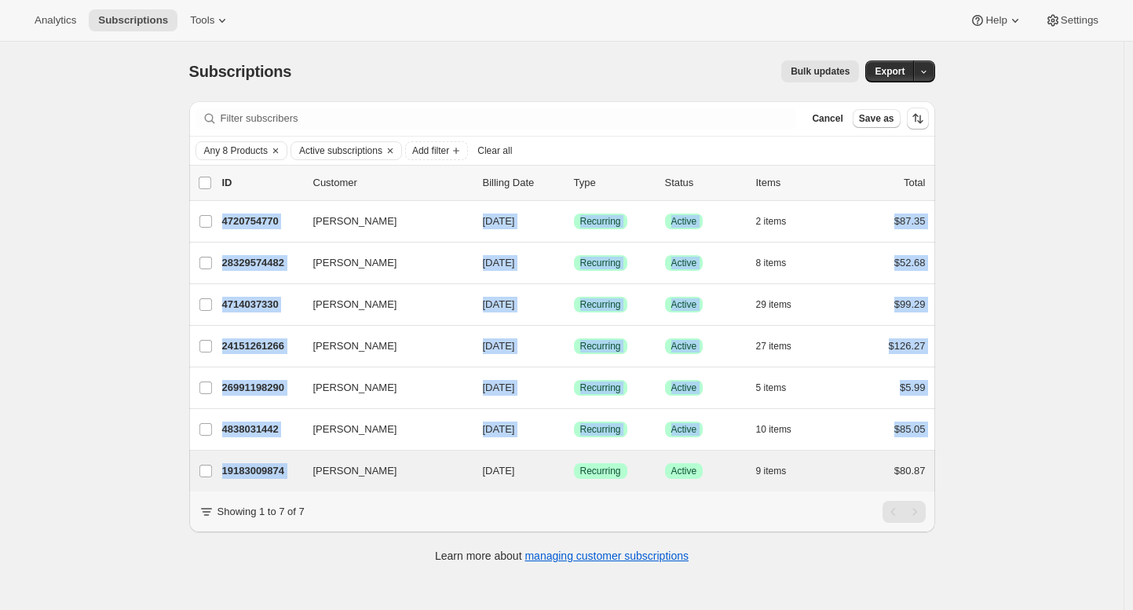
drag, startPoint x: 218, startPoint y: 215, endPoint x: 358, endPoint y: 455, distance: 277.2
click at [358, 455] on div "Subscriptions. This page is ready Subscriptions Bulk updates More actions Bulk …" at bounding box center [561, 347] width 1123 height 610
copy ul "Kayla McNeely 4720754770 Kayla McNeely 09/21/2025 Success Recurring Success Act…"
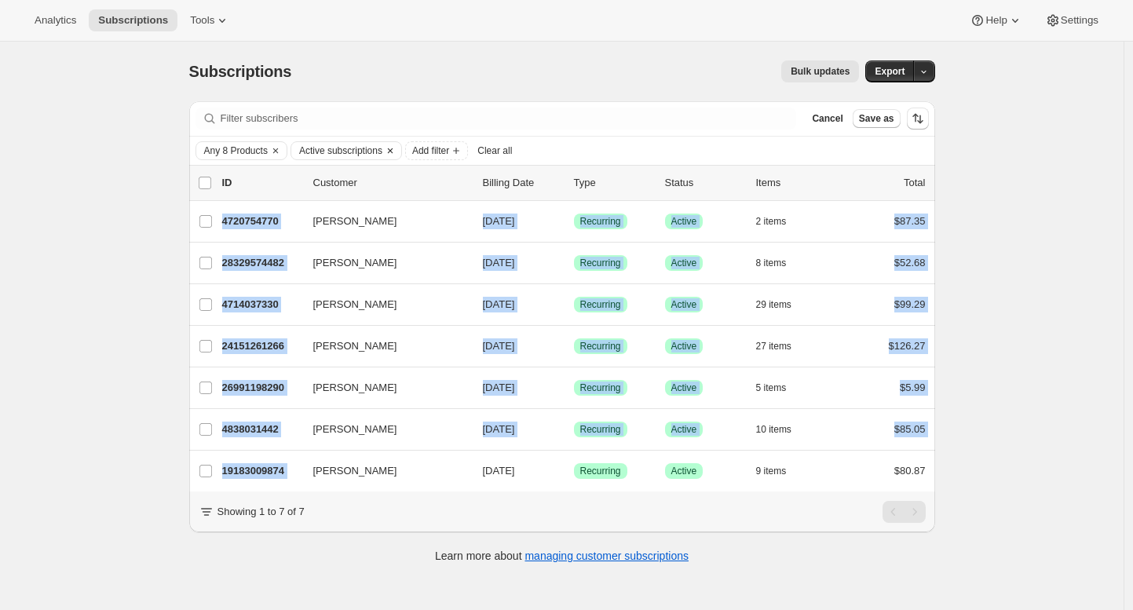
click at [382, 152] on span "Active subscriptions" at bounding box center [340, 150] width 83 height 13
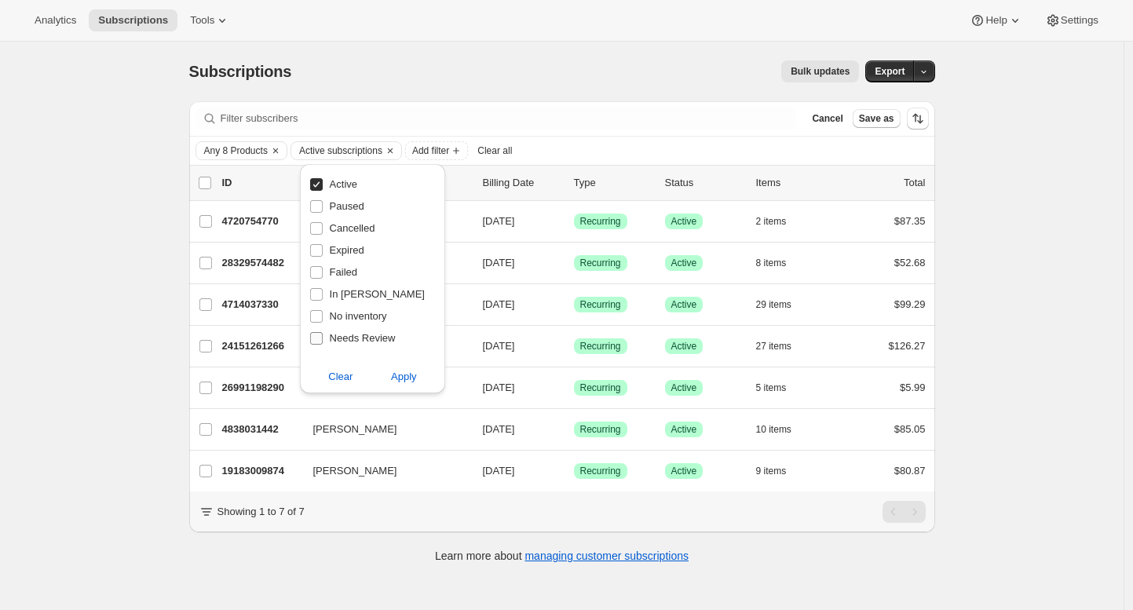
click at [368, 332] on span "Needs Review" at bounding box center [363, 338] width 66 height 12
click at [323, 332] on input "Needs Review" at bounding box center [316, 338] width 13 height 13
checkbox input "true"
click at [400, 378] on span "Apply" at bounding box center [404, 377] width 26 height 16
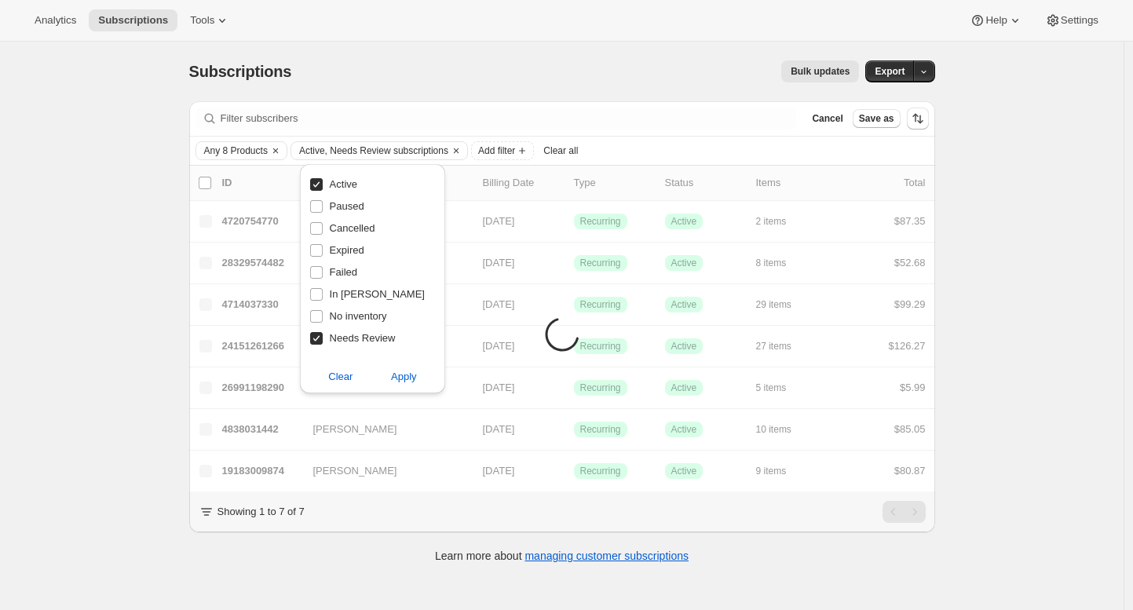
click at [1017, 270] on div "Subscriptions. This page is ready Subscriptions Bulk updates More actions Bulk …" at bounding box center [561, 347] width 1123 height 610
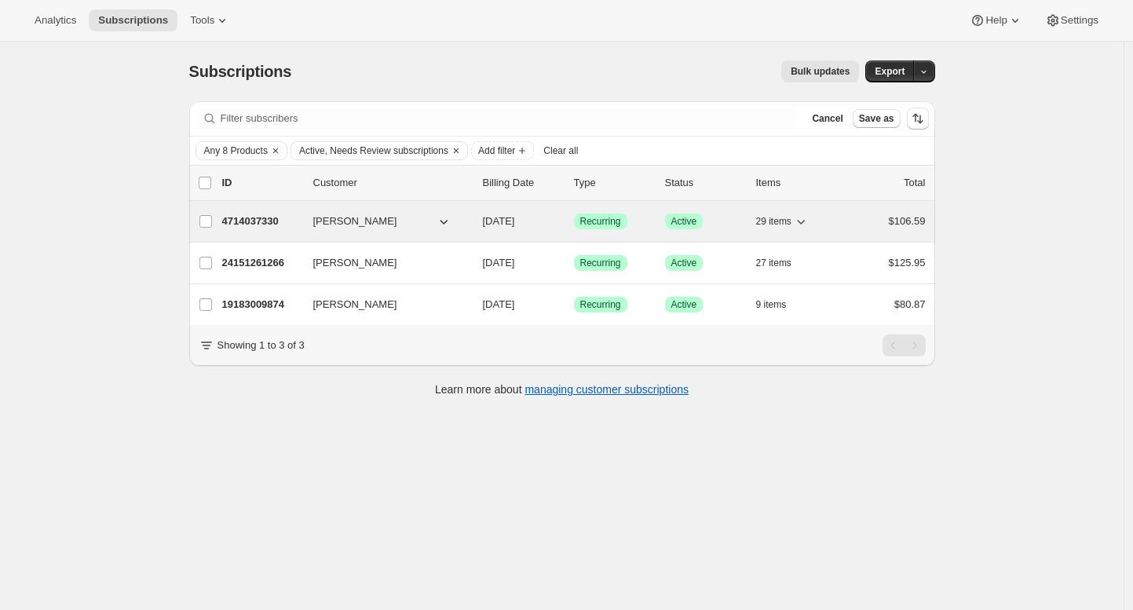
click at [254, 219] on p "4714037330" at bounding box center [261, 222] width 79 height 16
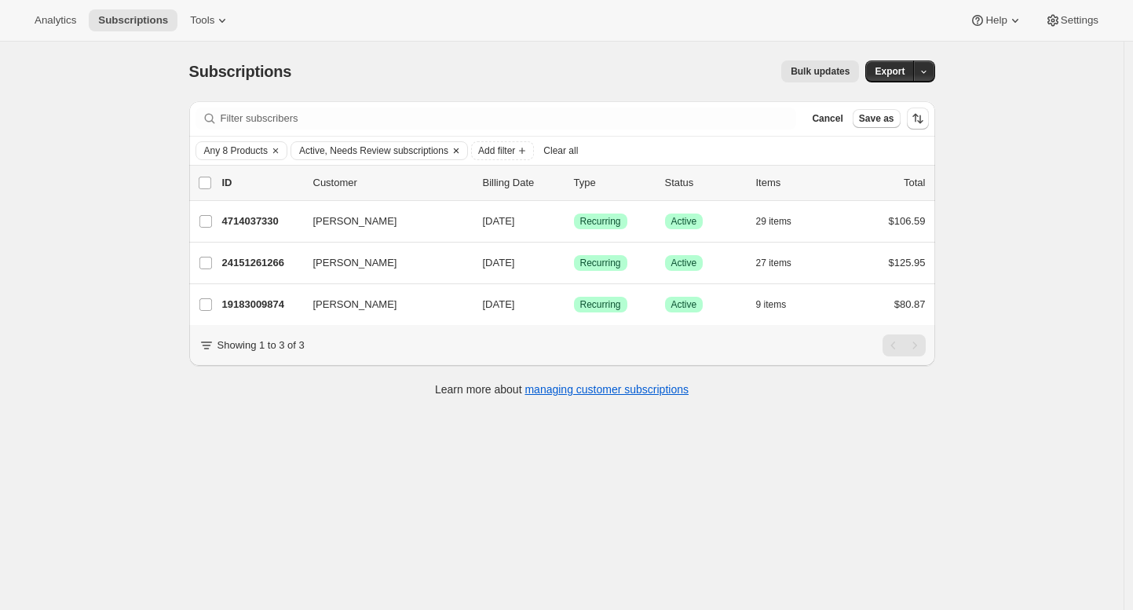
click at [422, 154] on span "Active, Needs Review subscriptions" at bounding box center [373, 150] width 149 height 13
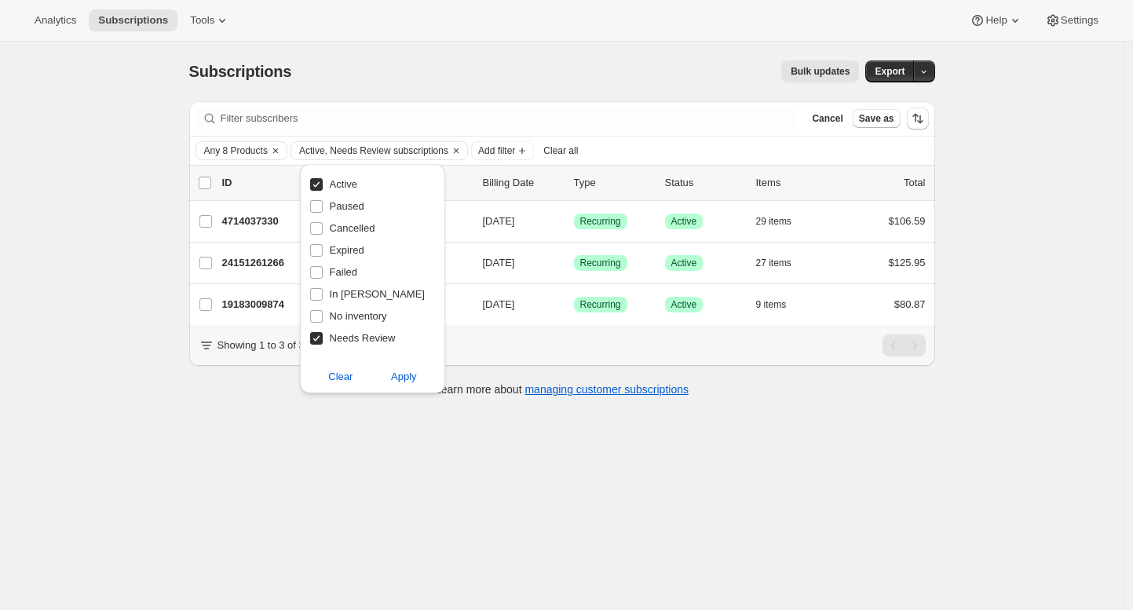
click at [360, 335] on span "Needs Review" at bounding box center [363, 338] width 66 height 12
click at [323, 335] on input "Needs Review" at bounding box center [316, 338] width 13 height 13
checkbox input "false"
click at [393, 375] on span "Apply" at bounding box center [404, 377] width 26 height 16
